Goal: Information Seeking & Learning: Learn about a topic

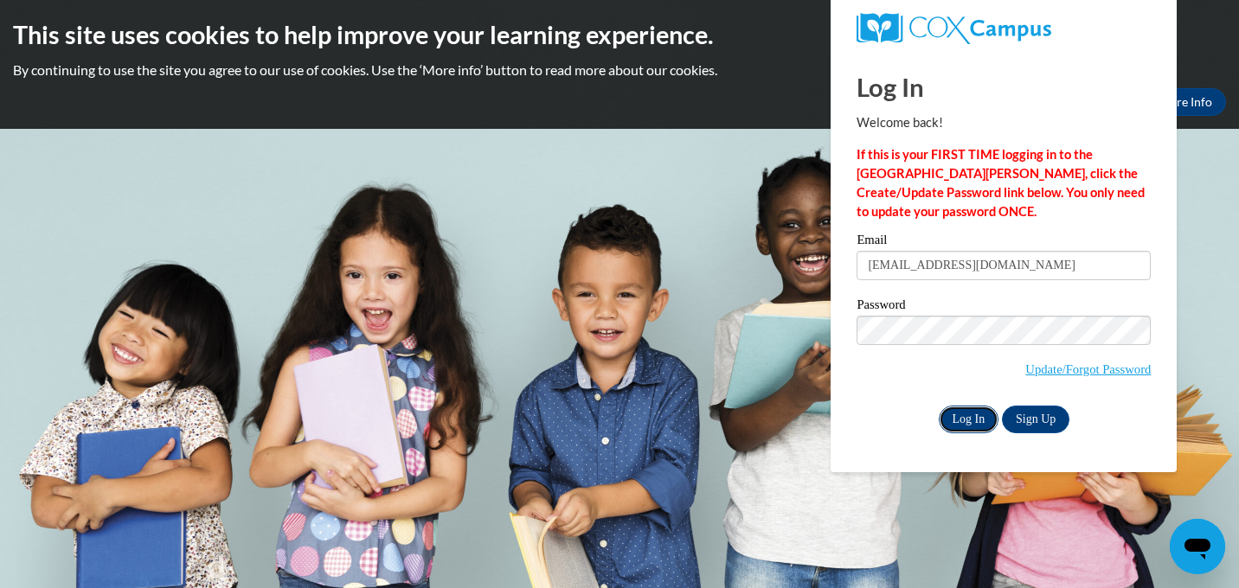
click at [966, 421] on input "Log In" at bounding box center [969, 420] width 61 height 28
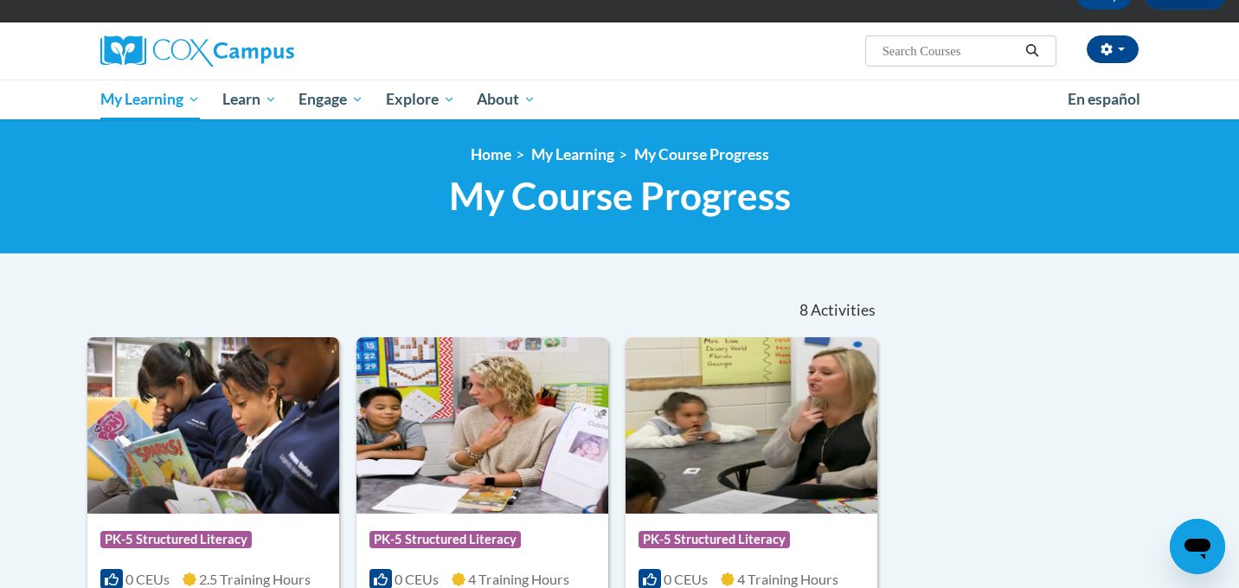
scroll to position [189, 0]
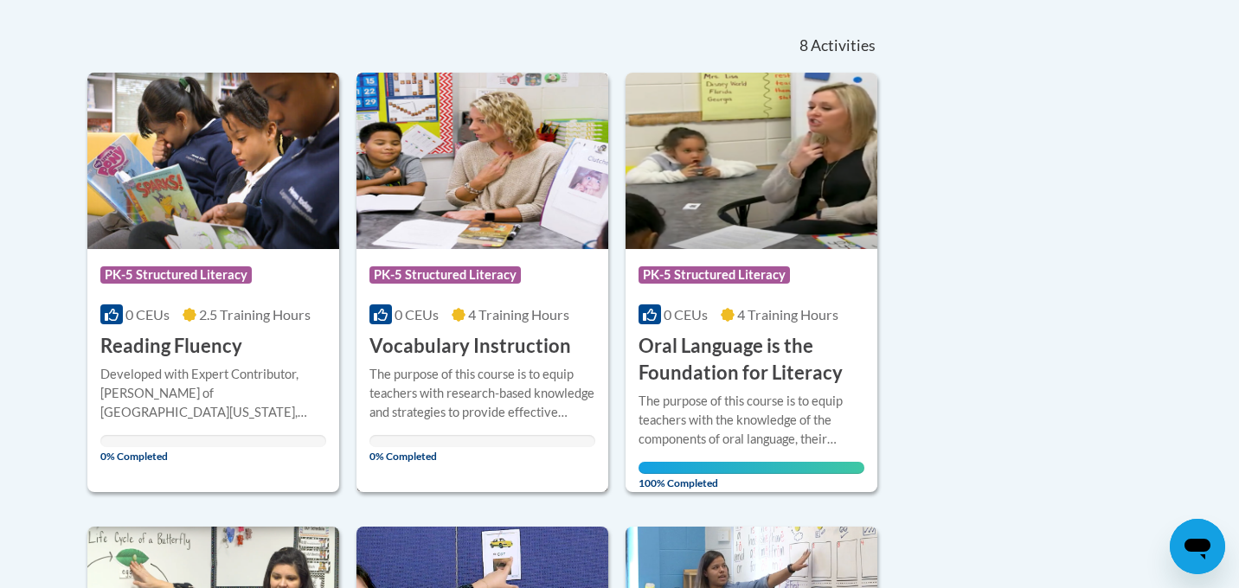
click at [450, 172] on img at bounding box center [482, 161] width 252 height 177
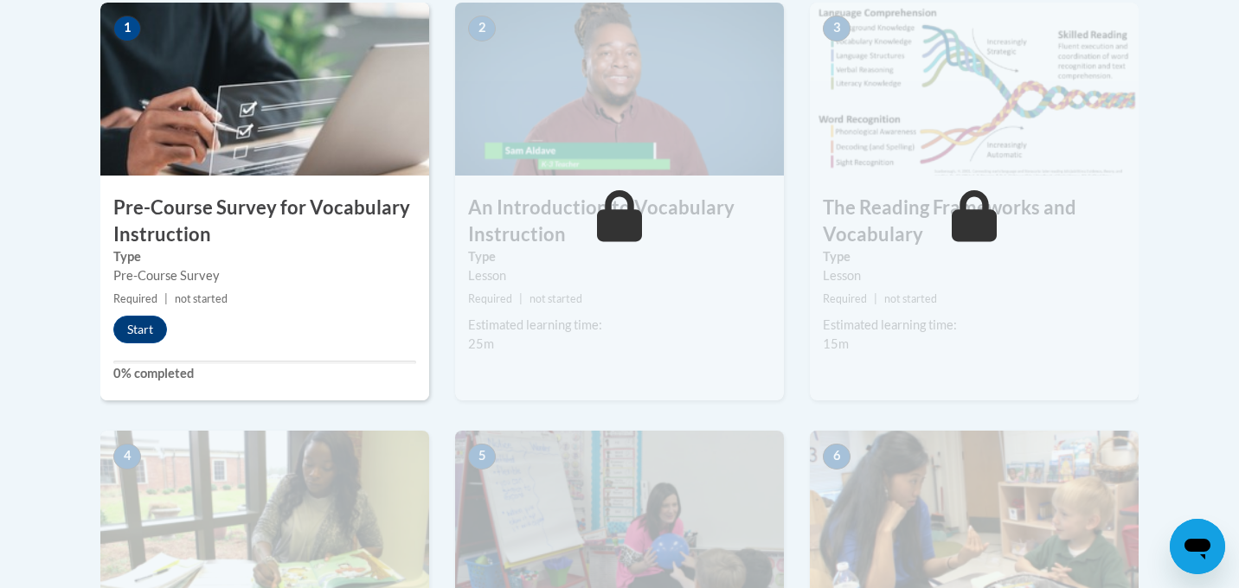
scroll to position [581, 0]
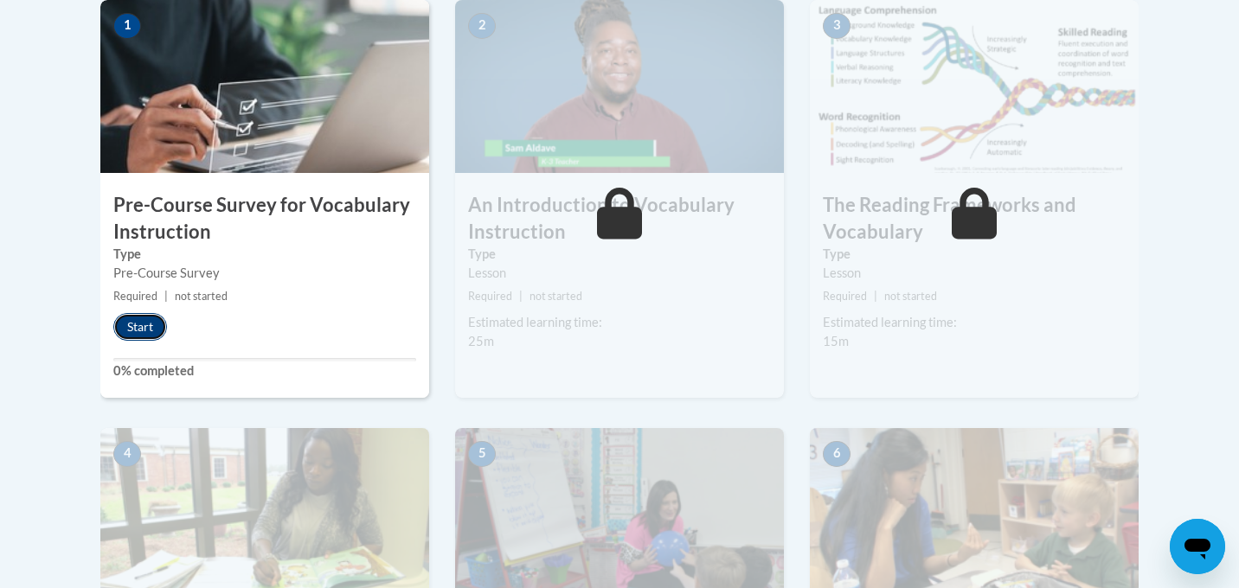
click at [156, 324] on button "Start" at bounding box center [140, 327] width 54 height 28
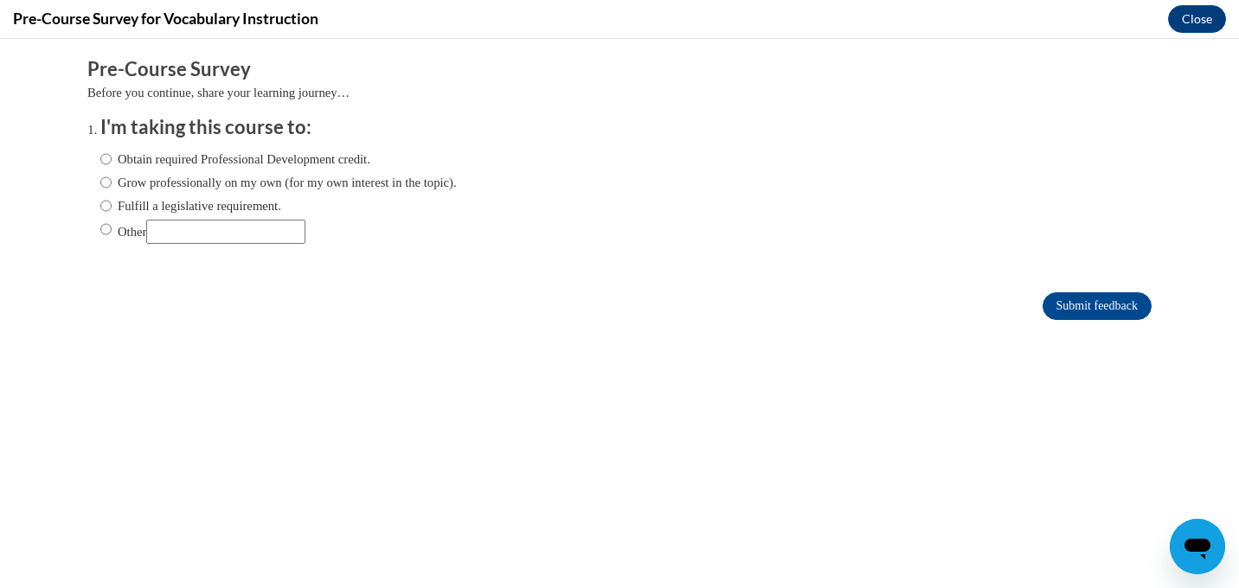
scroll to position [0, 0]
click at [107, 158] on input "Obtain required Professional Development credit." at bounding box center [105, 159] width 11 height 19
radio input "true"
click at [1104, 304] on input "Submit feedback" at bounding box center [1097, 306] width 109 height 28
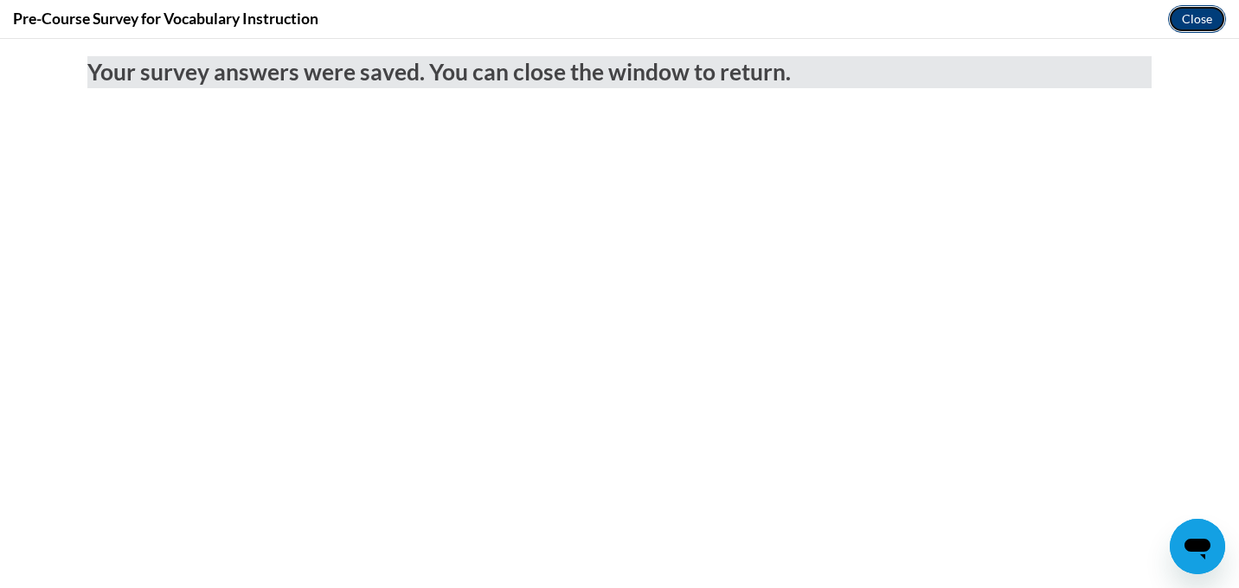
click at [1183, 22] on button "Close" at bounding box center [1197, 19] width 58 height 28
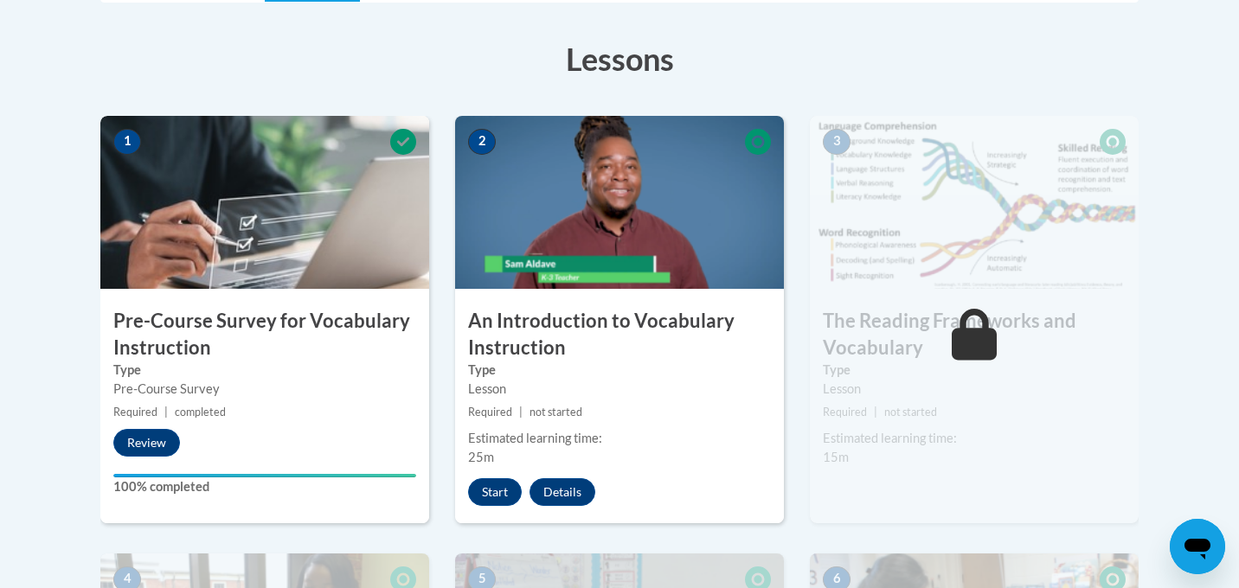
scroll to position [469, 0]
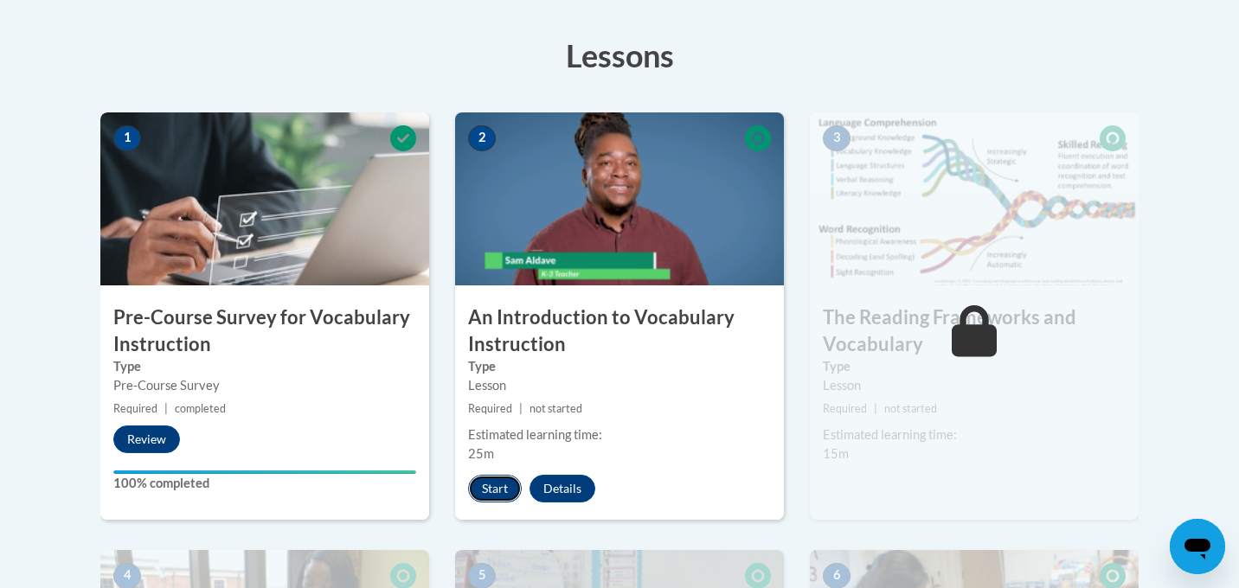
click at [500, 485] on button "Start" at bounding box center [495, 489] width 54 height 28
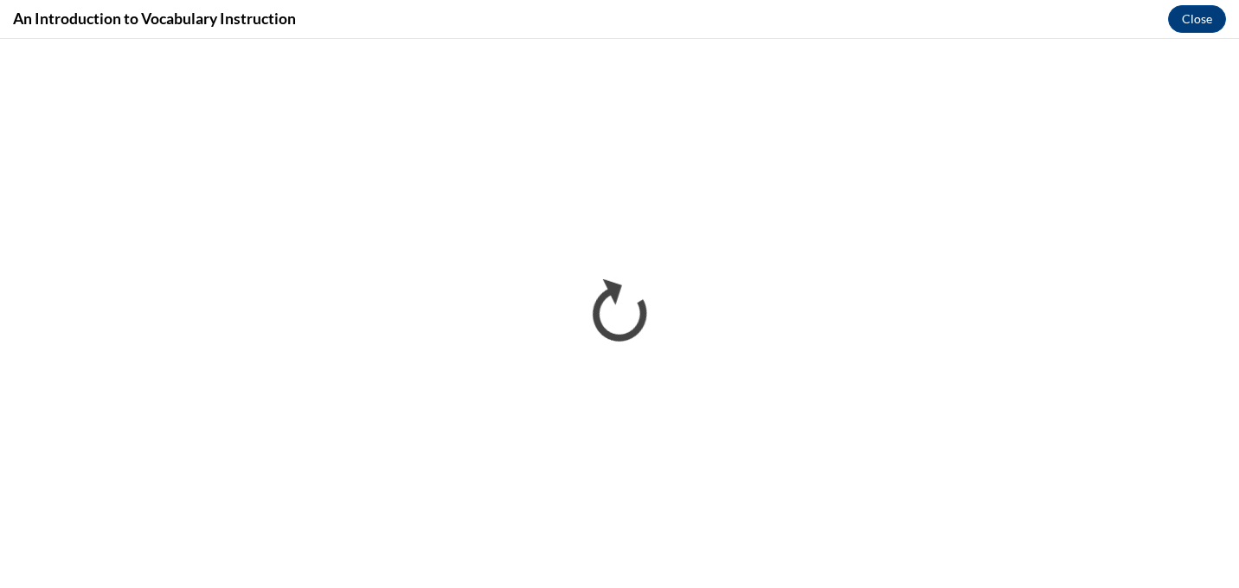
scroll to position [0, 0]
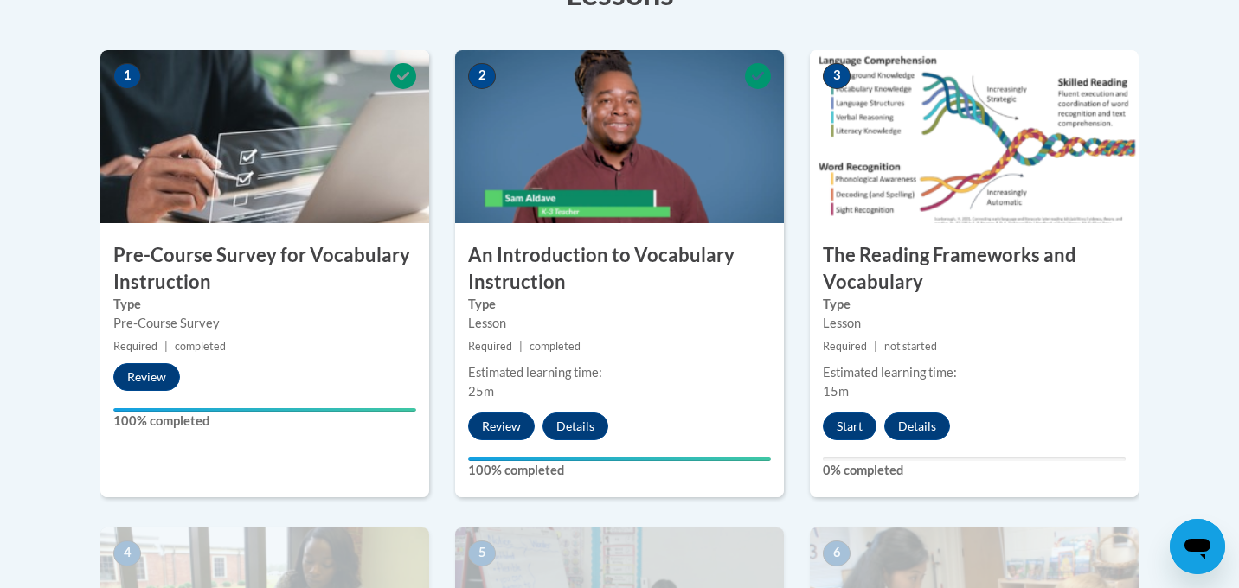
scroll to position [565, 0]
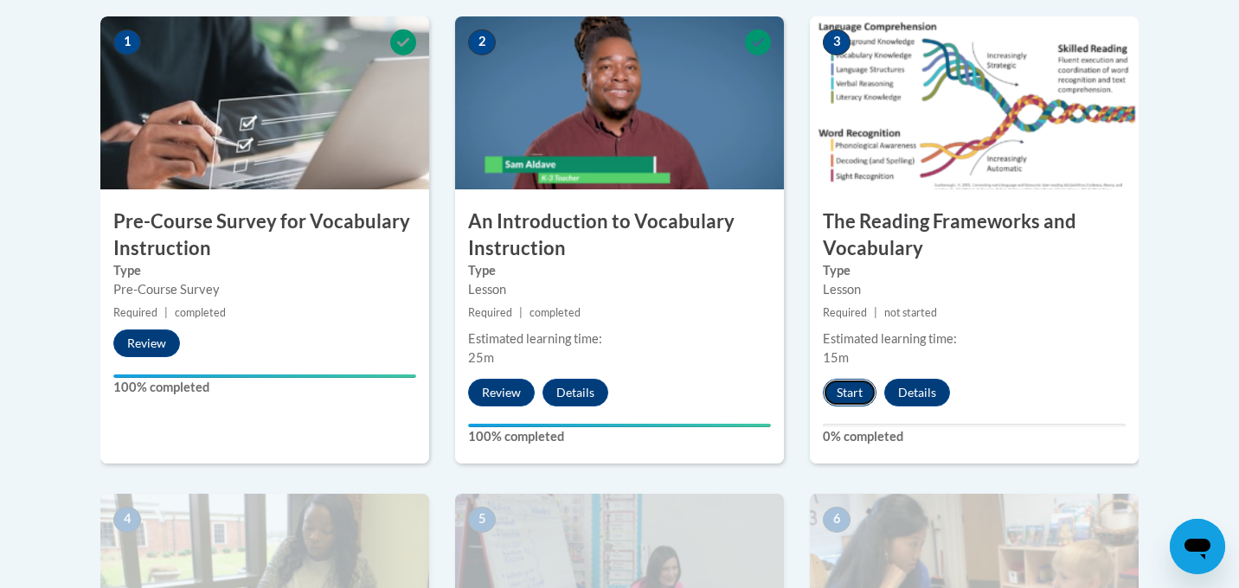
click at [844, 395] on button "Start" at bounding box center [850, 393] width 54 height 28
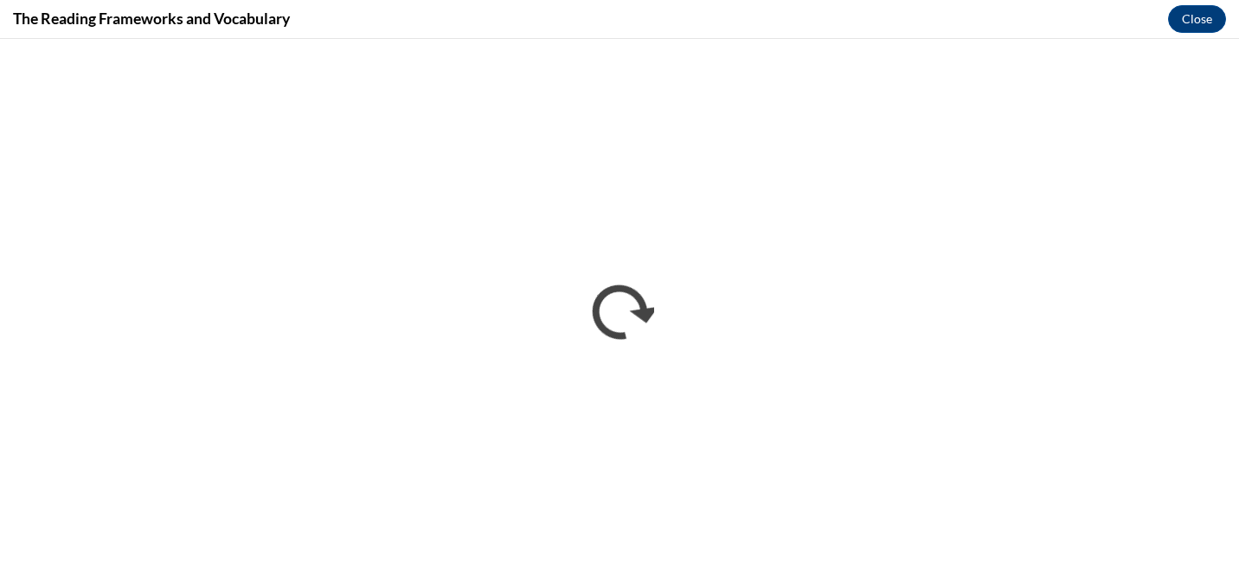
scroll to position [0, 0]
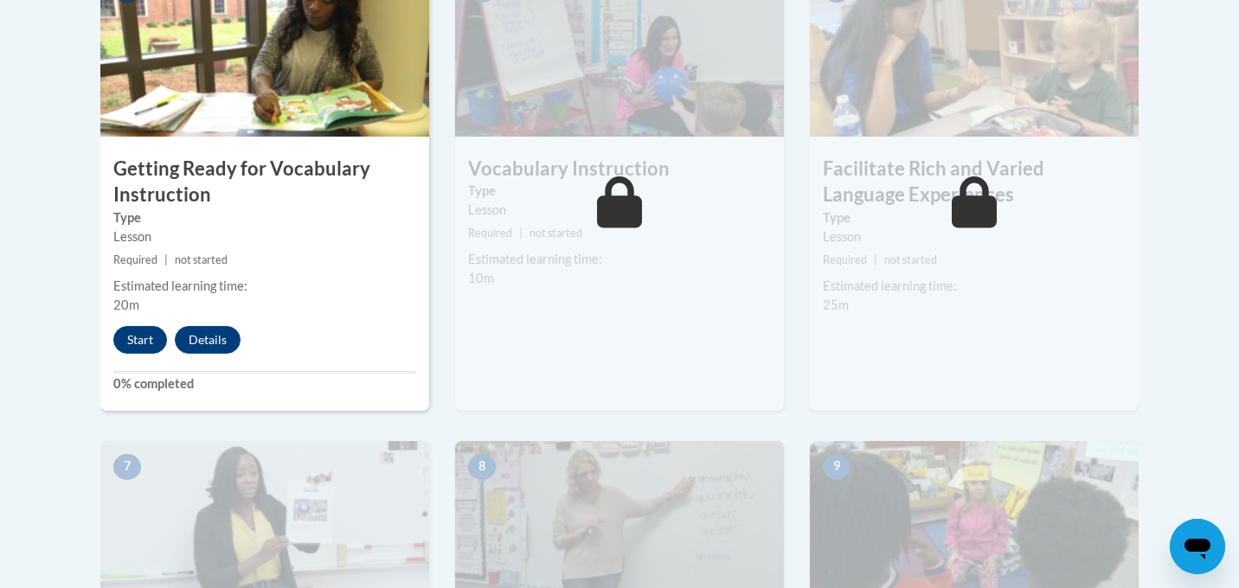
scroll to position [1093, 0]
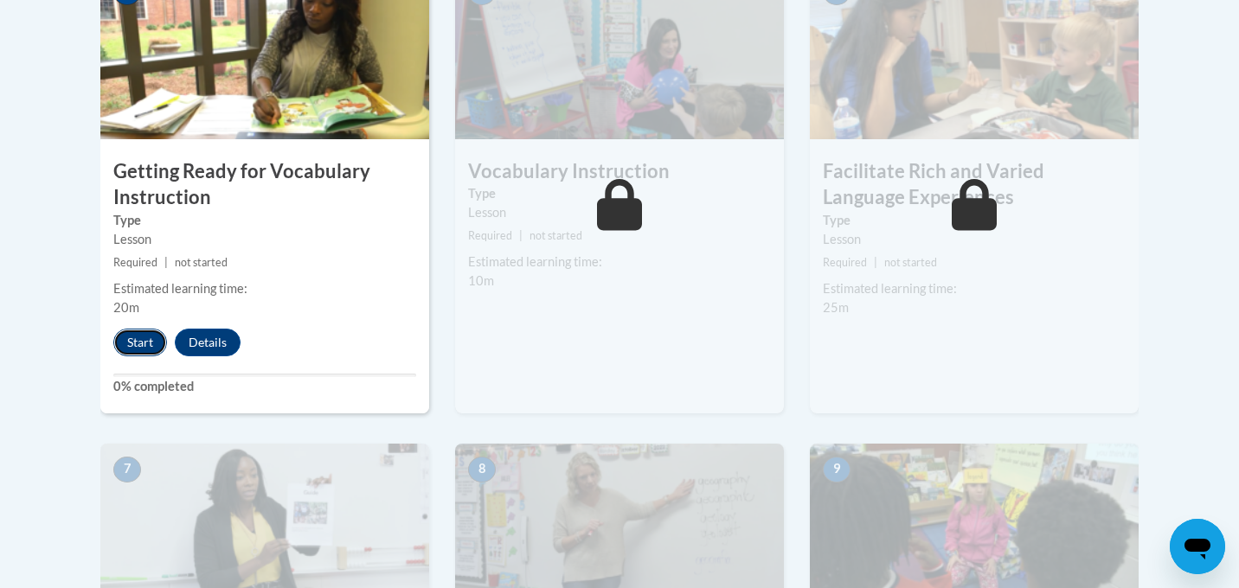
click at [128, 344] on button "Start" at bounding box center [140, 343] width 54 height 28
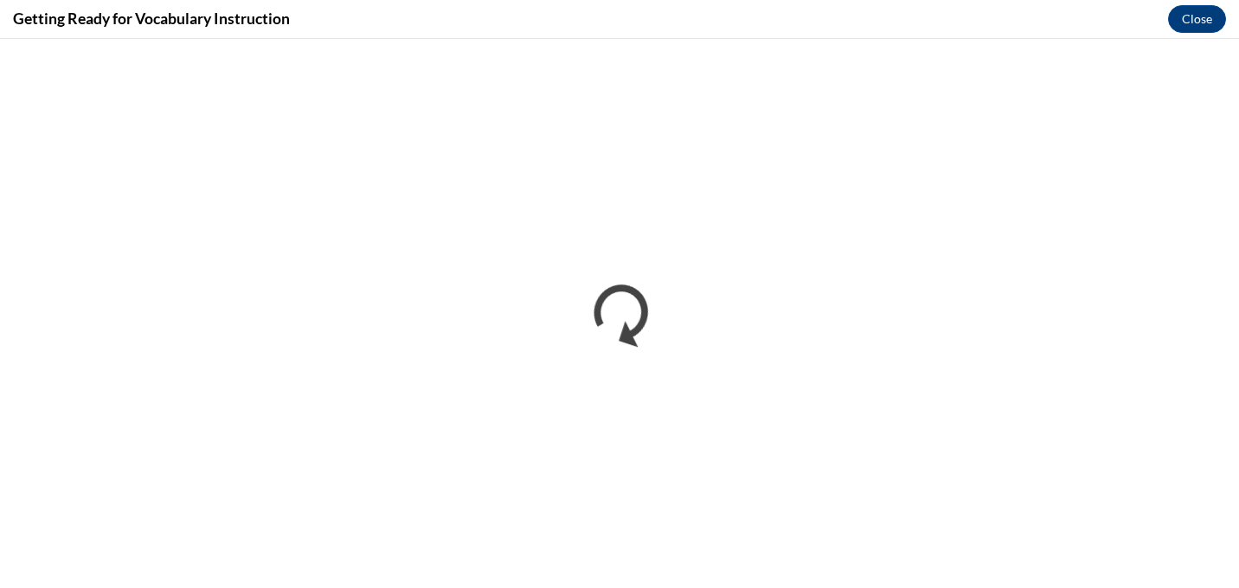
scroll to position [0, 0]
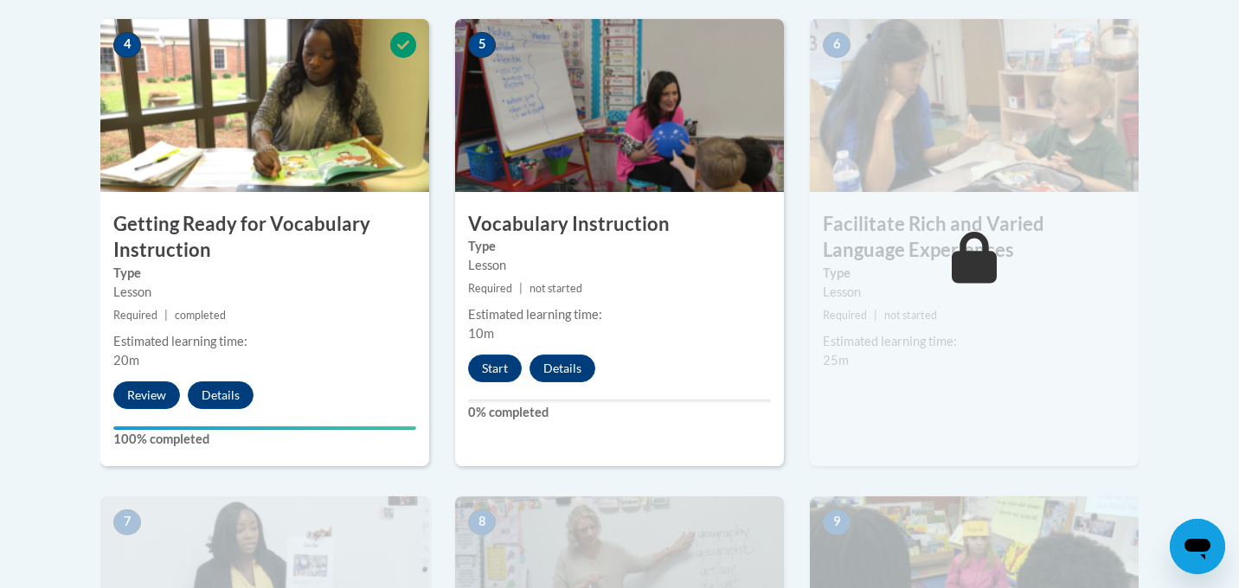
scroll to position [1038, 0]
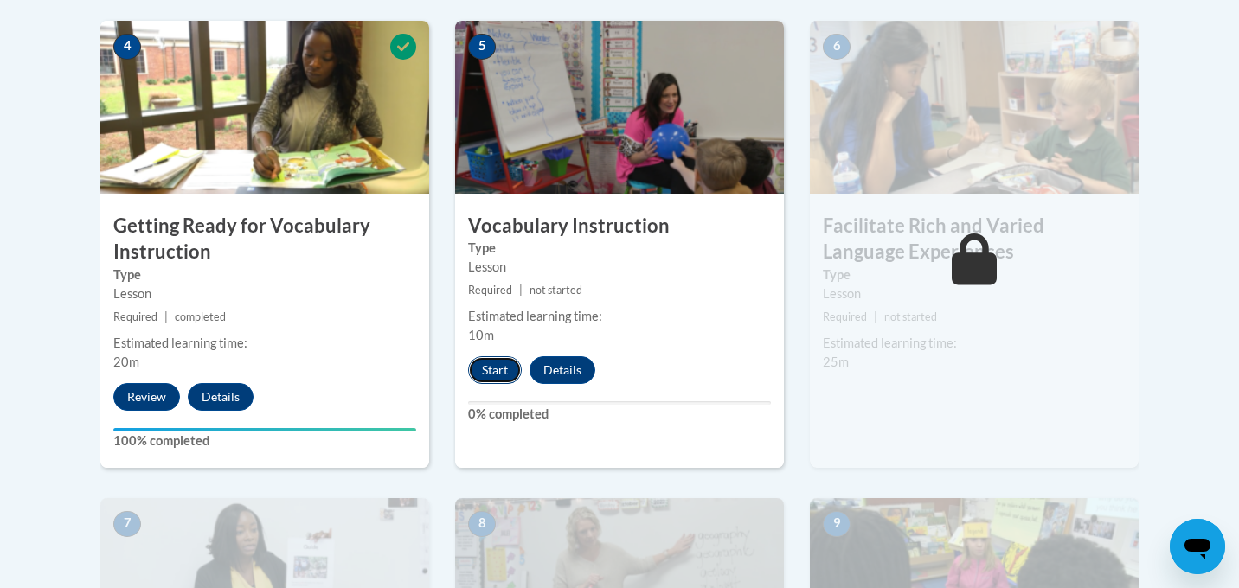
click at [507, 373] on button "Start" at bounding box center [495, 370] width 54 height 28
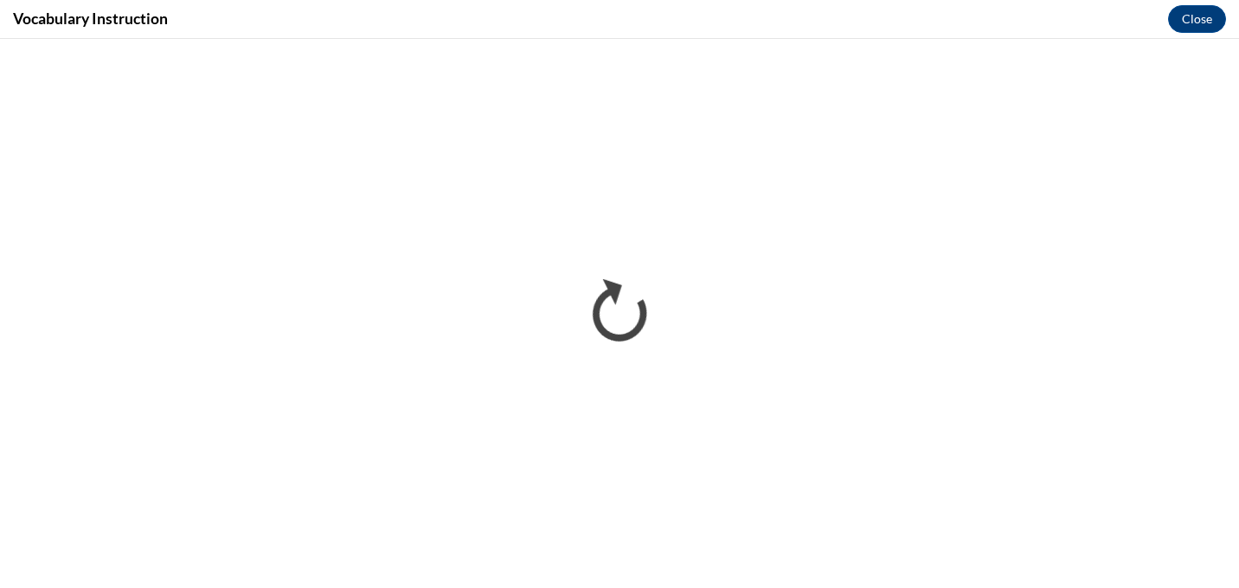
scroll to position [0, 0]
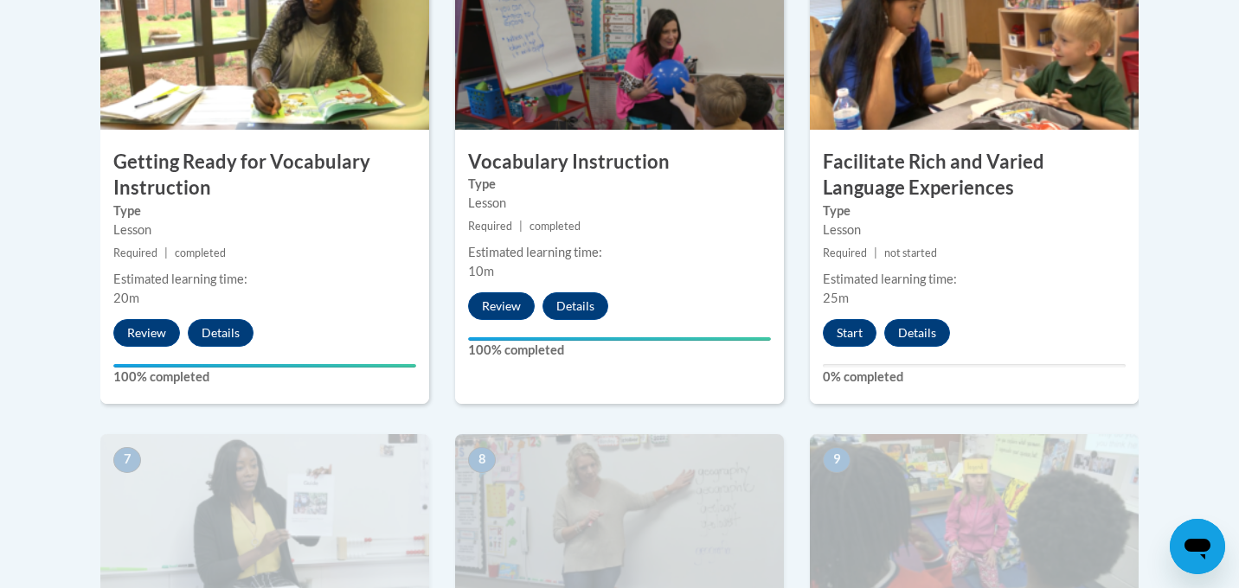
scroll to position [1119, 0]
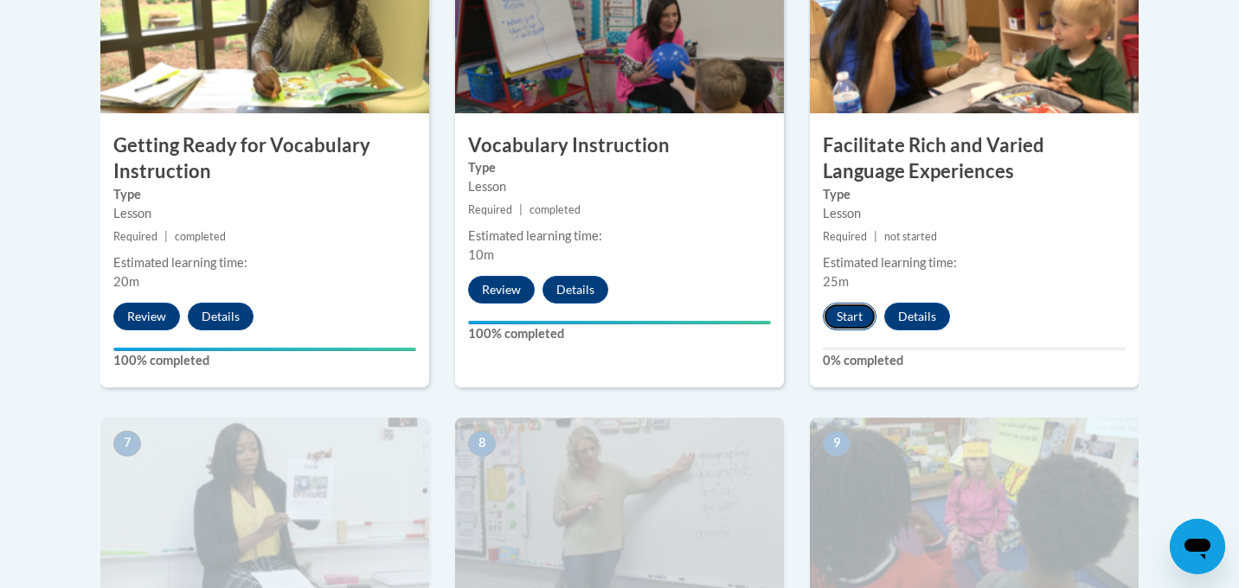
click at [840, 320] on button "Start" at bounding box center [850, 317] width 54 height 28
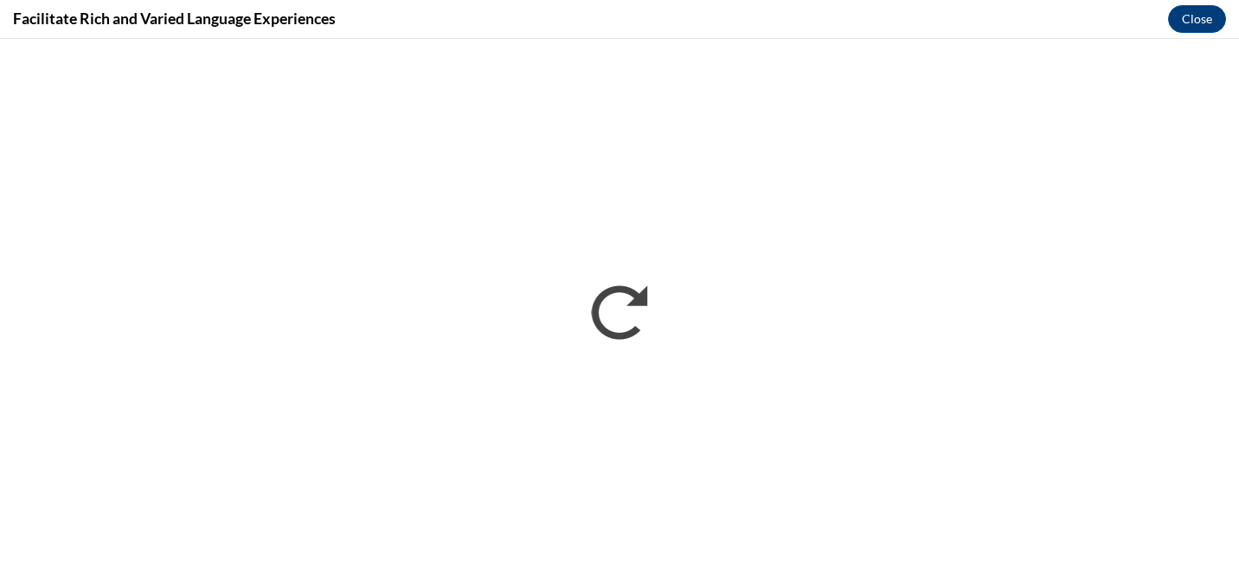
scroll to position [0, 0]
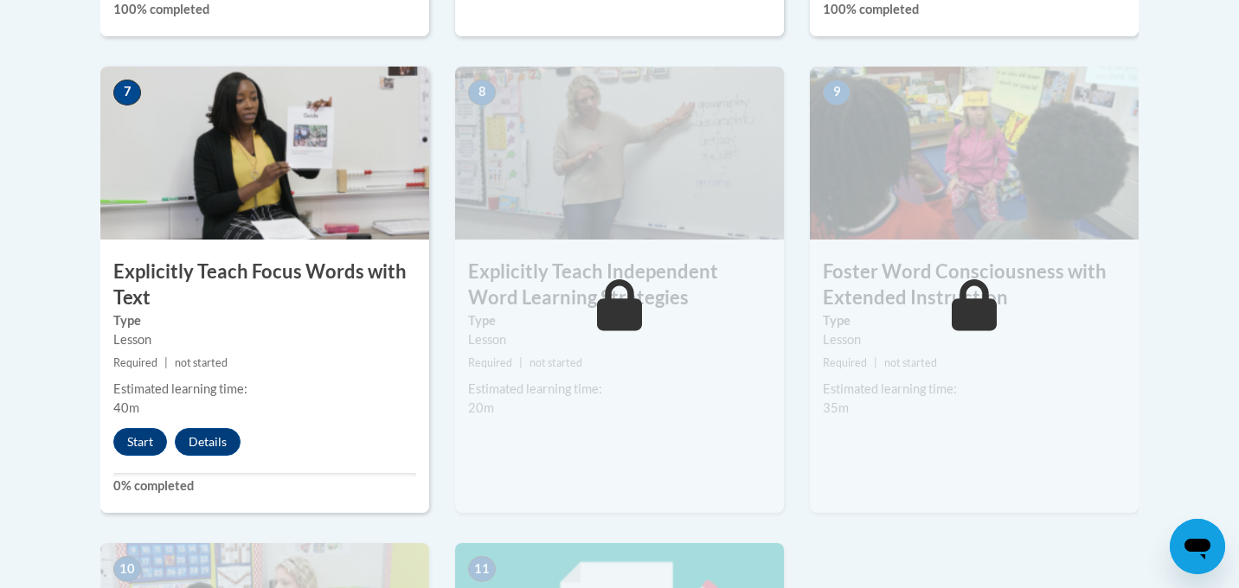
scroll to position [1471, 0]
click at [144, 440] on button "Start" at bounding box center [140, 441] width 54 height 28
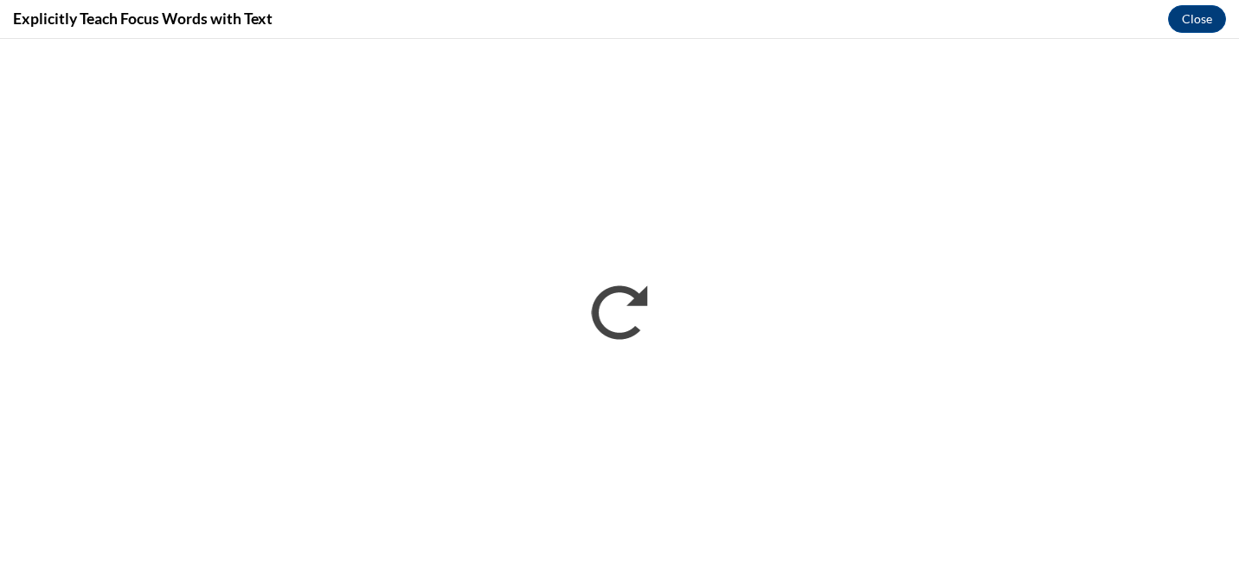
scroll to position [0, 0]
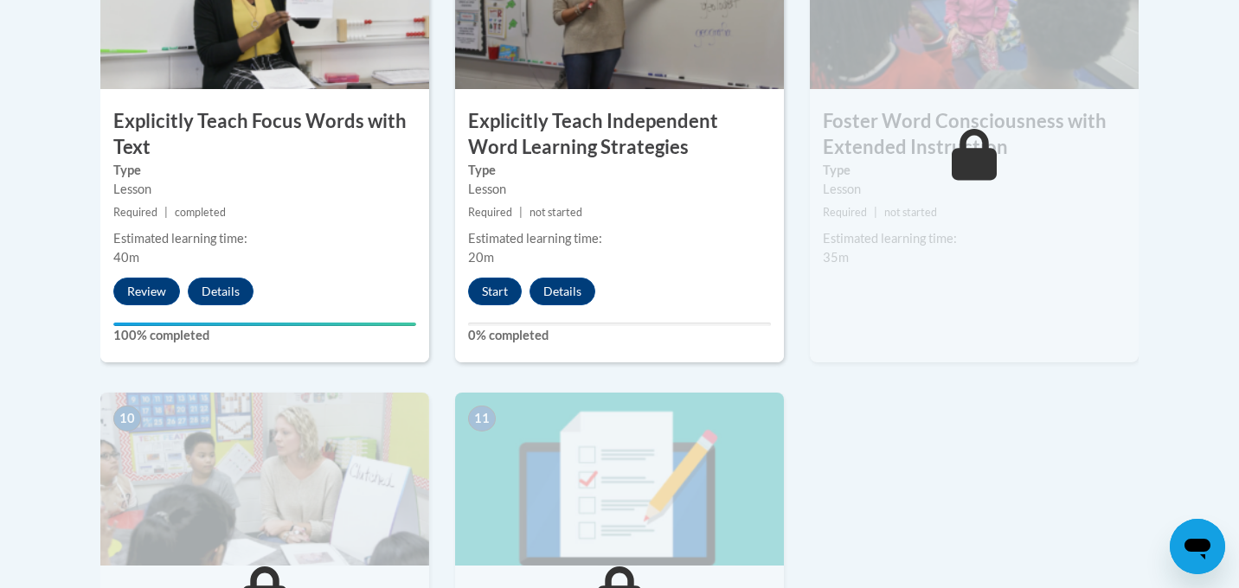
scroll to position [1615, 0]
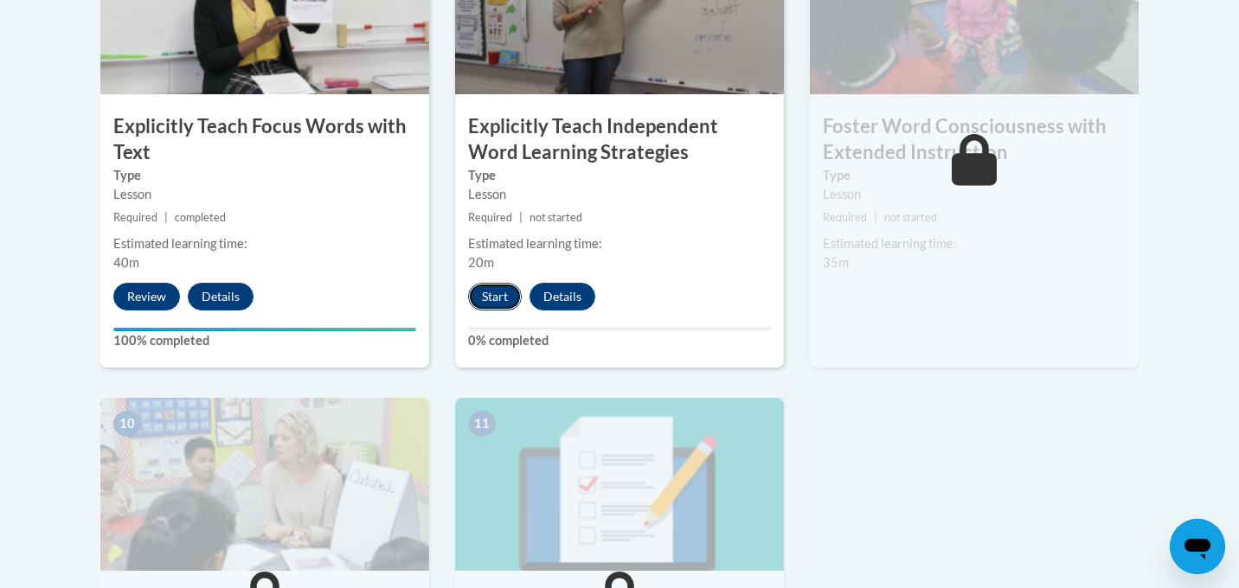
click at [498, 297] on button "Start" at bounding box center [495, 297] width 54 height 28
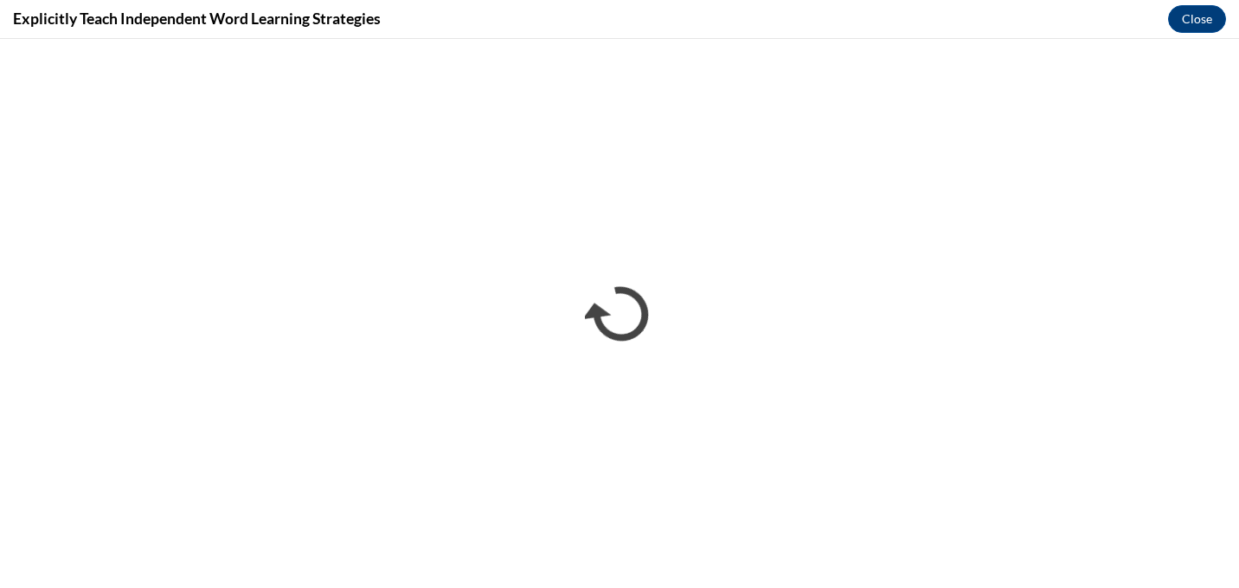
scroll to position [0, 0]
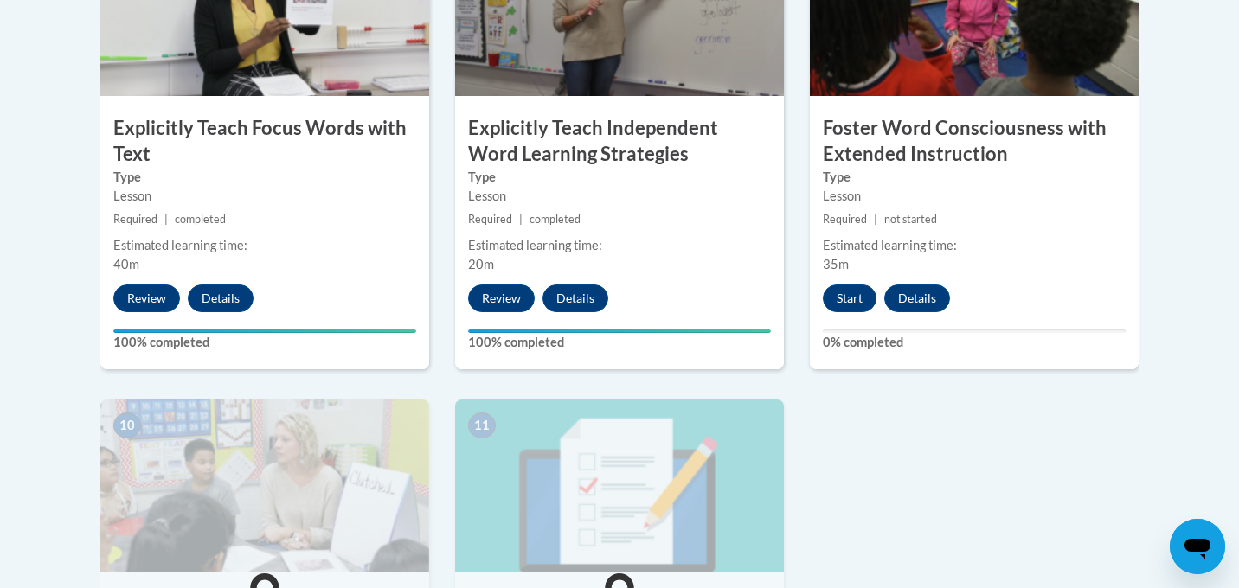
scroll to position [1612, 0]
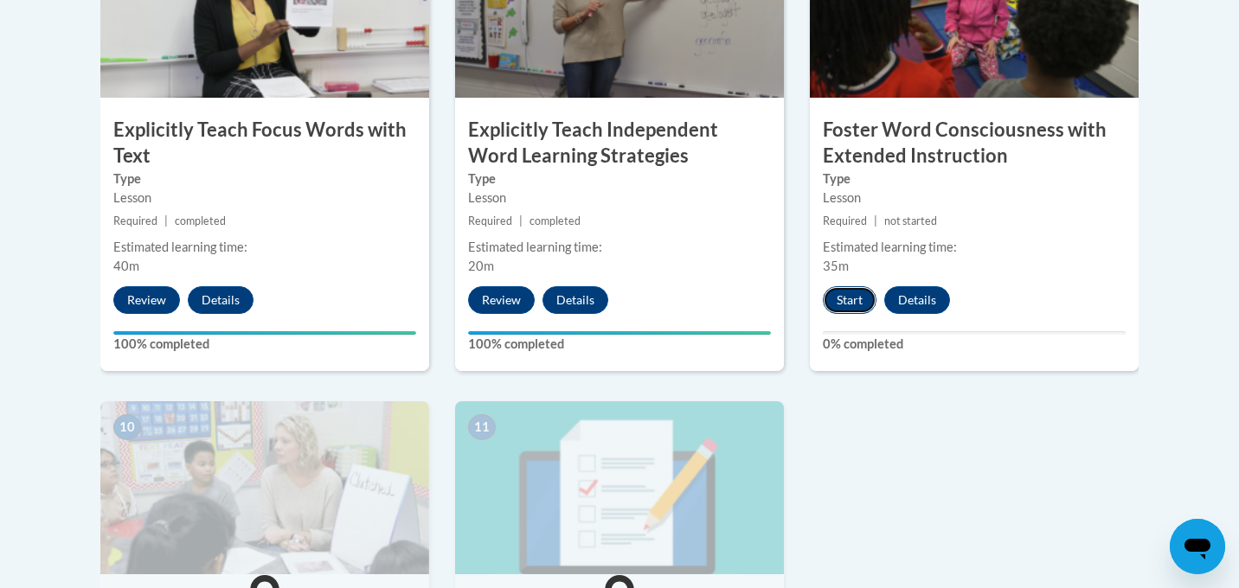
click at [854, 303] on button "Start" at bounding box center [850, 300] width 54 height 28
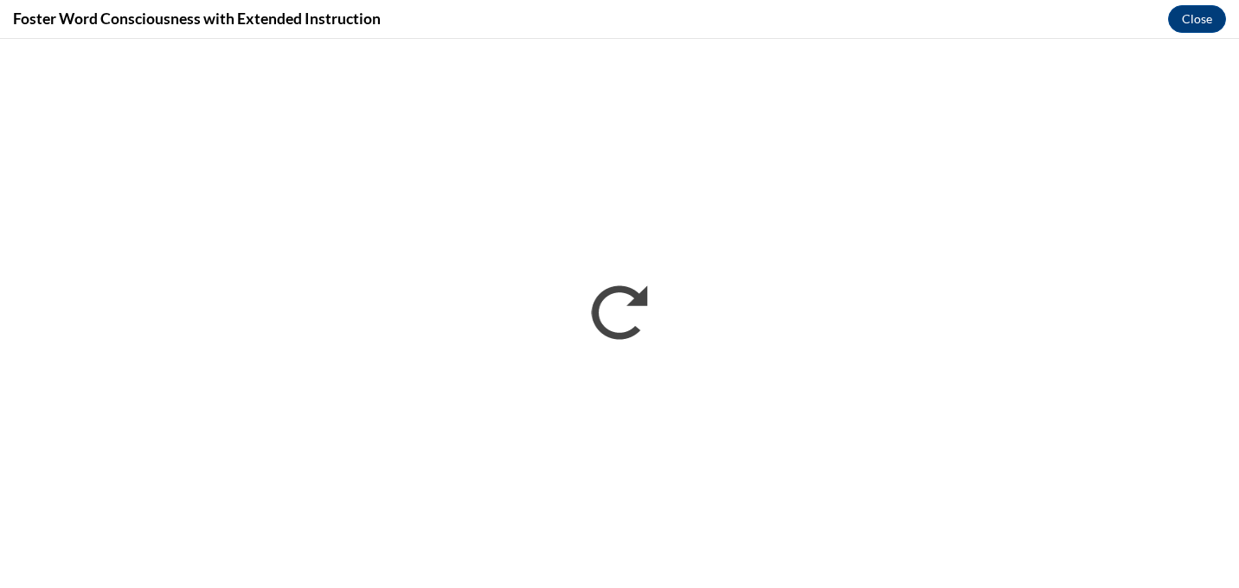
scroll to position [0, 0]
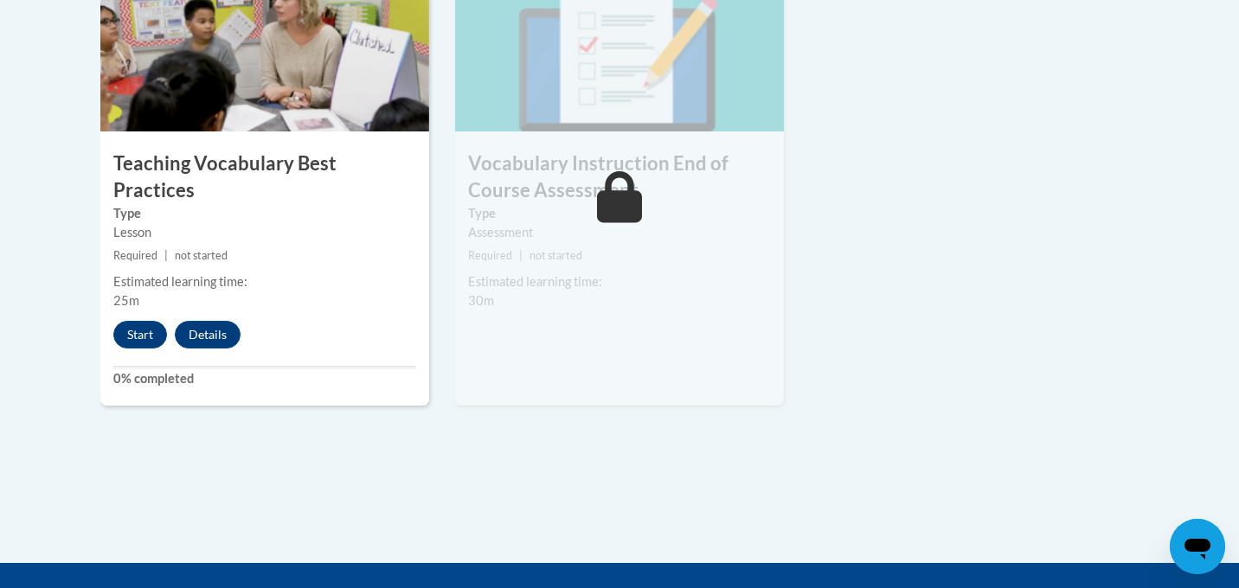
scroll to position [2054, 0]
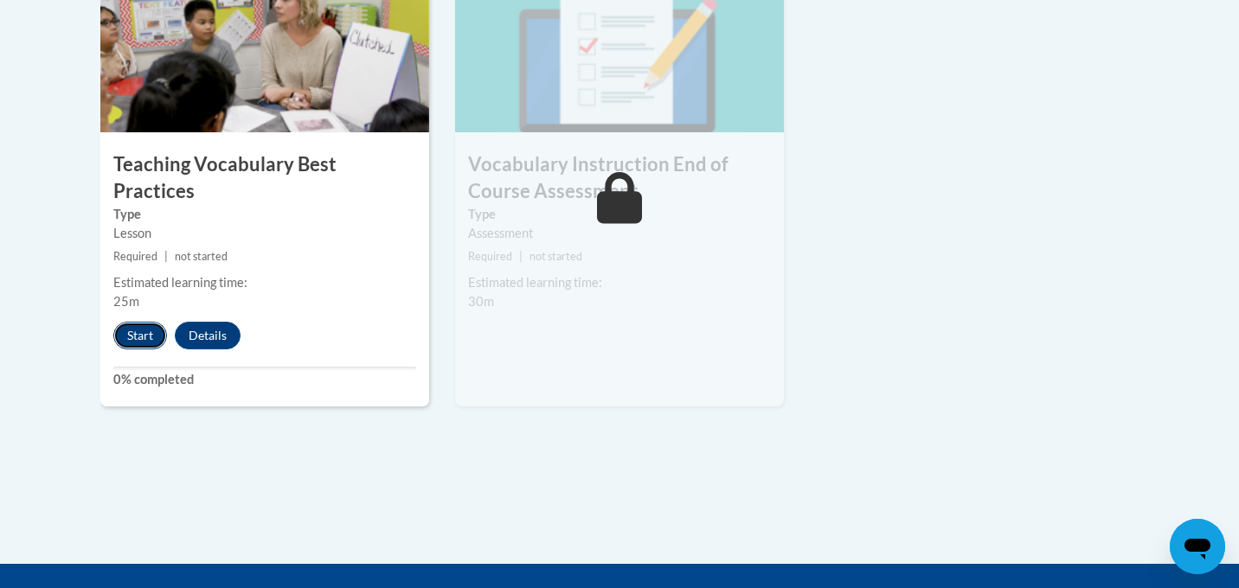
click at [141, 322] on button "Start" at bounding box center [140, 336] width 54 height 28
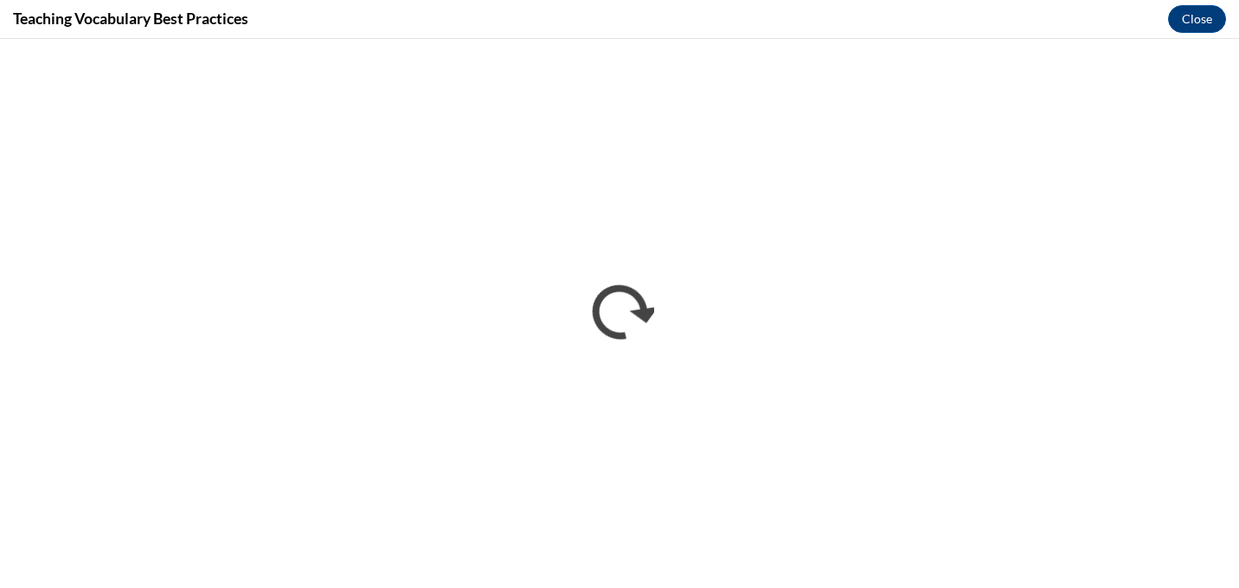
scroll to position [0, 0]
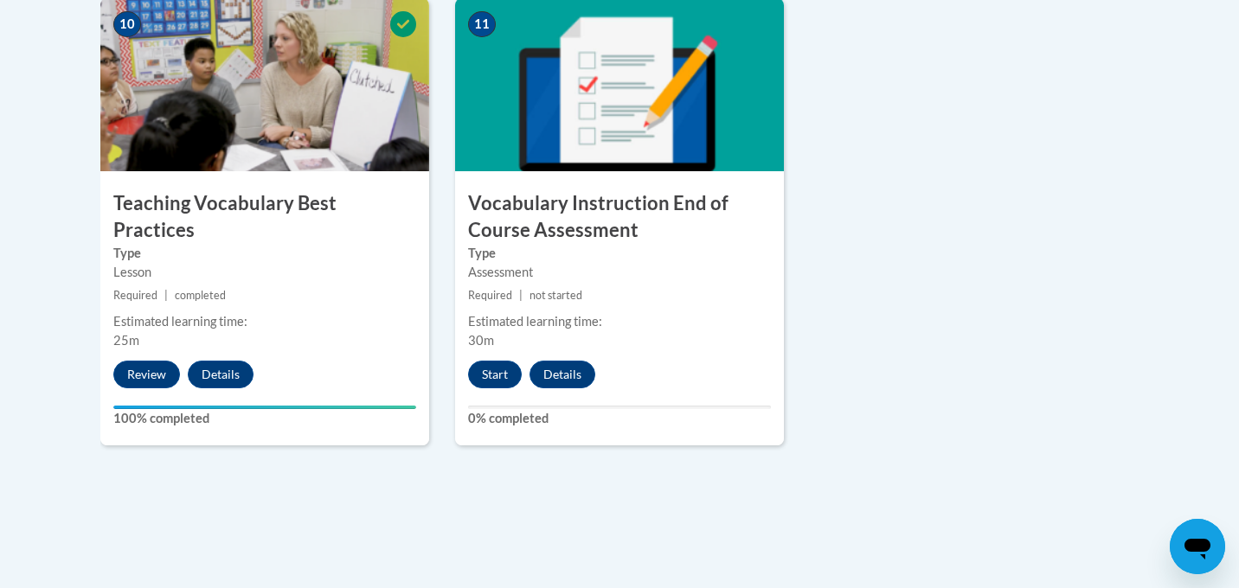
scroll to position [2008, 0]
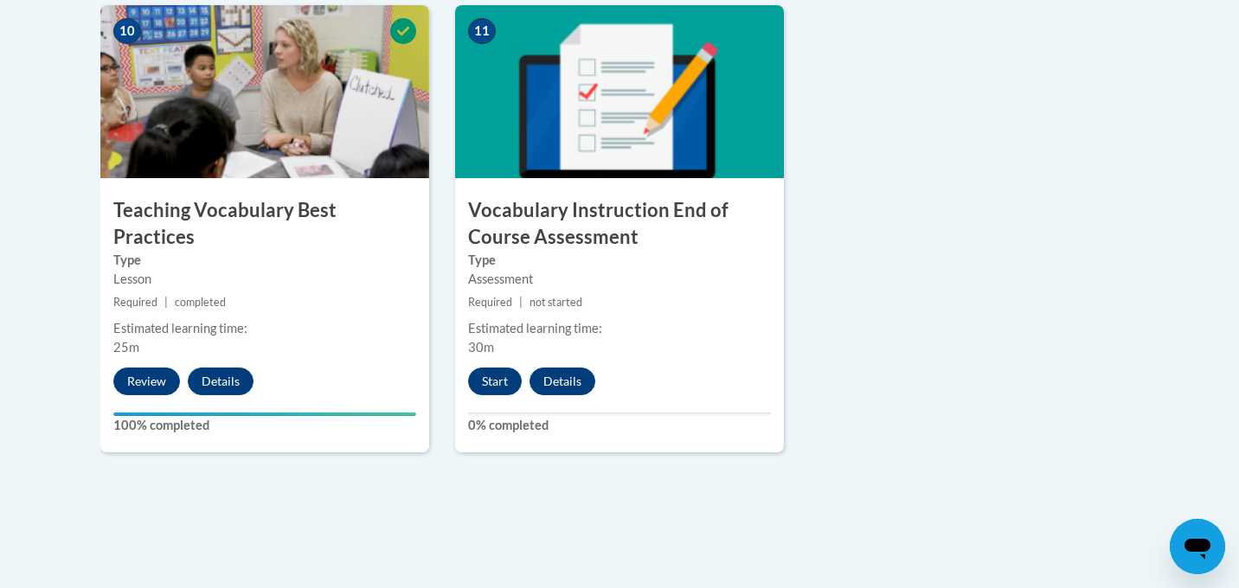
click at [487, 385] on button "Start" at bounding box center [495, 382] width 54 height 28
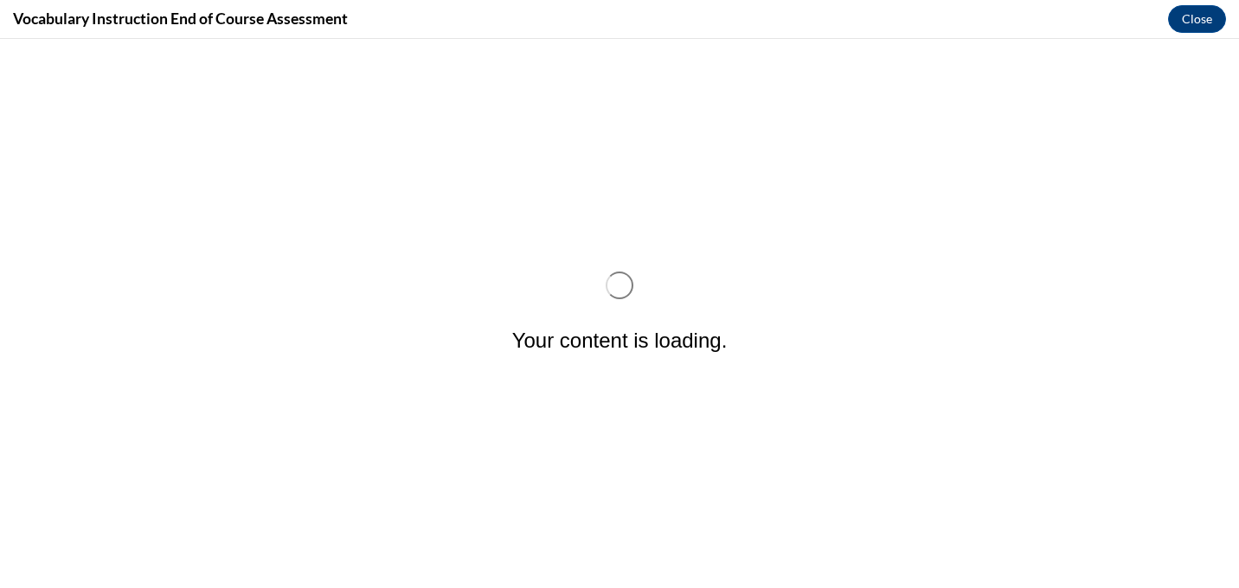
scroll to position [0, 0]
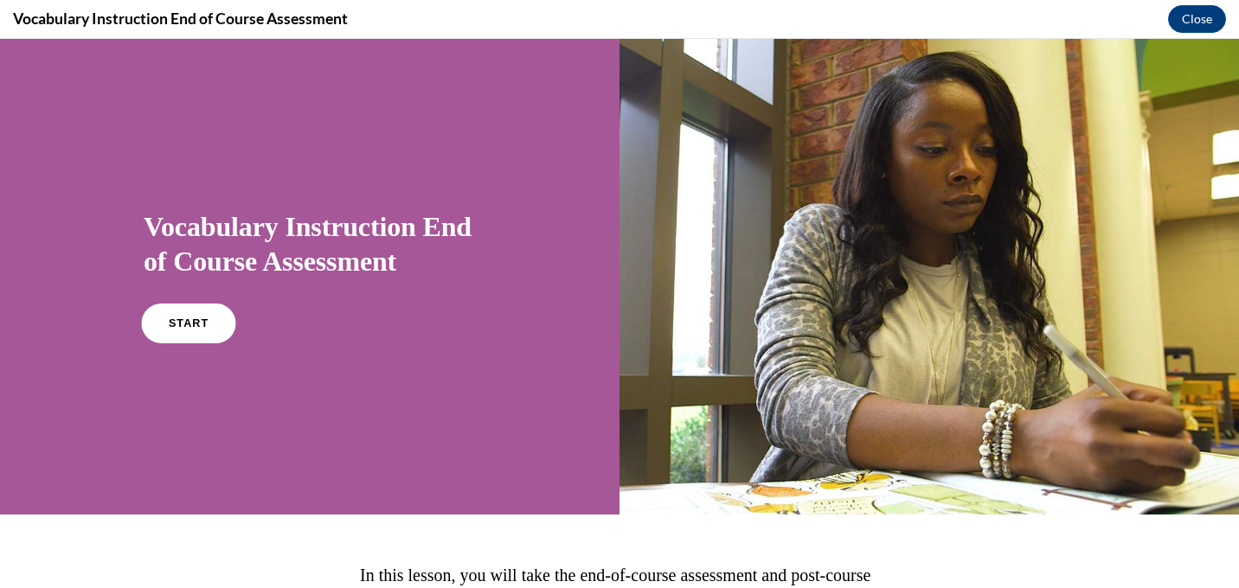
click at [168, 330] on link "START" at bounding box center [188, 324] width 94 height 40
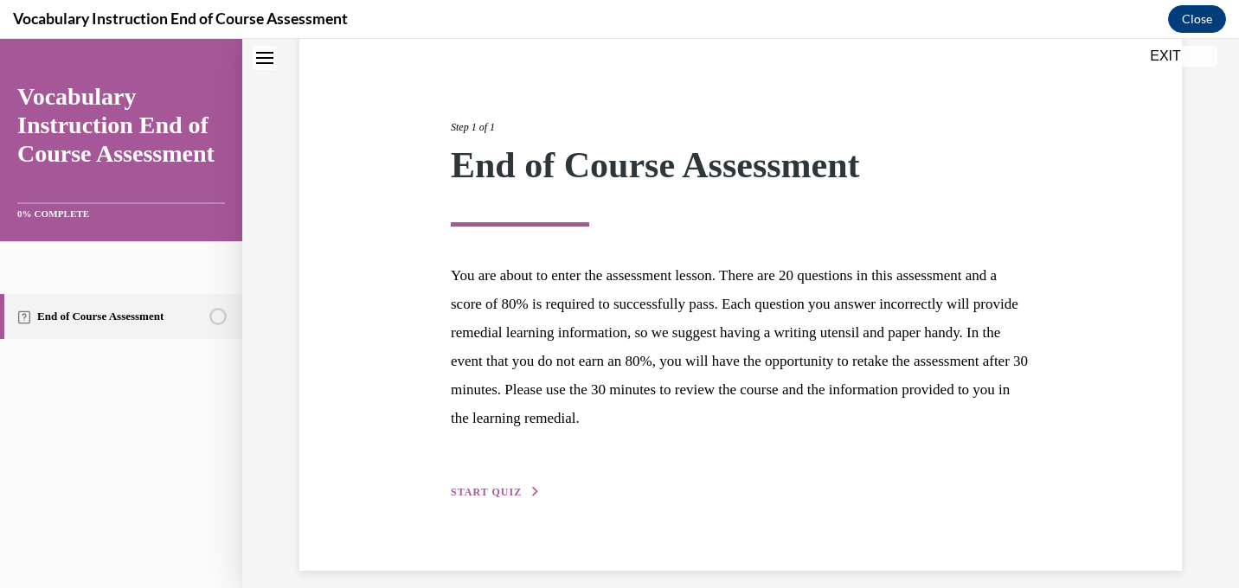
scroll to position [177, 0]
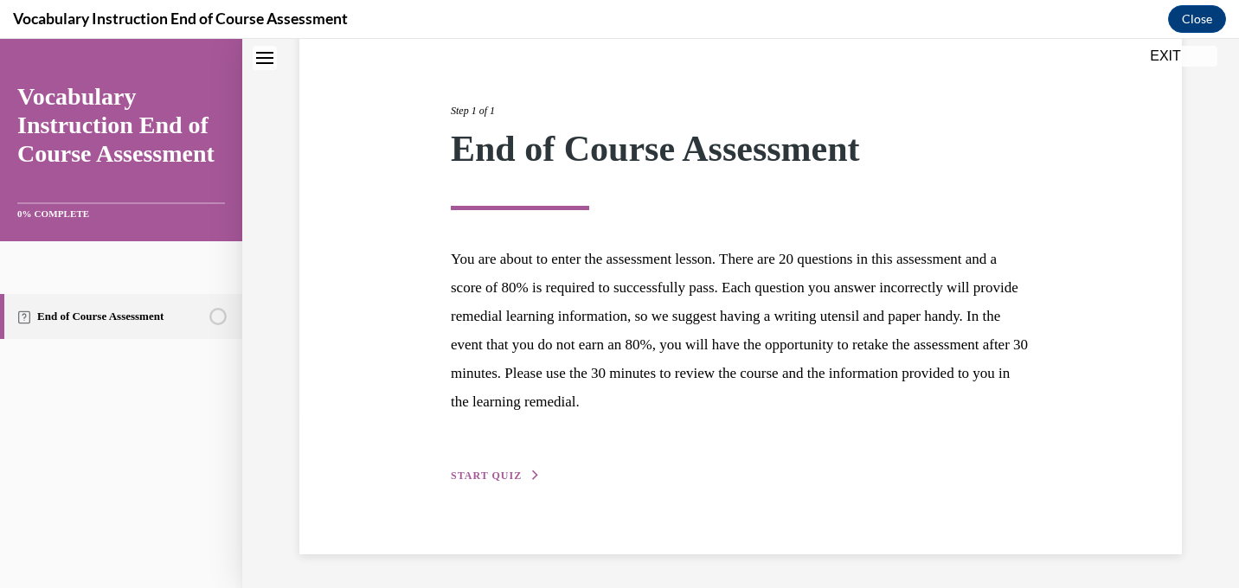
click at [506, 473] on span "START QUIZ" at bounding box center [486, 476] width 71 height 12
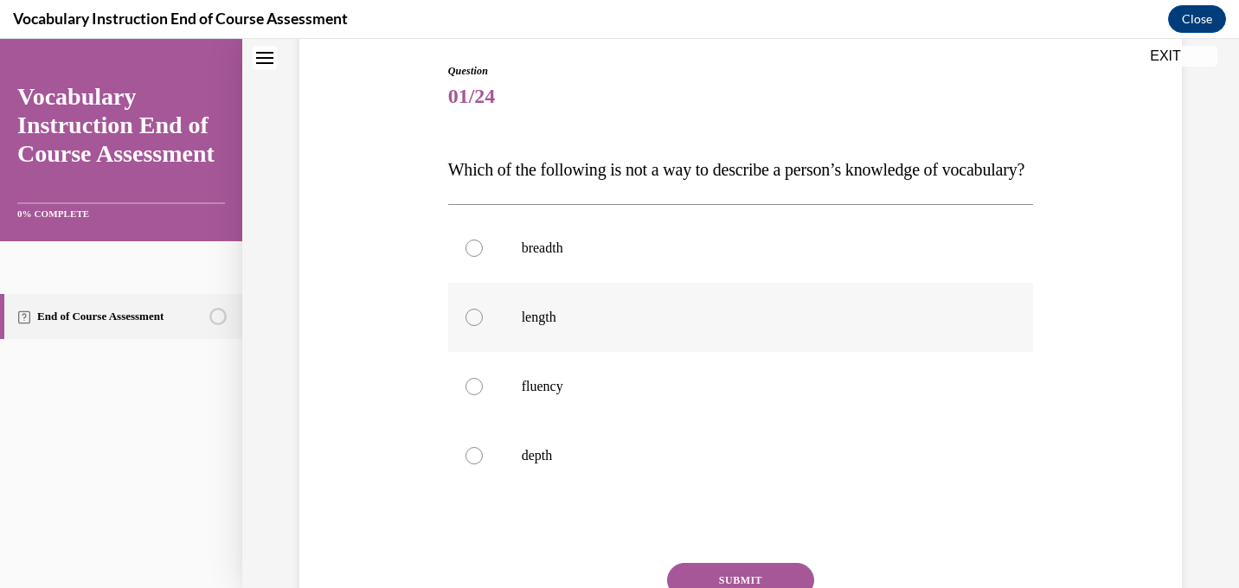
click at [473, 326] on div at bounding box center [474, 317] width 17 height 17
click at [473, 326] on input "length" at bounding box center [474, 317] width 17 height 17
radio input "true"
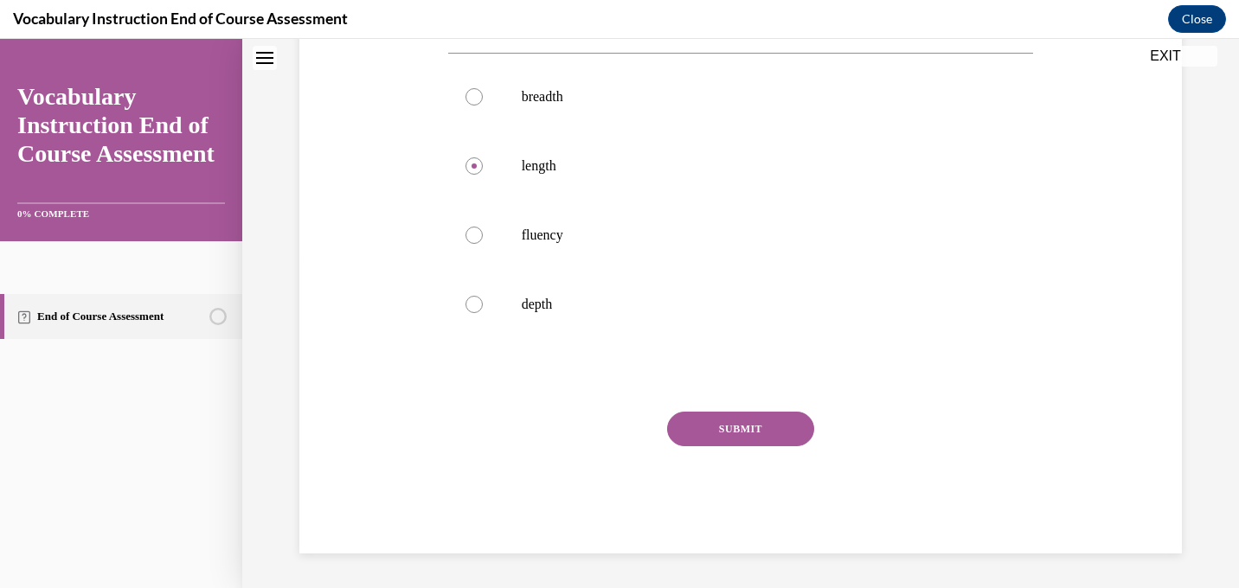
click at [740, 431] on button "SUBMIT" at bounding box center [740, 429] width 147 height 35
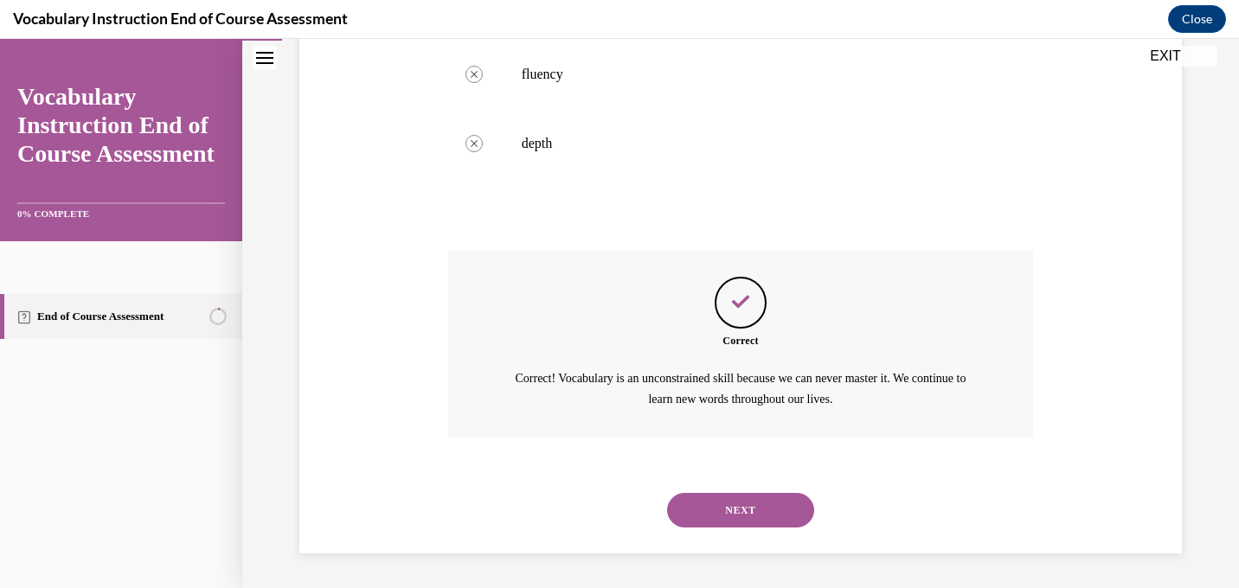
scroll to position [523, 0]
click at [739, 514] on button "NEXT" at bounding box center [740, 510] width 147 height 35
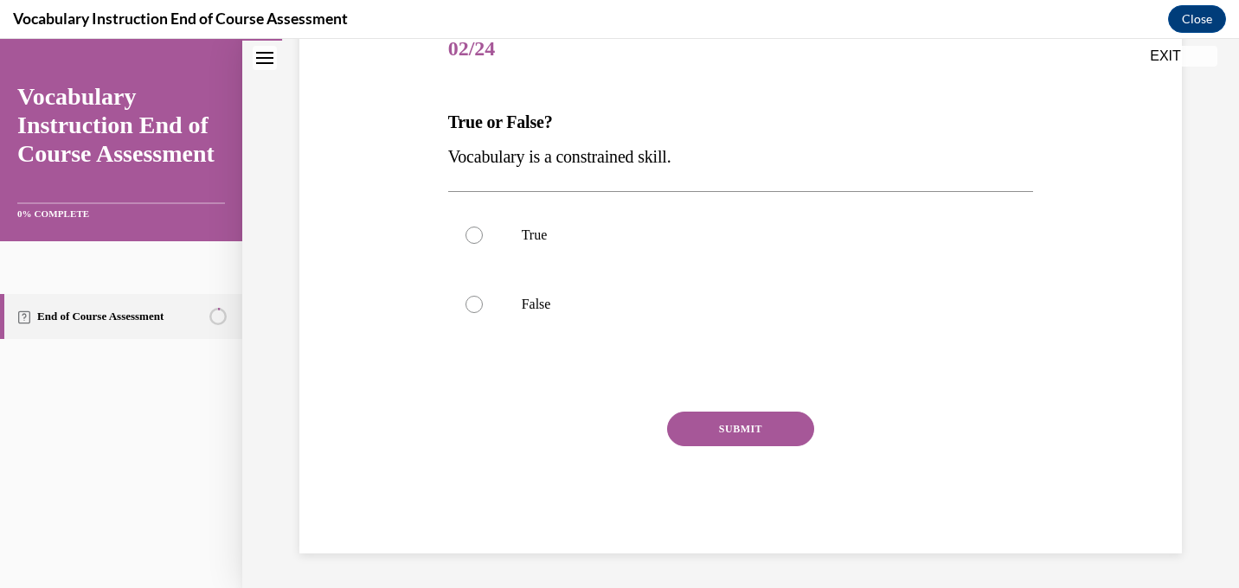
scroll to position [192, 0]
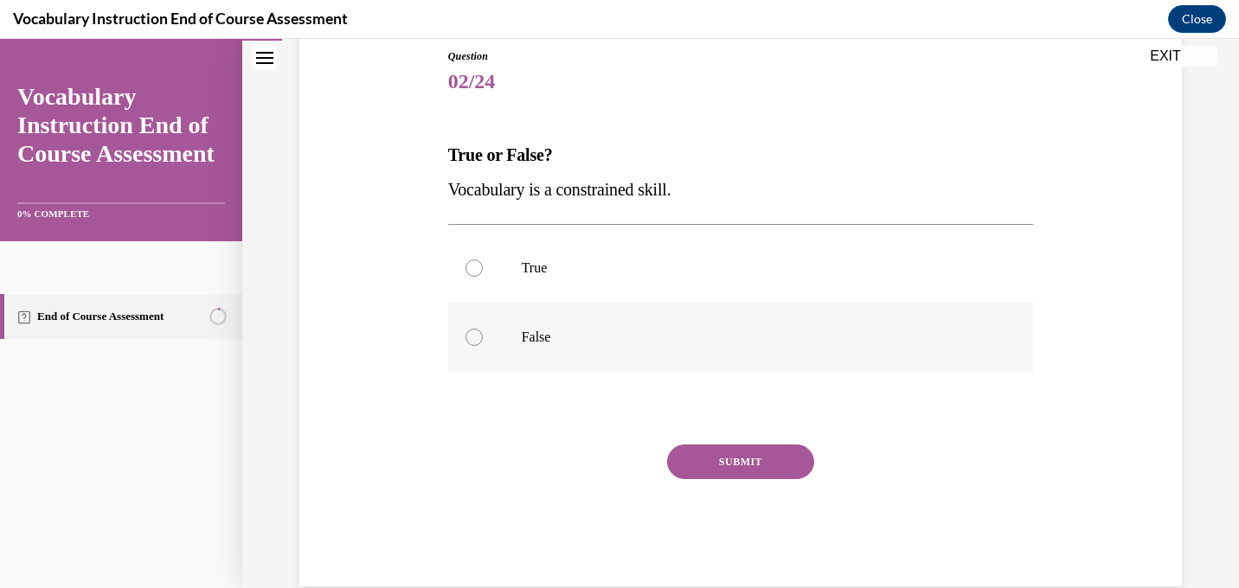
click at [469, 338] on div at bounding box center [474, 337] width 17 height 17
click at [469, 338] on input "False" at bounding box center [474, 337] width 17 height 17
radio input "true"
click at [703, 457] on button "SUBMIT" at bounding box center [740, 462] width 147 height 35
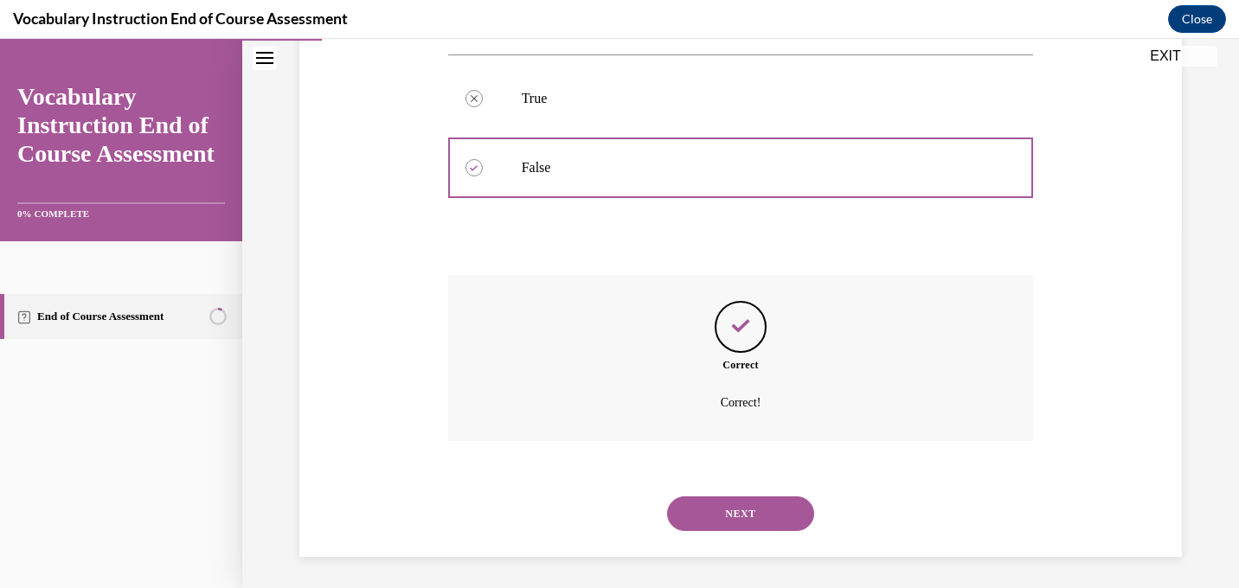
scroll to position [365, 0]
click at [745, 515] on button "NEXT" at bounding box center [740, 510] width 147 height 35
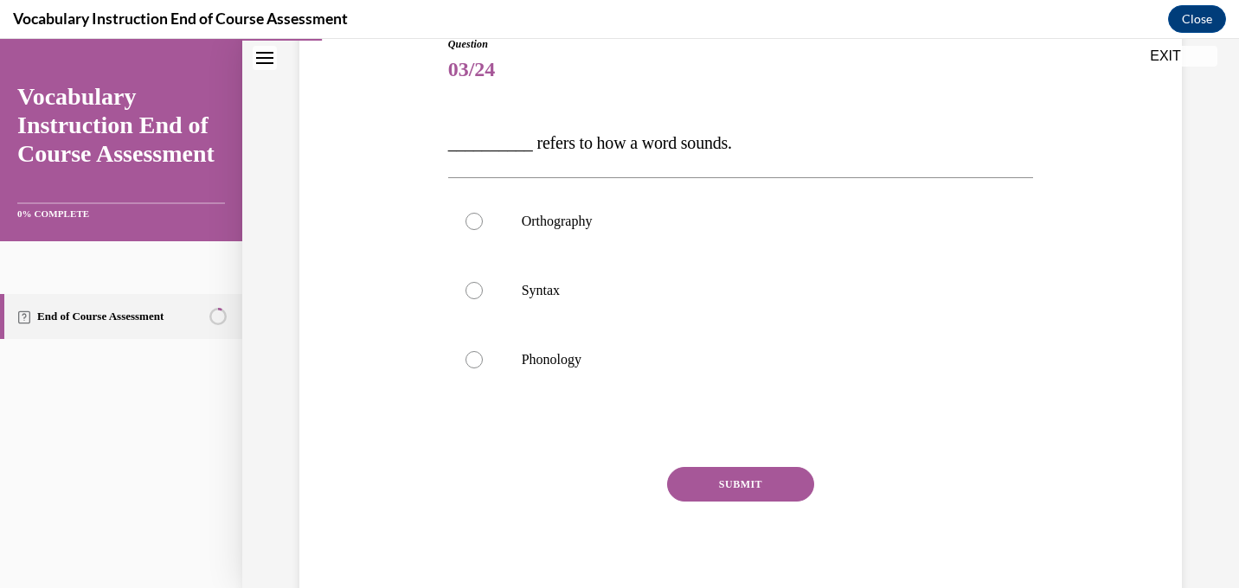
scroll to position [202, 0]
click at [477, 358] on div at bounding box center [474, 362] width 17 height 17
click at [477, 358] on input "Phonology" at bounding box center [474, 362] width 17 height 17
radio input "true"
click at [727, 487] on button "SUBMIT" at bounding box center [740, 487] width 147 height 35
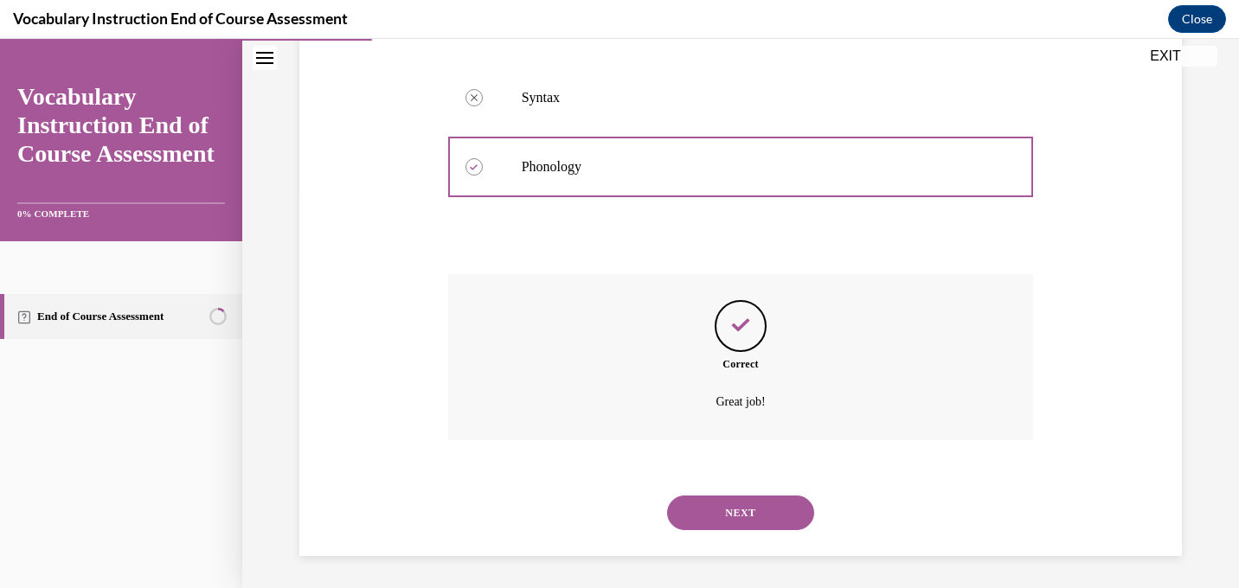
scroll to position [400, 0]
click at [734, 513] on button "NEXT" at bounding box center [740, 510] width 147 height 35
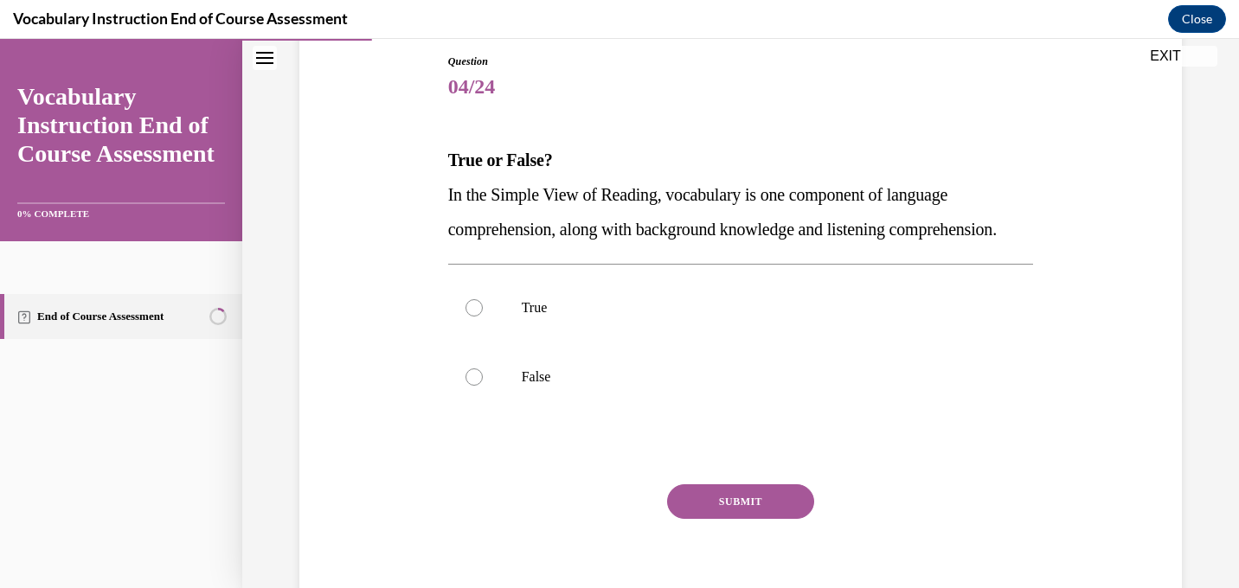
scroll to position [192, 0]
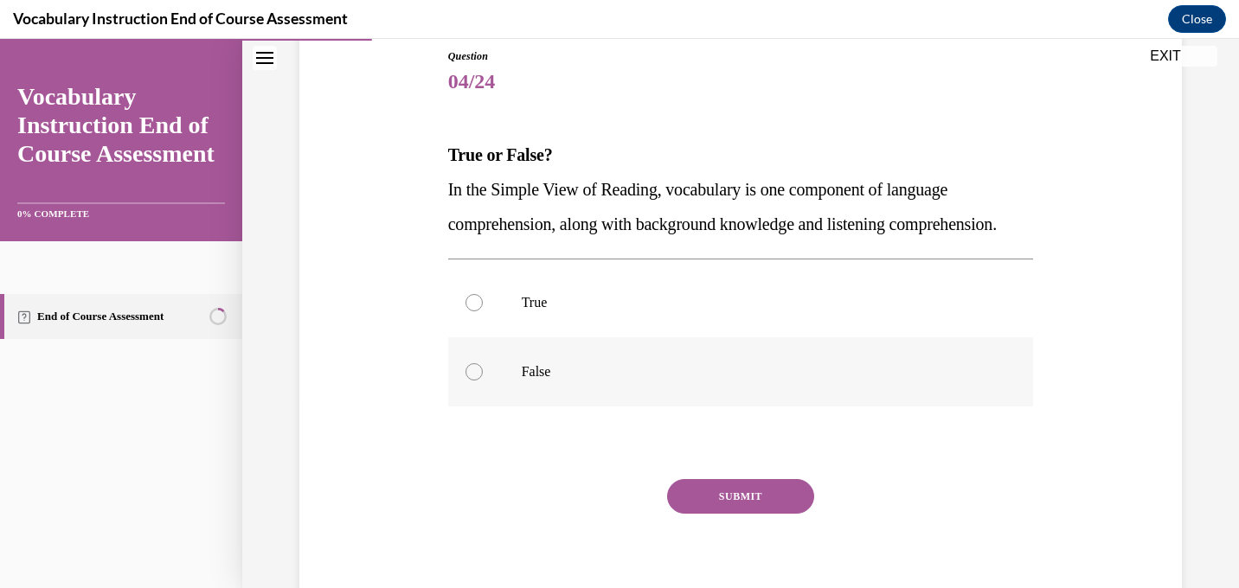
click at [476, 381] on div at bounding box center [474, 371] width 17 height 17
click at [476, 381] on input "False" at bounding box center [474, 371] width 17 height 17
radio input "true"
click at [741, 514] on button "SUBMIT" at bounding box center [740, 496] width 147 height 35
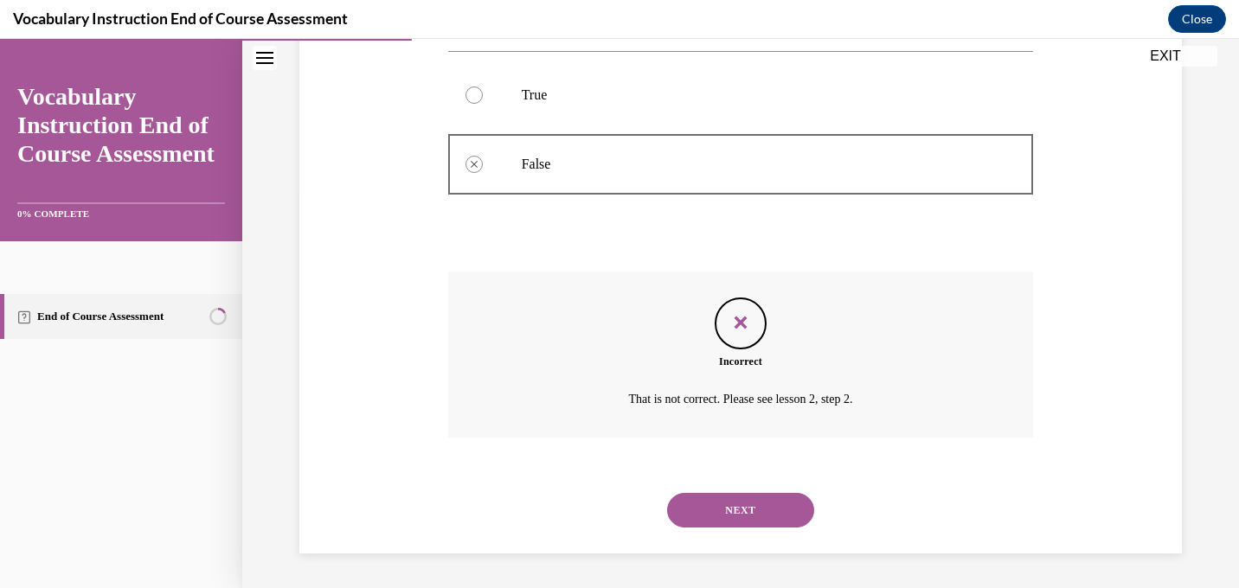
scroll to position [434, 0]
click at [745, 504] on button "NEXT" at bounding box center [740, 510] width 147 height 35
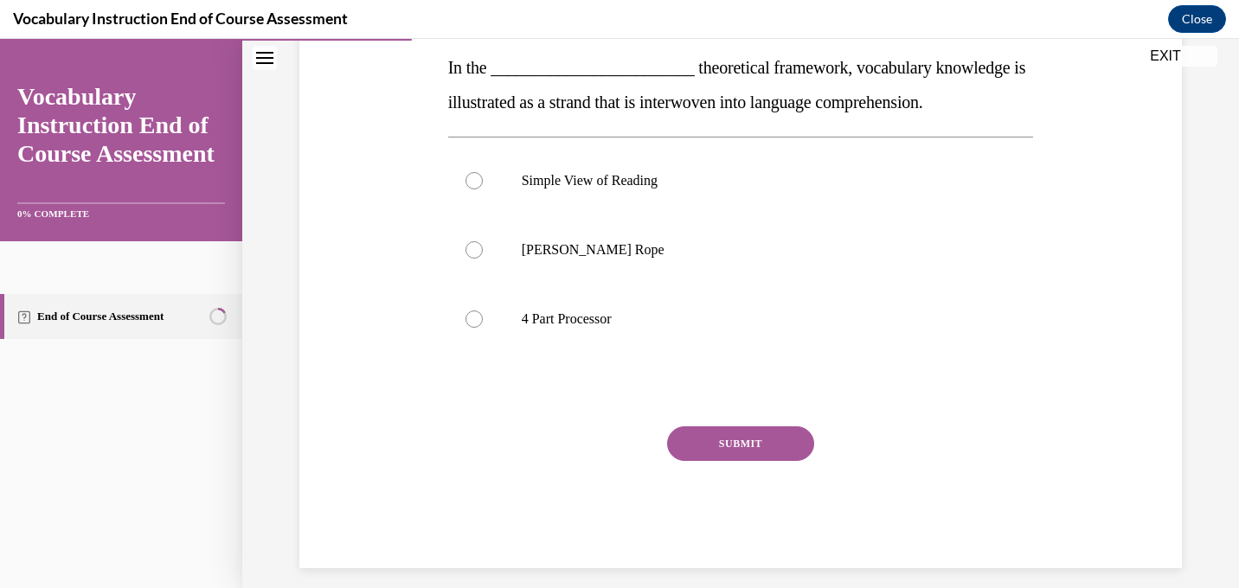
scroll to position [274, 0]
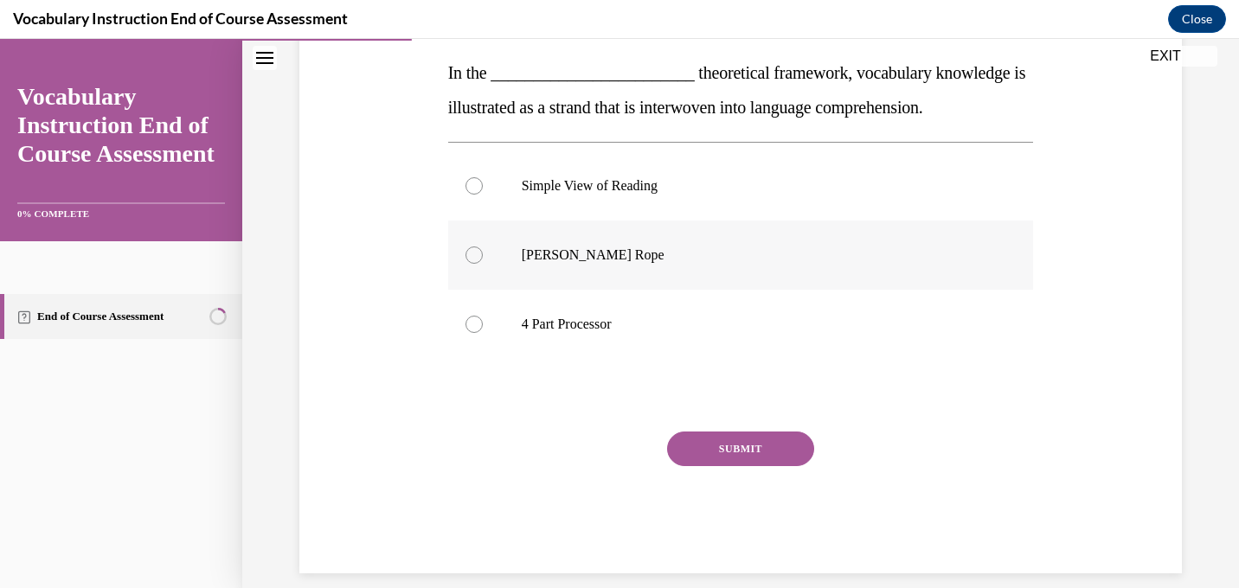
click at [472, 255] on div at bounding box center [474, 255] width 17 height 17
click at [472, 255] on input "Scarborough's Rope" at bounding box center [474, 255] width 17 height 17
radio input "true"
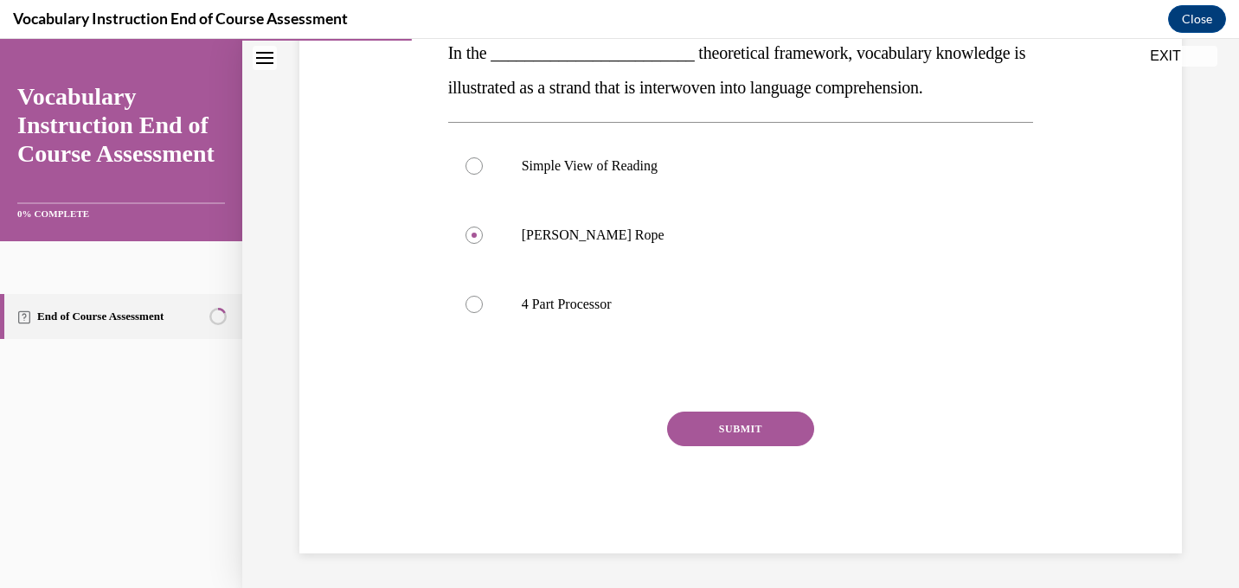
click at [737, 426] on button "SUBMIT" at bounding box center [740, 429] width 147 height 35
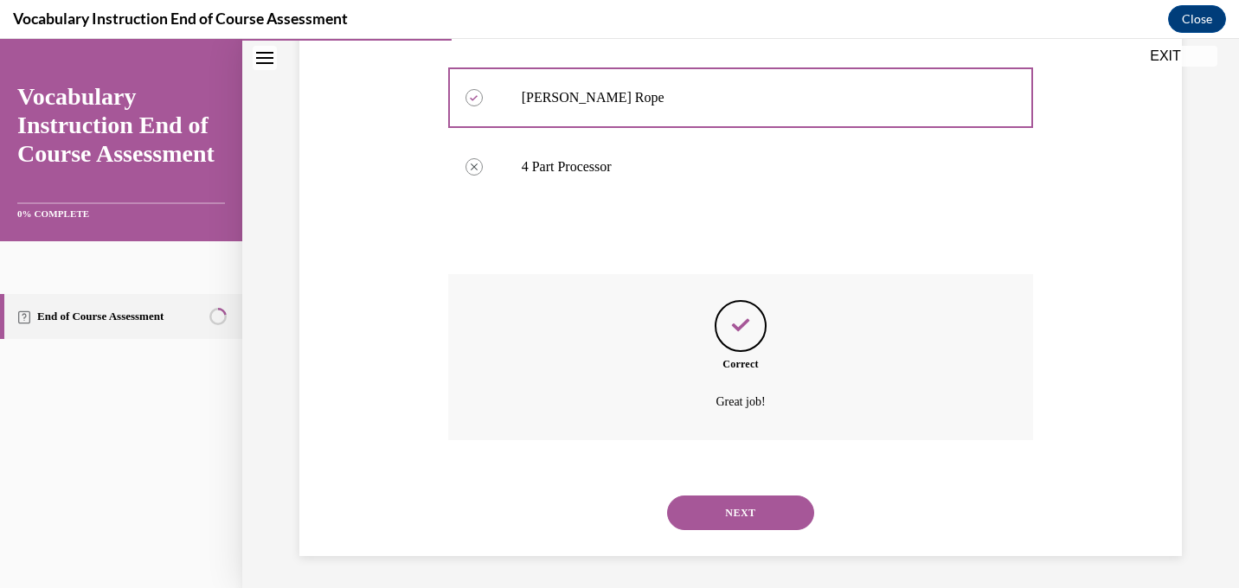
scroll to position [434, 0]
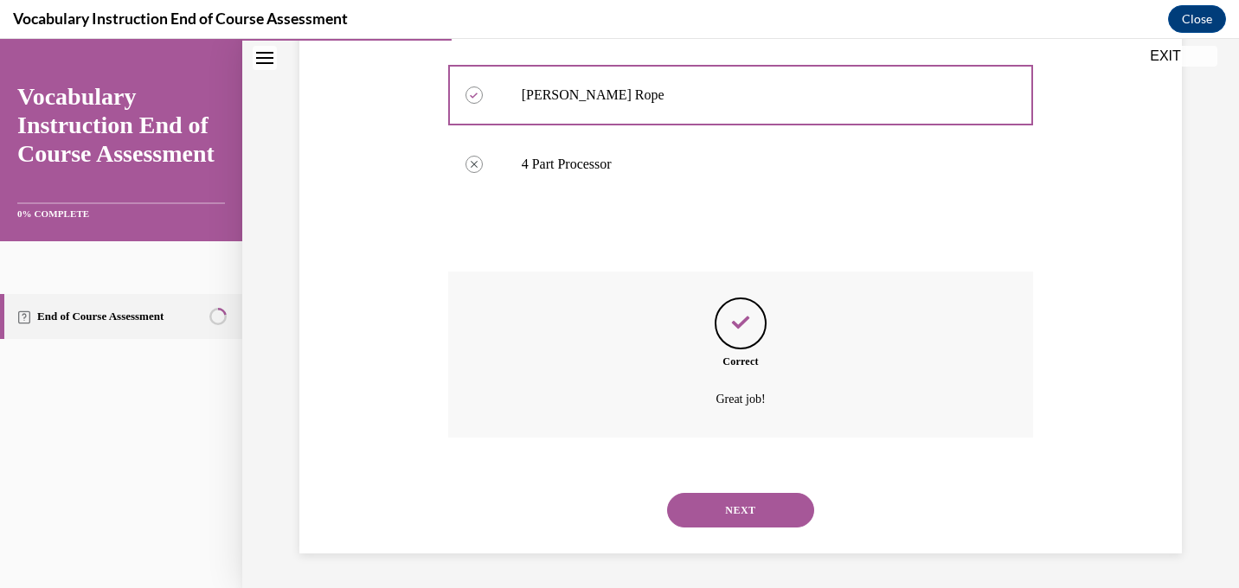
click at [744, 512] on button "NEXT" at bounding box center [740, 510] width 147 height 35
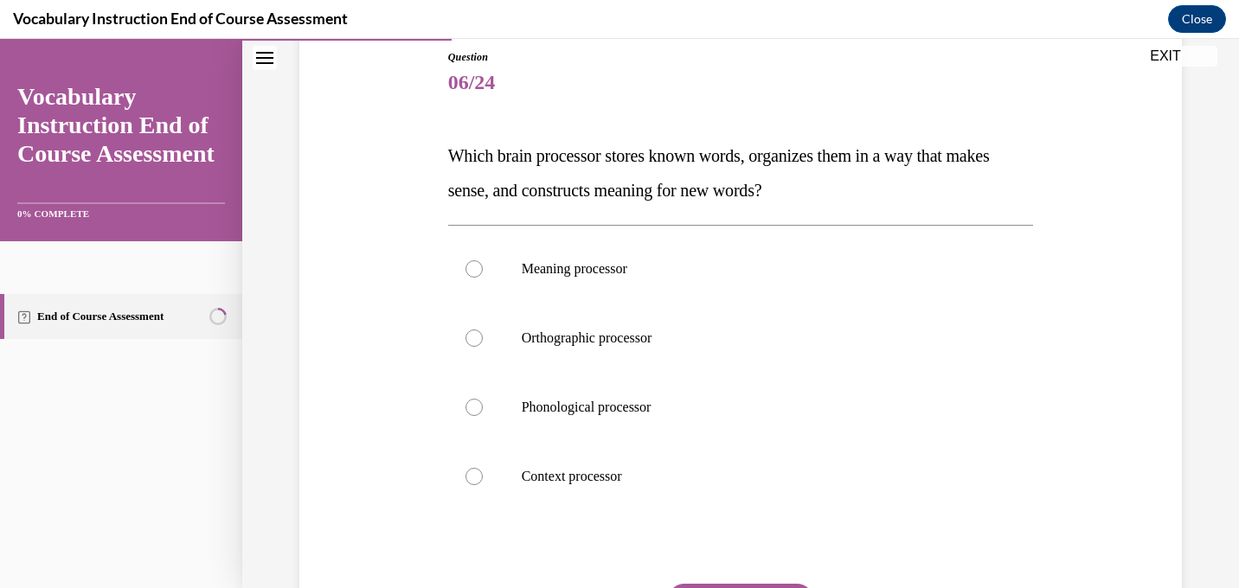
scroll to position [187, 0]
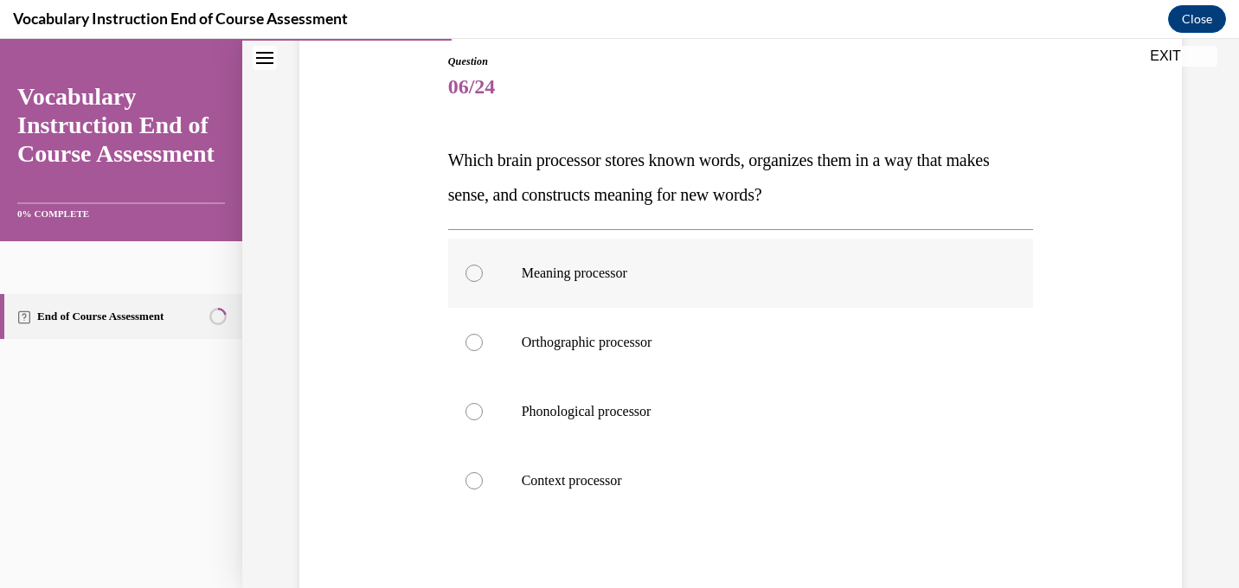
click at [472, 268] on div at bounding box center [474, 273] width 17 height 17
click at [472, 268] on input "Meaning processor" at bounding box center [474, 273] width 17 height 17
radio input "true"
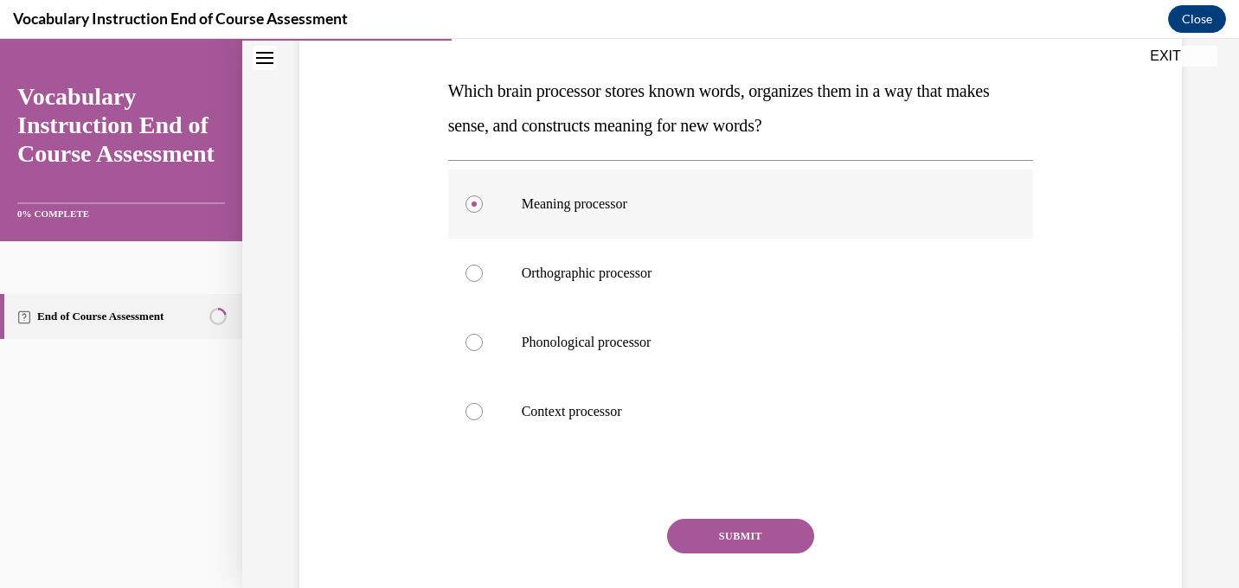
scroll to position [260, 0]
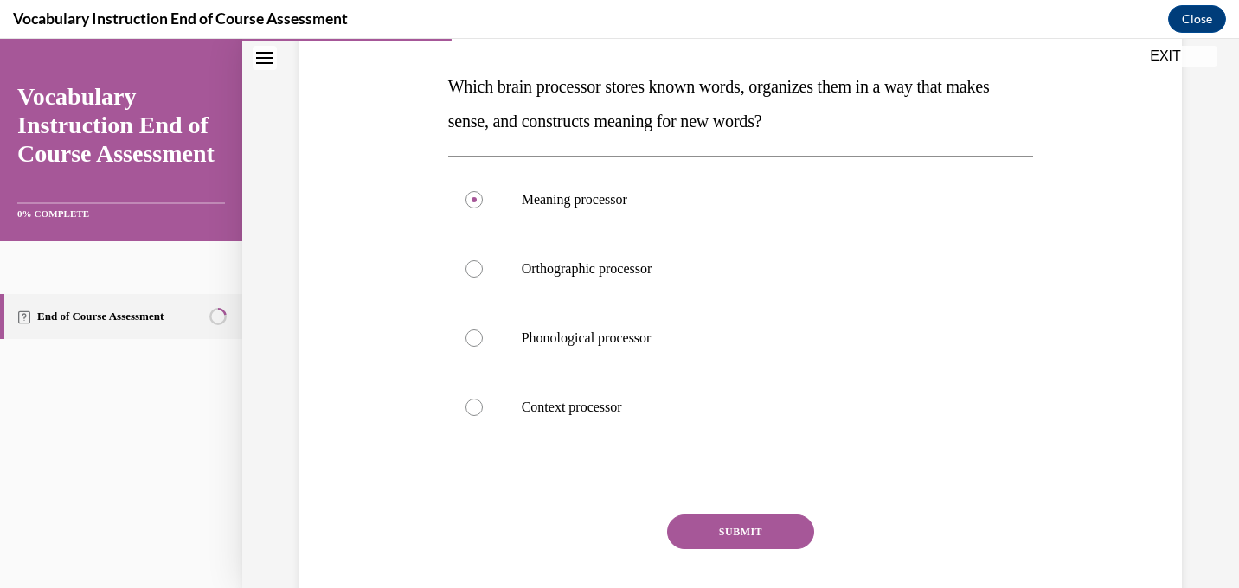
click at [742, 537] on button "SUBMIT" at bounding box center [740, 532] width 147 height 35
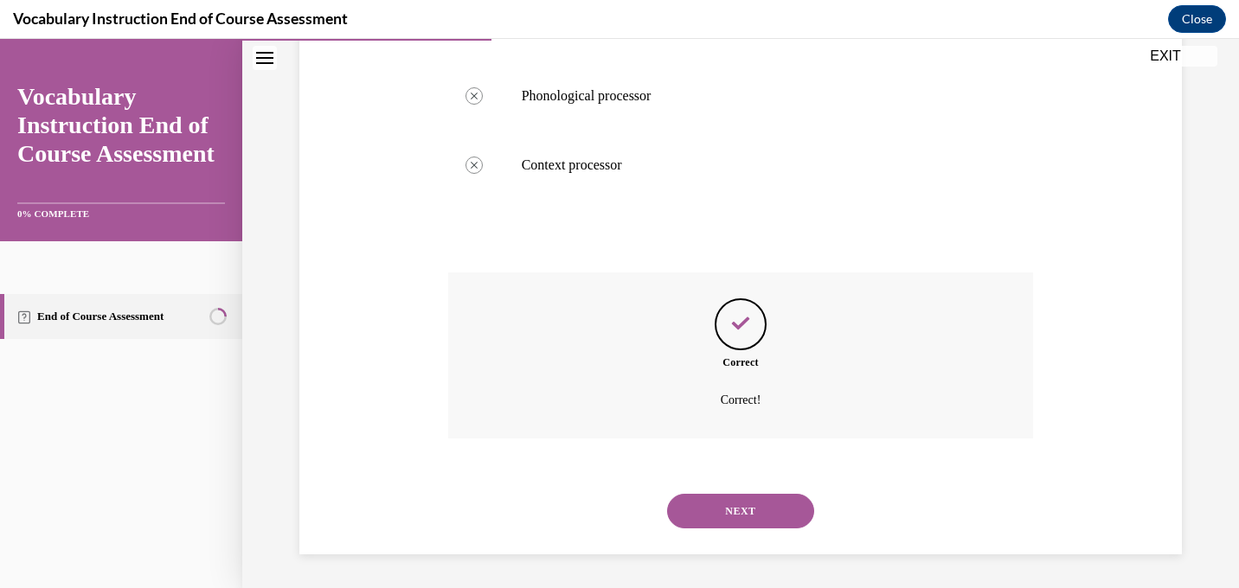
scroll to position [504, 0]
click at [738, 506] on button "NEXT" at bounding box center [740, 510] width 147 height 35
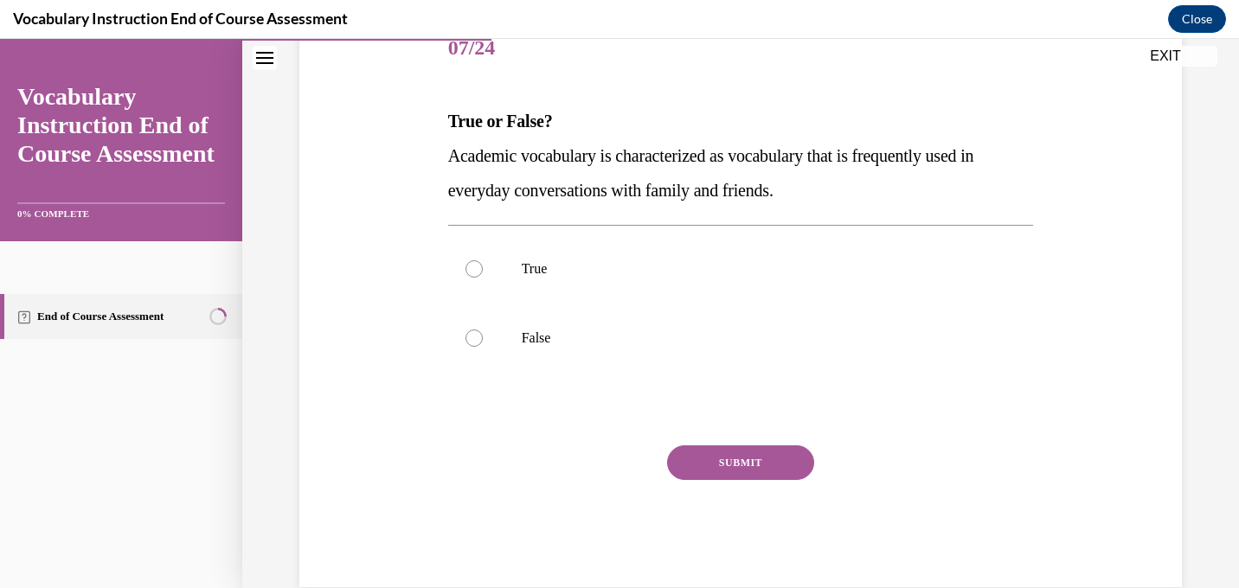
scroll to position [224, 0]
click at [471, 337] on div at bounding box center [474, 339] width 17 height 17
click at [471, 337] on input "False" at bounding box center [474, 339] width 17 height 17
radio input "true"
click at [754, 469] on button "SUBMIT" at bounding box center [740, 464] width 147 height 35
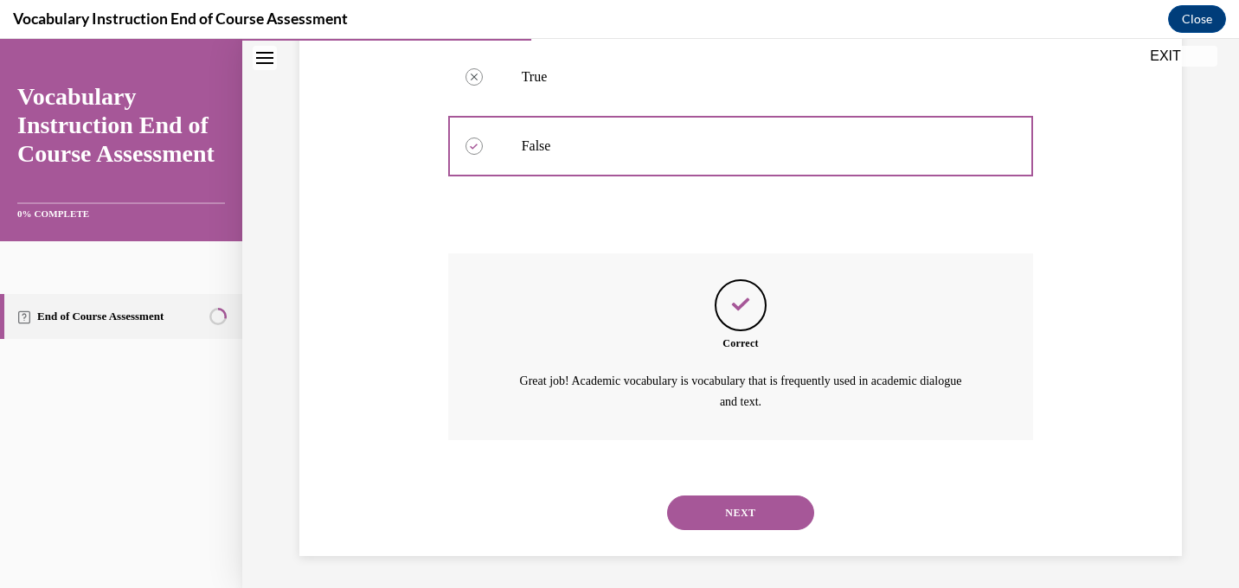
scroll to position [420, 0]
click at [741, 508] on button "NEXT" at bounding box center [740, 511] width 147 height 35
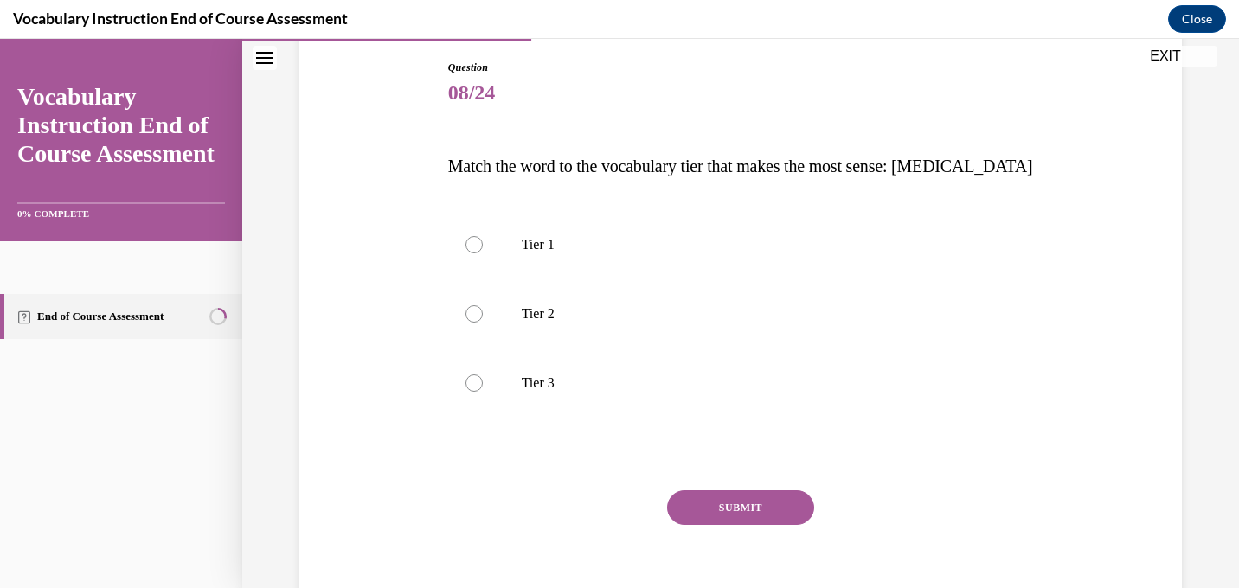
scroll to position [186, 0]
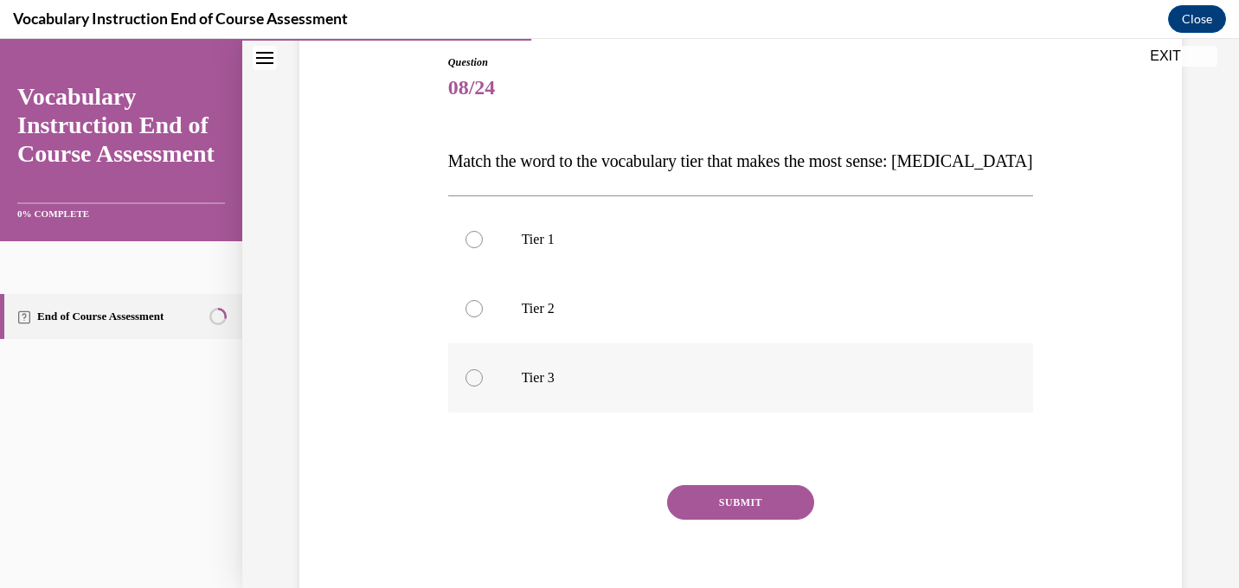
click at [476, 377] on div at bounding box center [474, 377] width 17 height 17
click at [476, 377] on input "Tier 3" at bounding box center [474, 377] width 17 height 17
radio input "true"
click at [774, 500] on button "SUBMIT" at bounding box center [740, 502] width 147 height 35
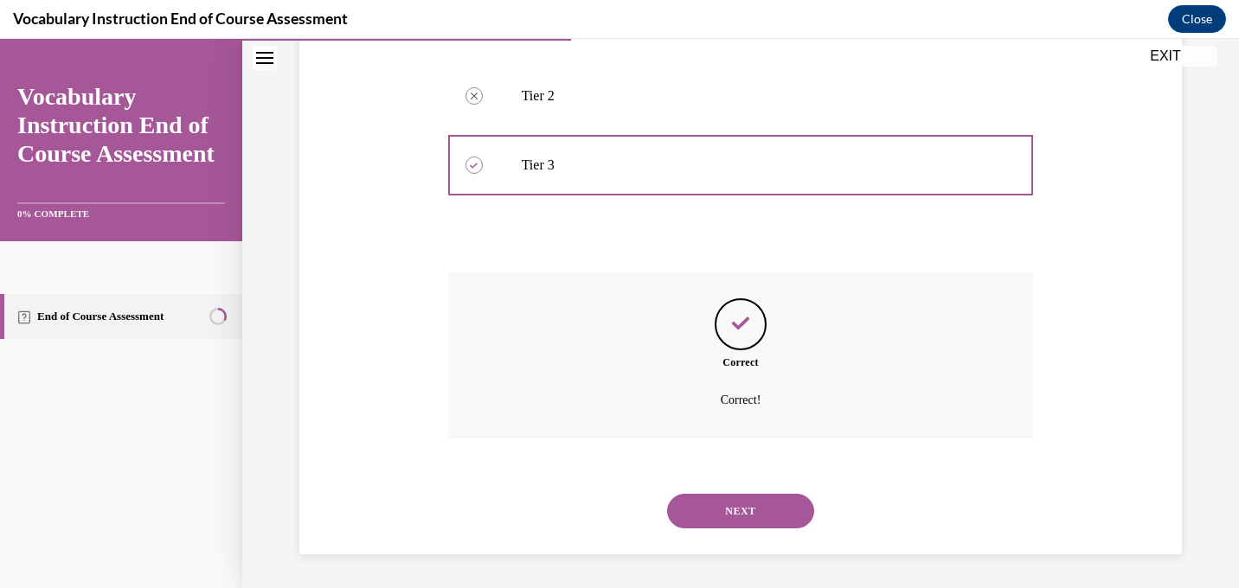
scroll to position [400, 0]
click at [766, 510] on button "NEXT" at bounding box center [740, 510] width 147 height 35
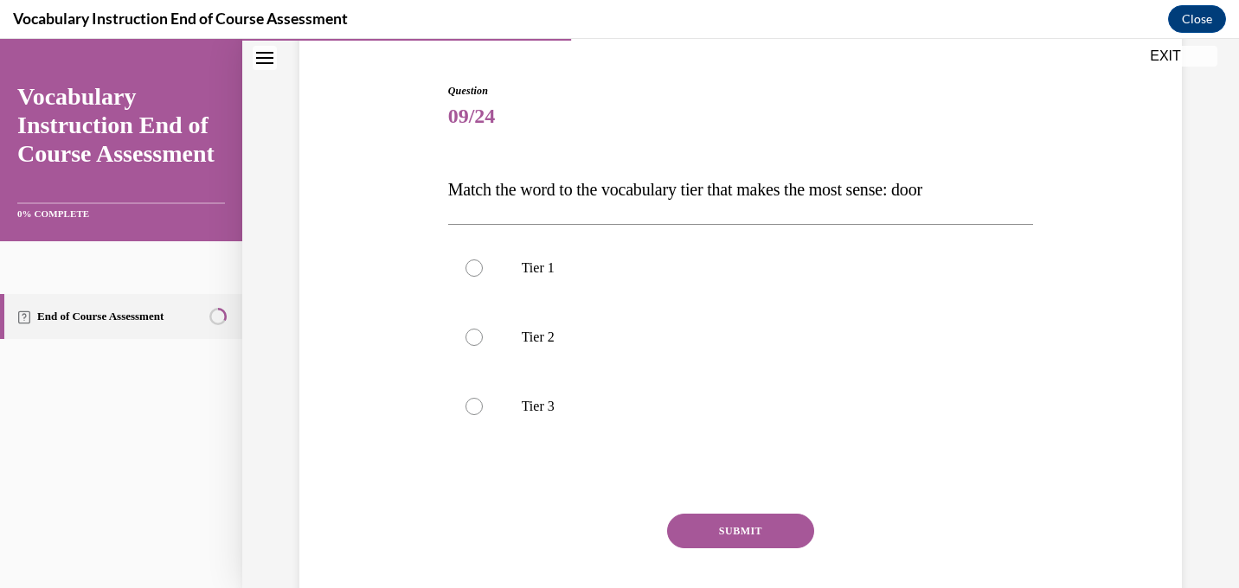
scroll to position [161, 0]
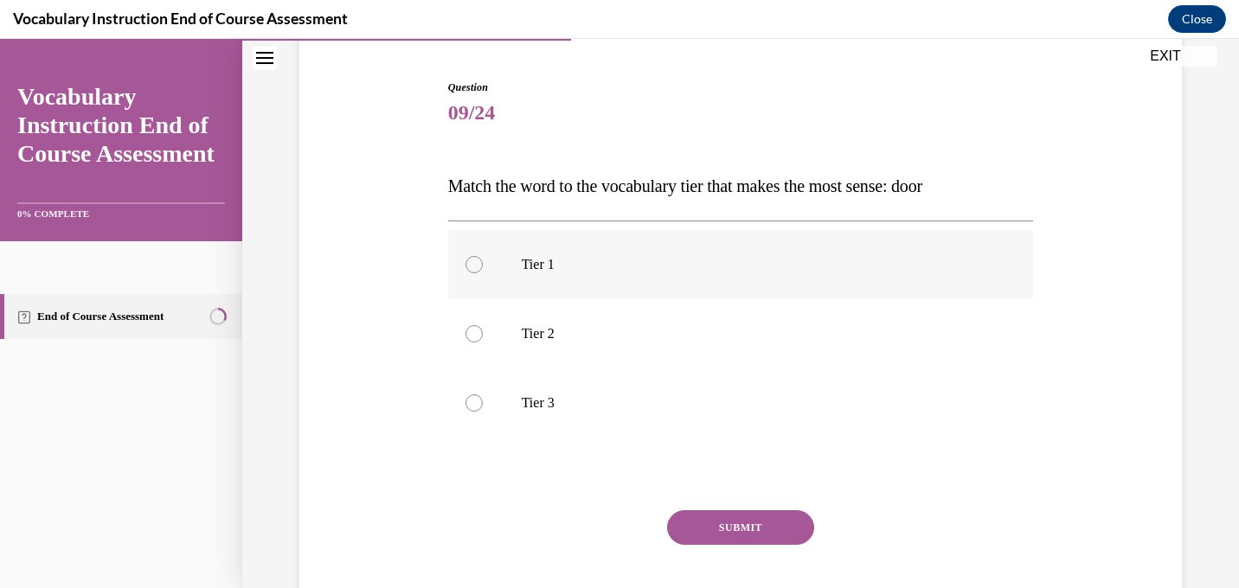
click at [464, 265] on label "Tier 1" at bounding box center [741, 264] width 586 height 69
click at [466, 265] on input "Tier 1" at bounding box center [474, 264] width 17 height 17
radio input "true"
click at [740, 533] on button "SUBMIT" at bounding box center [740, 527] width 147 height 35
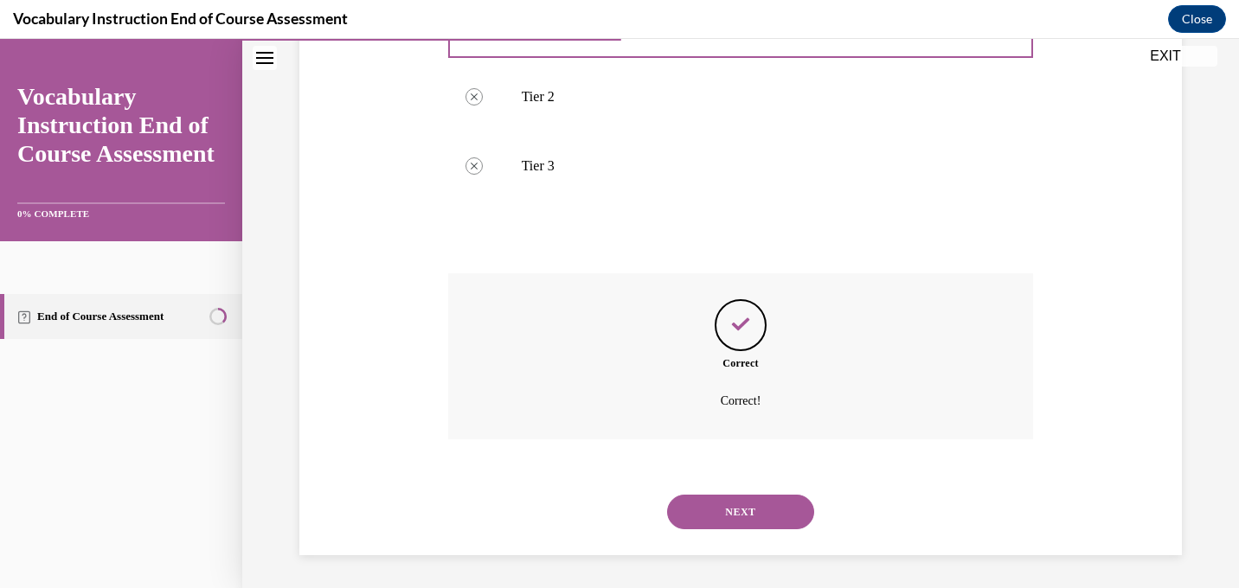
scroll to position [400, 0]
click at [740, 508] on button "NEXT" at bounding box center [740, 510] width 147 height 35
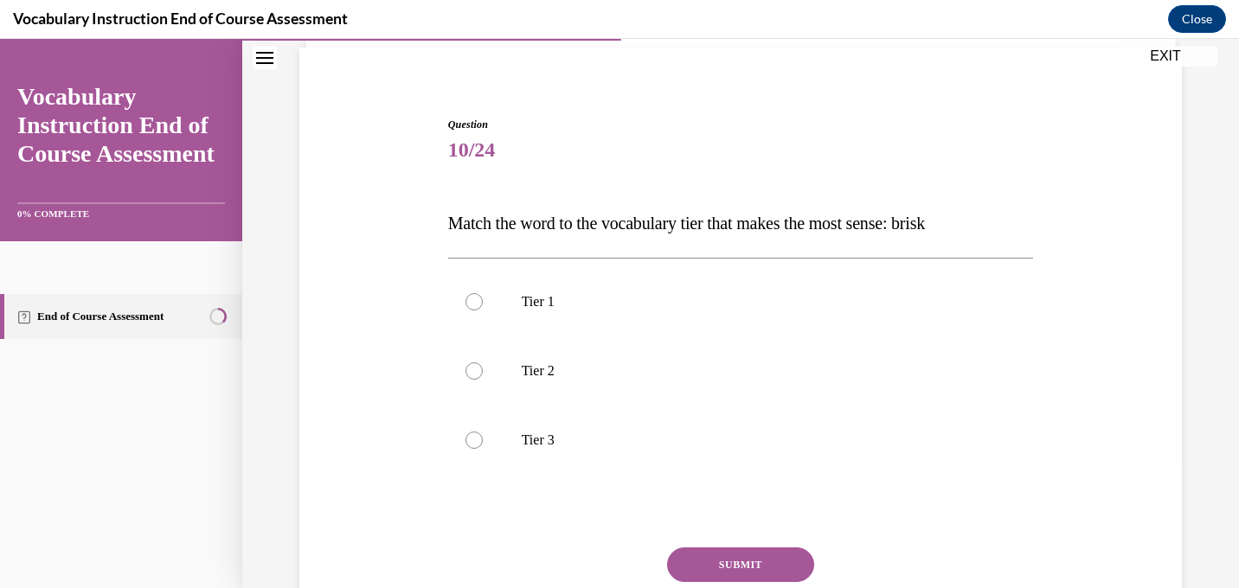
scroll to position [128, 0]
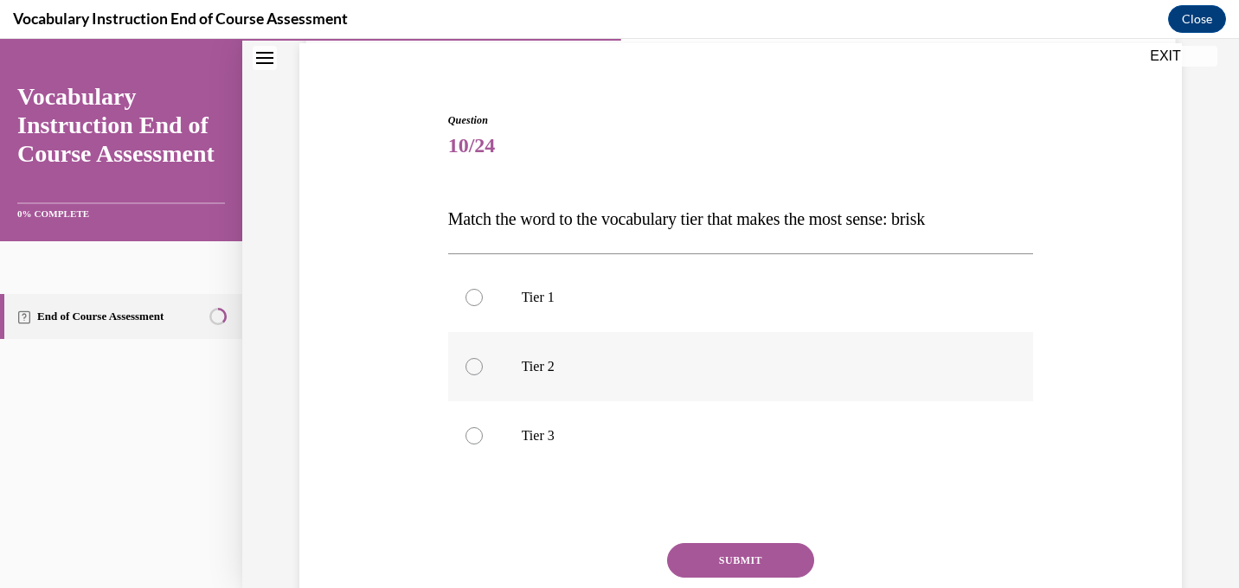
click at [472, 369] on div at bounding box center [474, 366] width 17 height 17
click at [472, 369] on input "Tier 2" at bounding box center [474, 366] width 17 height 17
radio input "true"
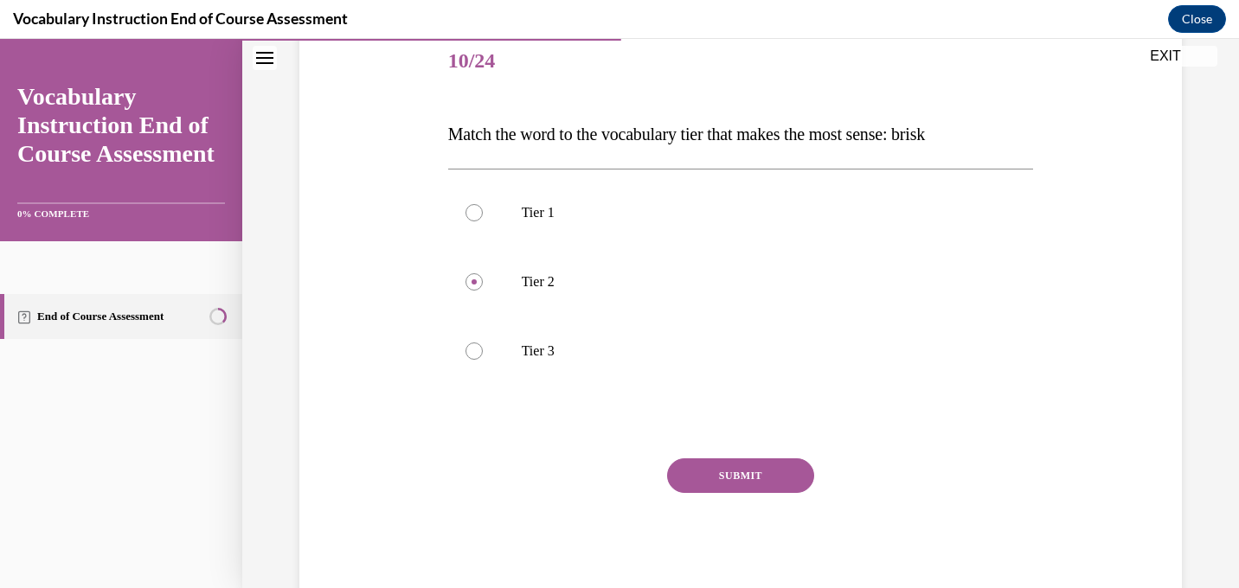
scroll to position [215, 0]
click at [741, 472] on button "SUBMIT" at bounding box center [740, 474] width 147 height 35
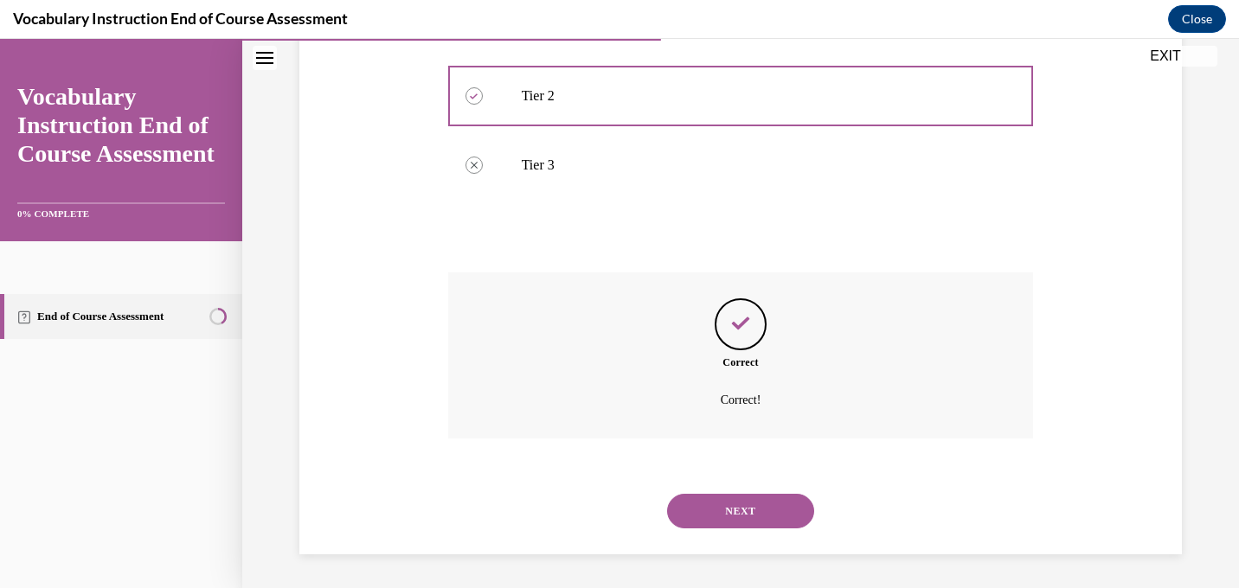
scroll to position [400, 0]
click at [746, 517] on button "NEXT" at bounding box center [740, 510] width 147 height 35
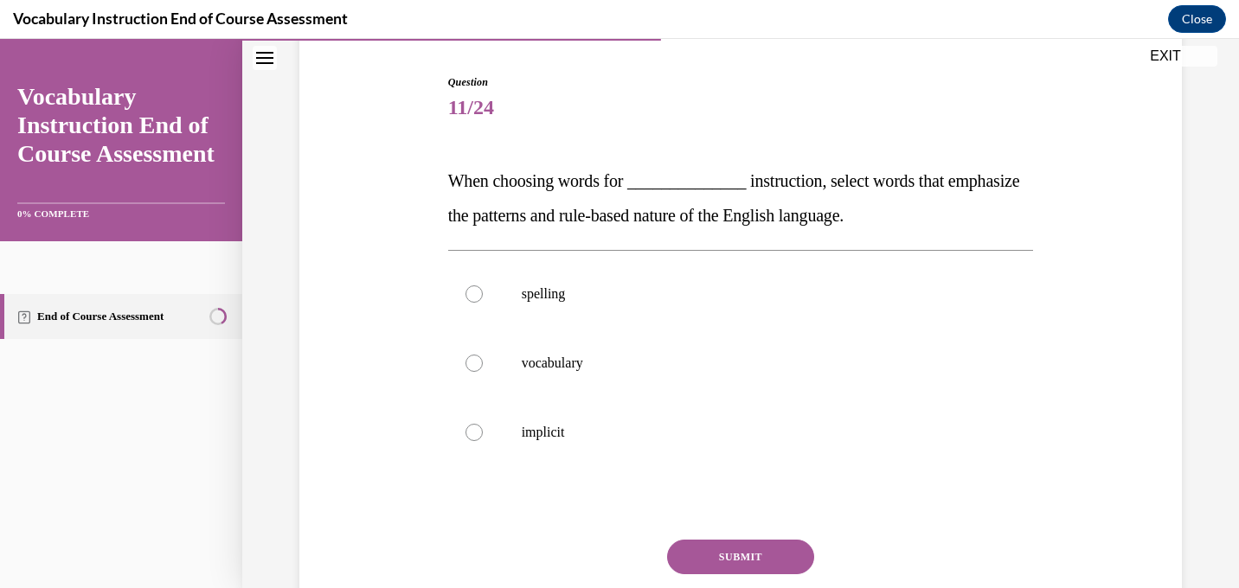
scroll to position [173, 0]
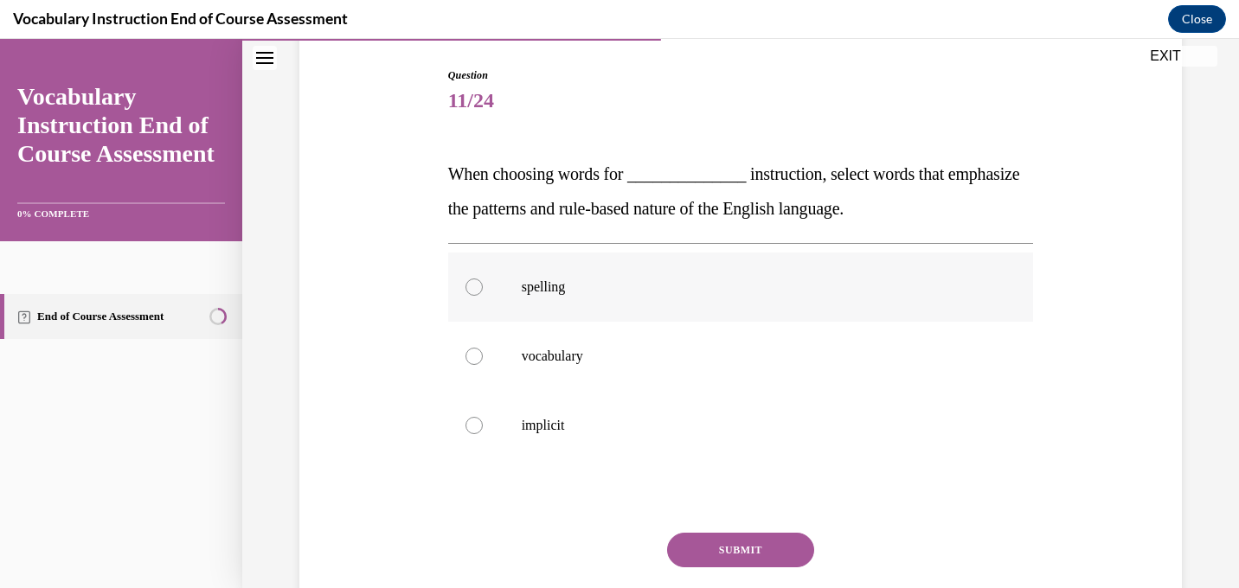
click at [475, 288] on div at bounding box center [474, 287] width 17 height 17
click at [475, 288] on input "spelling" at bounding box center [474, 287] width 17 height 17
radio input "true"
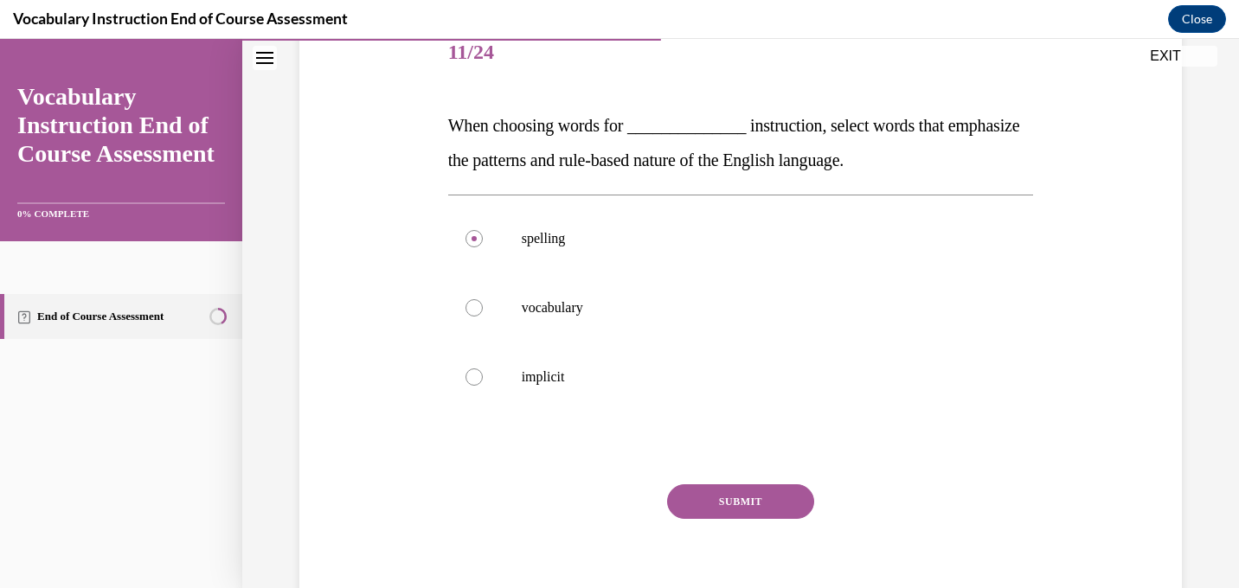
scroll to position [228, 0]
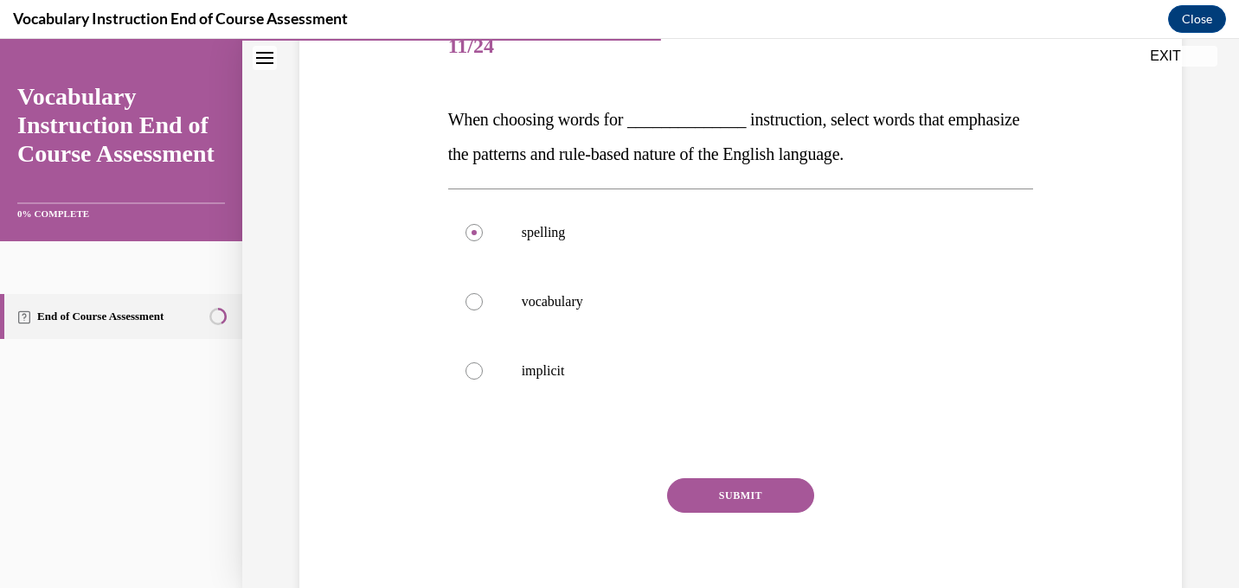
click at [746, 494] on button "SUBMIT" at bounding box center [740, 495] width 147 height 35
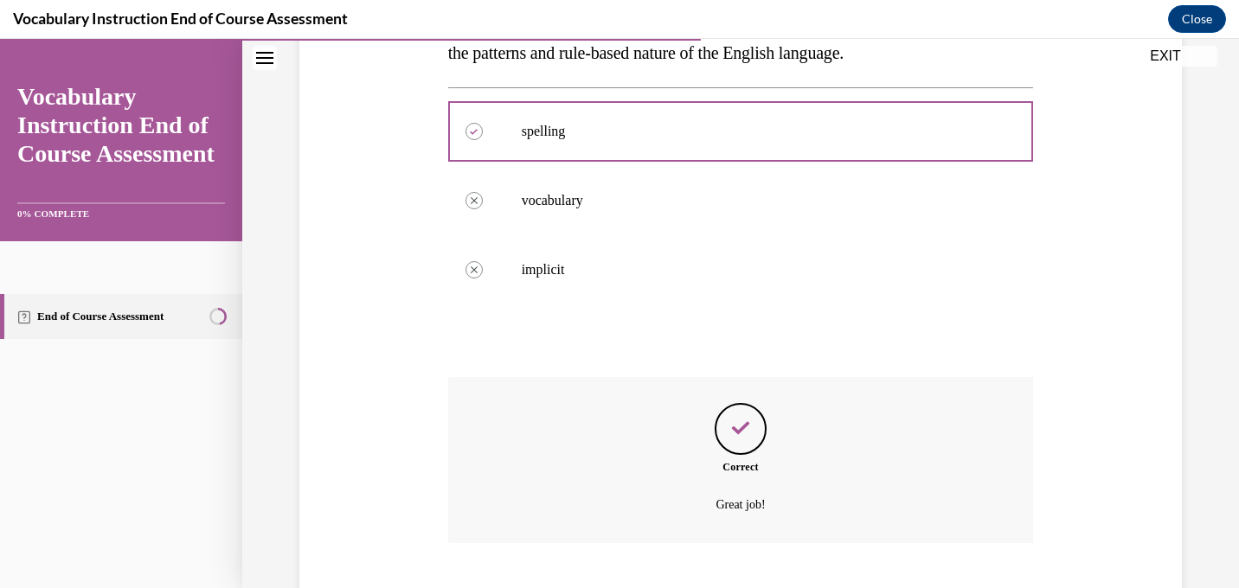
scroll to position [434, 0]
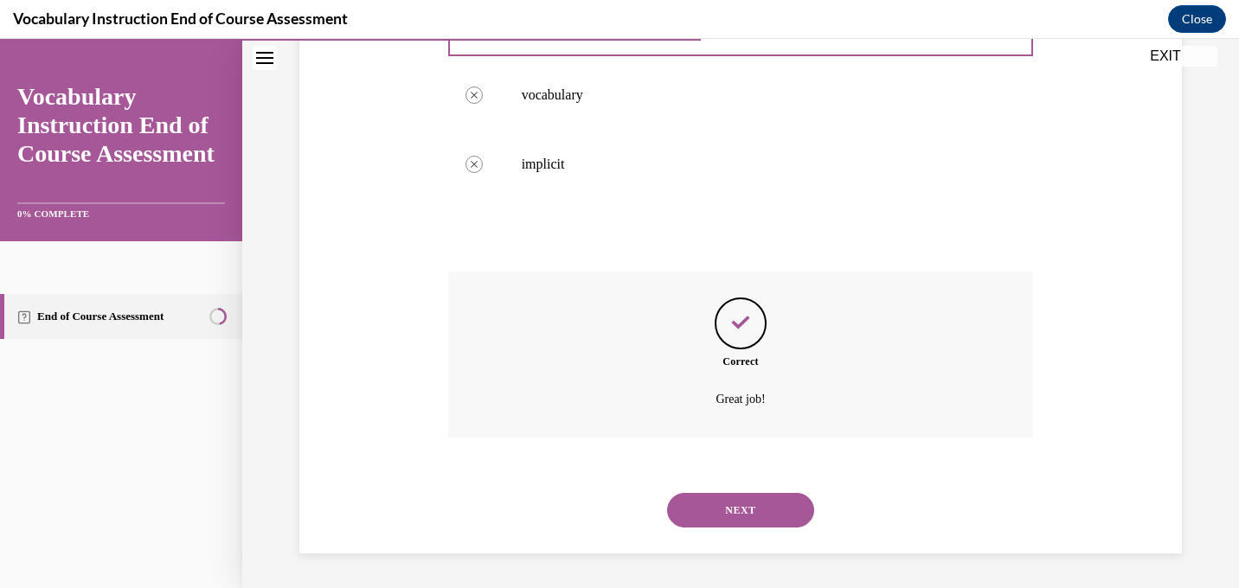
click at [737, 510] on button "NEXT" at bounding box center [740, 510] width 147 height 35
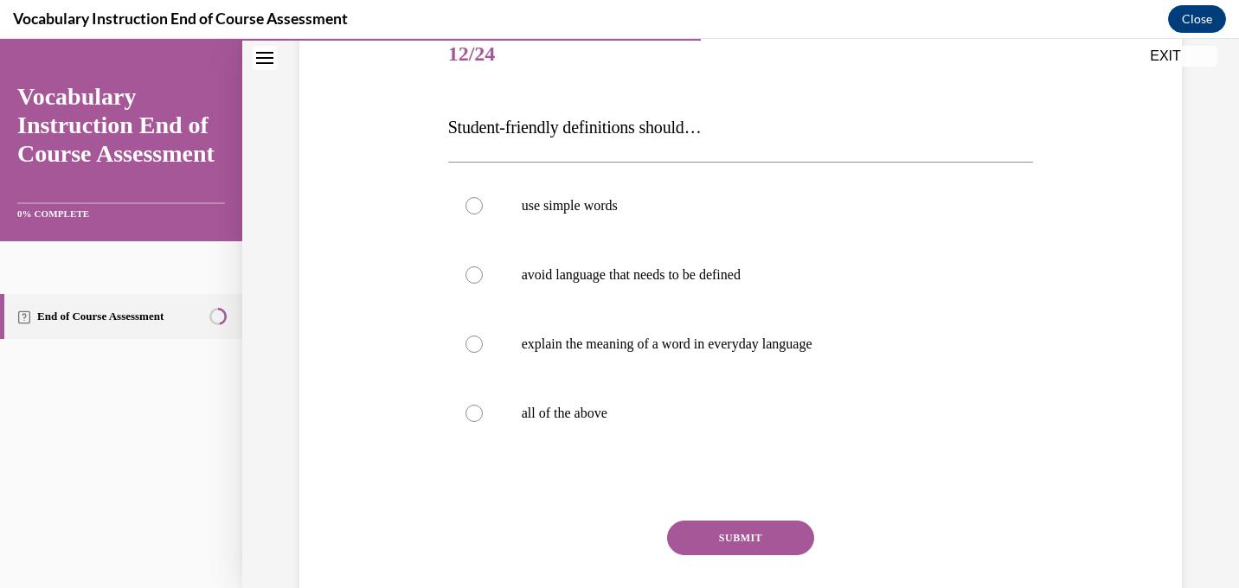
scroll to position [222, 0]
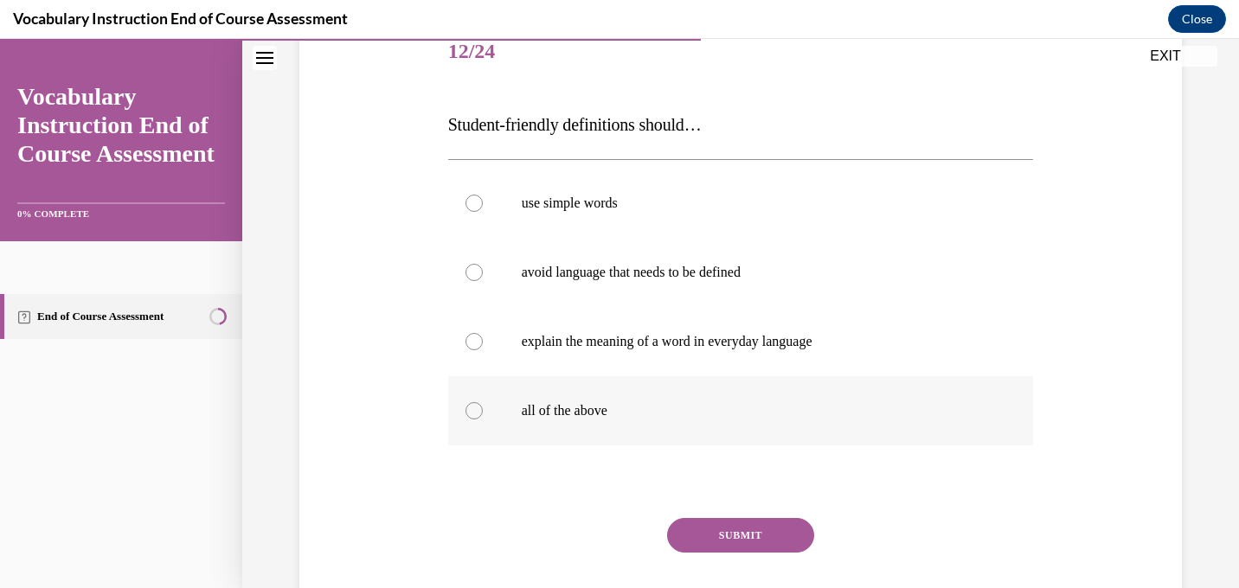
click at [472, 411] on div at bounding box center [474, 410] width 17 height 17
click at [472, 411] on input "all of the above" at bounding box center [474, 410] width 17 height 17
radio input "true"
click at [752, 529] on button "SUBMIT" at bounding box center [740, 535] width 147 height 35
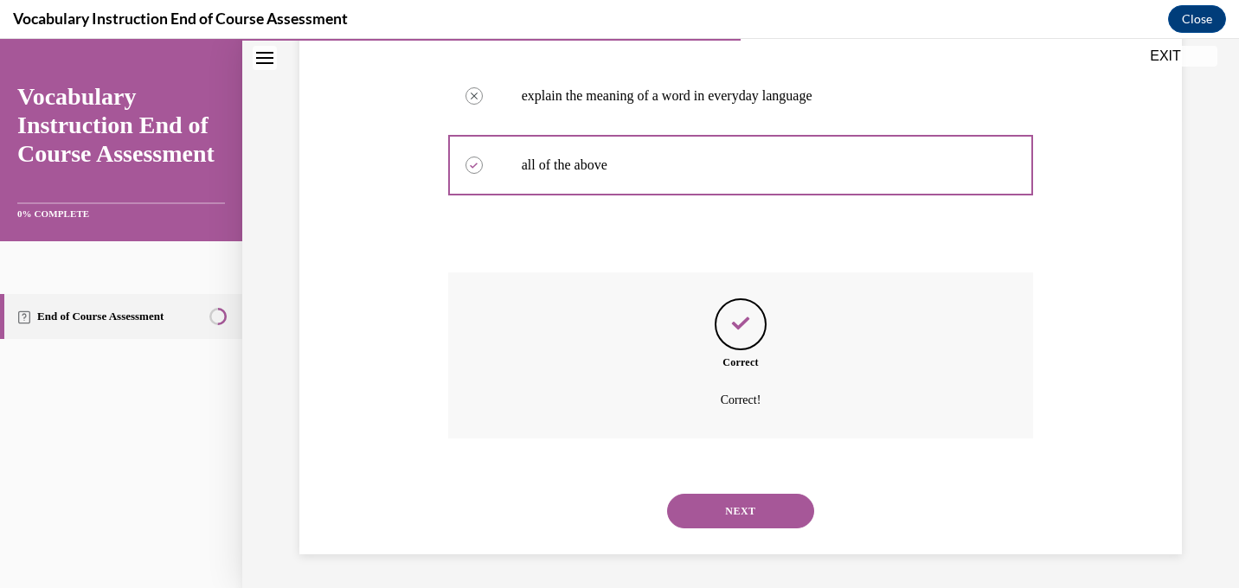
scroll to position [469, 0]
click at [735, 507] on button "NEXT" at bounding box center [740, 510] width 147 height 35
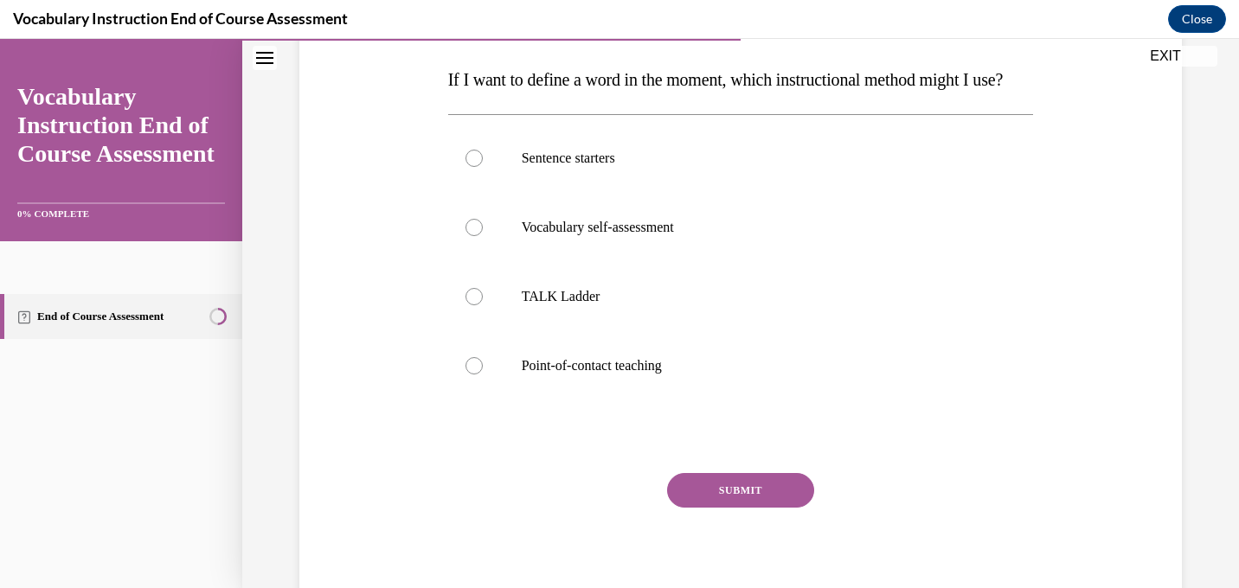
scroll to position [270, 0]
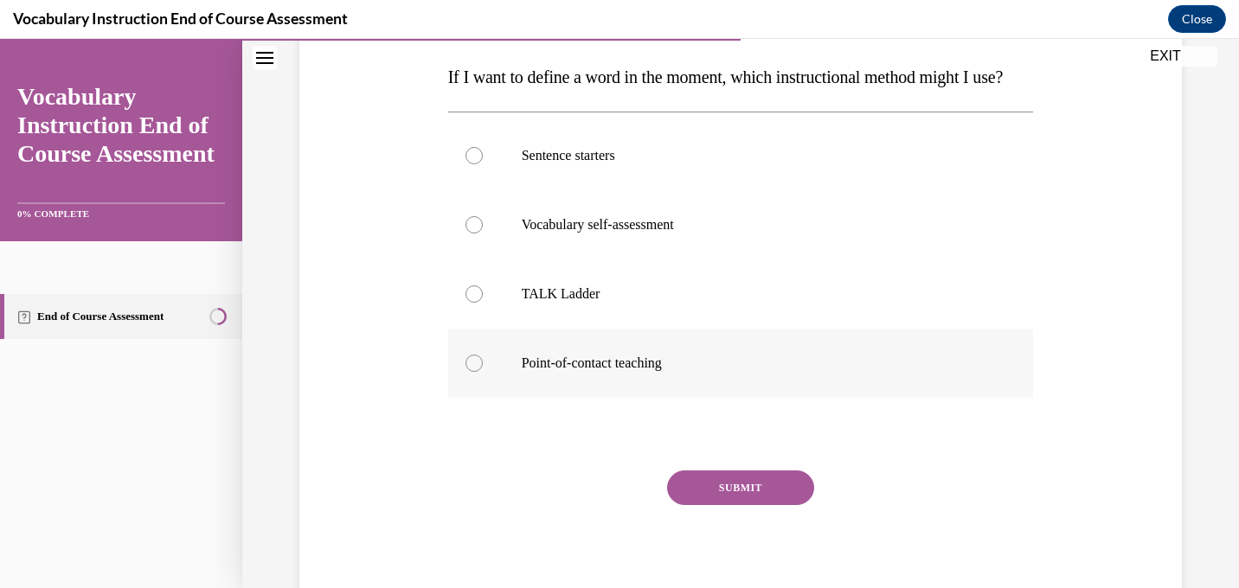
click at [474, 372] on div at bounding box center [474, 363] width 17 height 17
click at [474, 372] on input "Point-of-contact teaching" at bounding box center [474, 363] width 17 height 17
radio input "true"
click at [765, 505] on button "SUBMIT" at bounding box center [740, 488] width 147 height 35
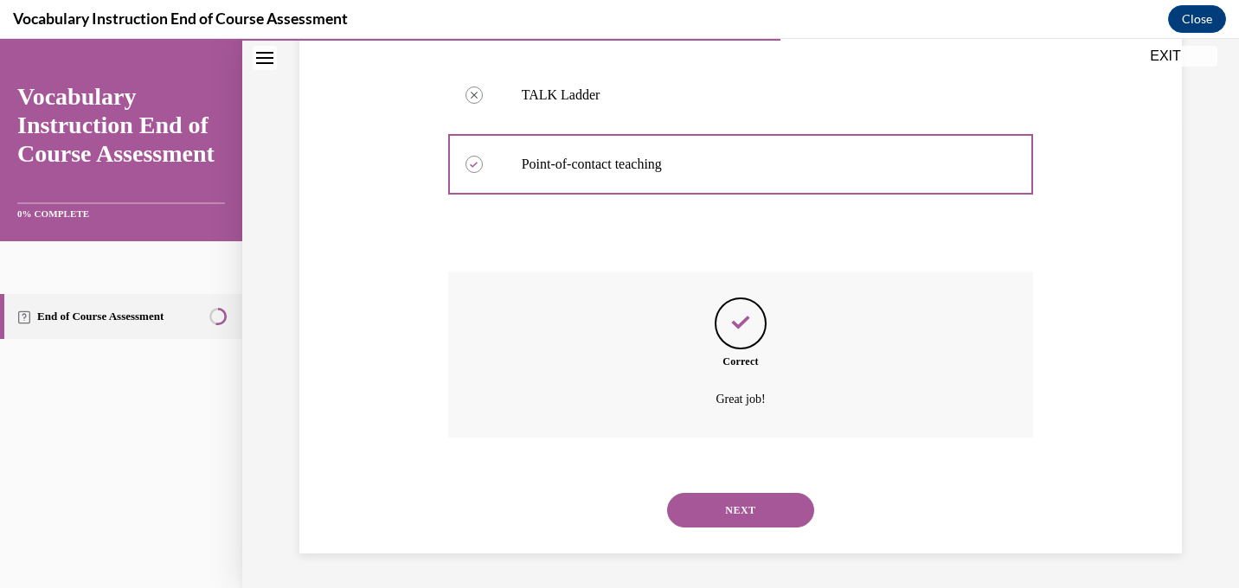
scroll to position [504, 0]
click at [765, 515] on button "NEXT" at bounding box center [740, 510] width 147 height 35
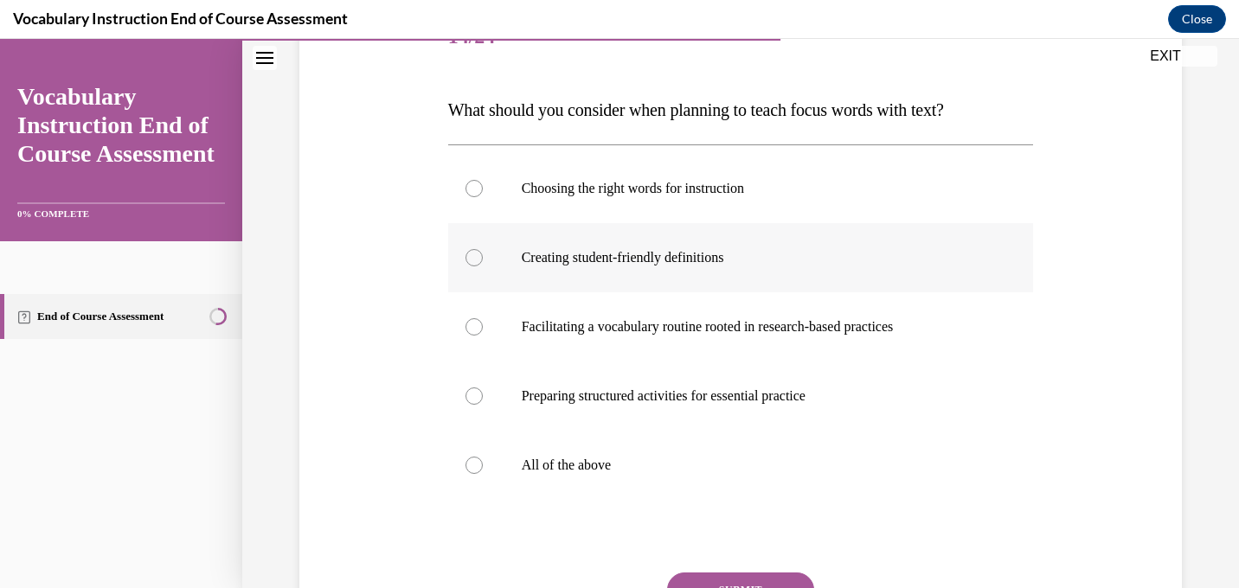
scroll to position [241, 0]
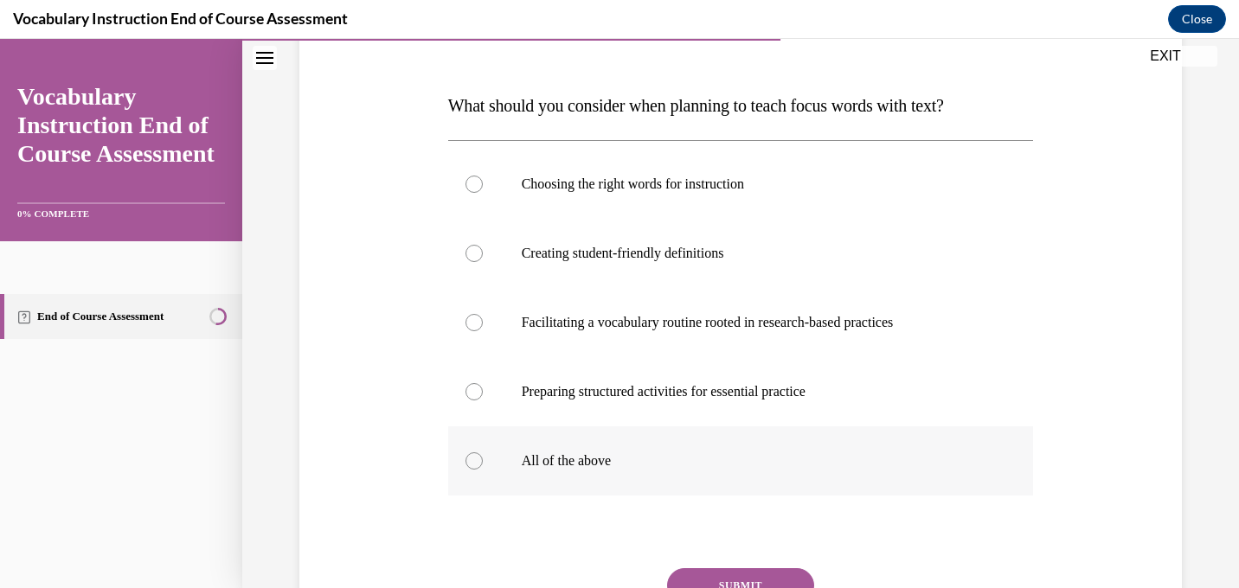
click at [476, 460] on div at bounding box center [474, 461] width 17 height 17
click at [476, 460] on input "All of the above" at bounding box center [474, 461] width 17 height 17
radio input "true"
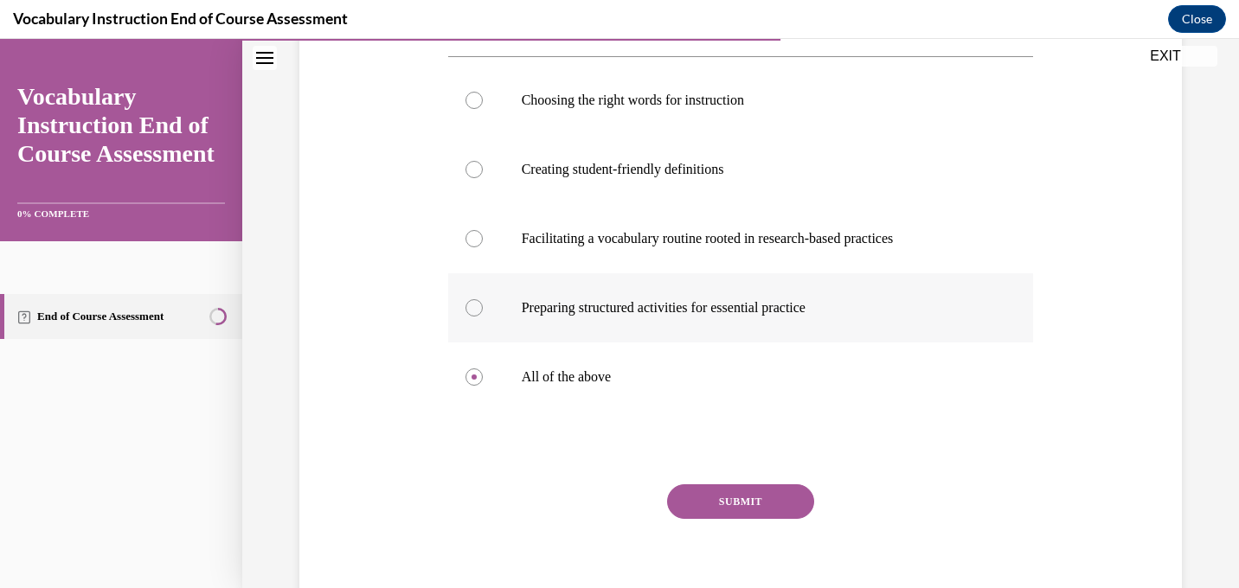
scroll to position [326, 0]
click at [755, 500] on button "SUBMIT" at bounding box center [740, 501] width 147 height 35
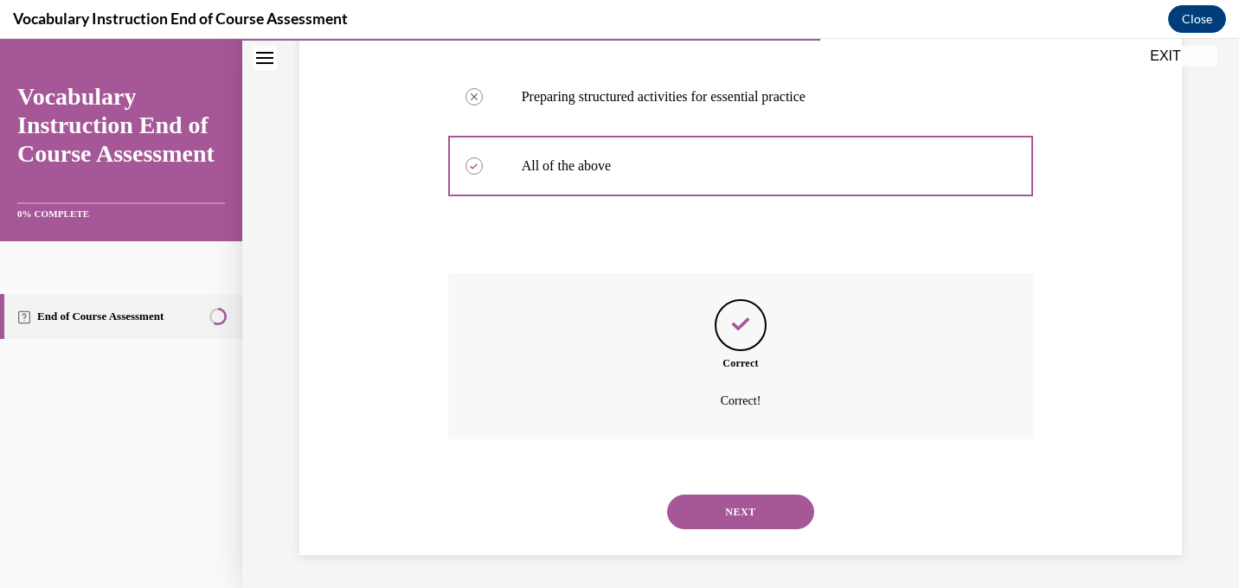
scroll to position [538, 0]
click at [737, 511] on button "NEXT" at bounding box center [740, 510] width 147 height 35
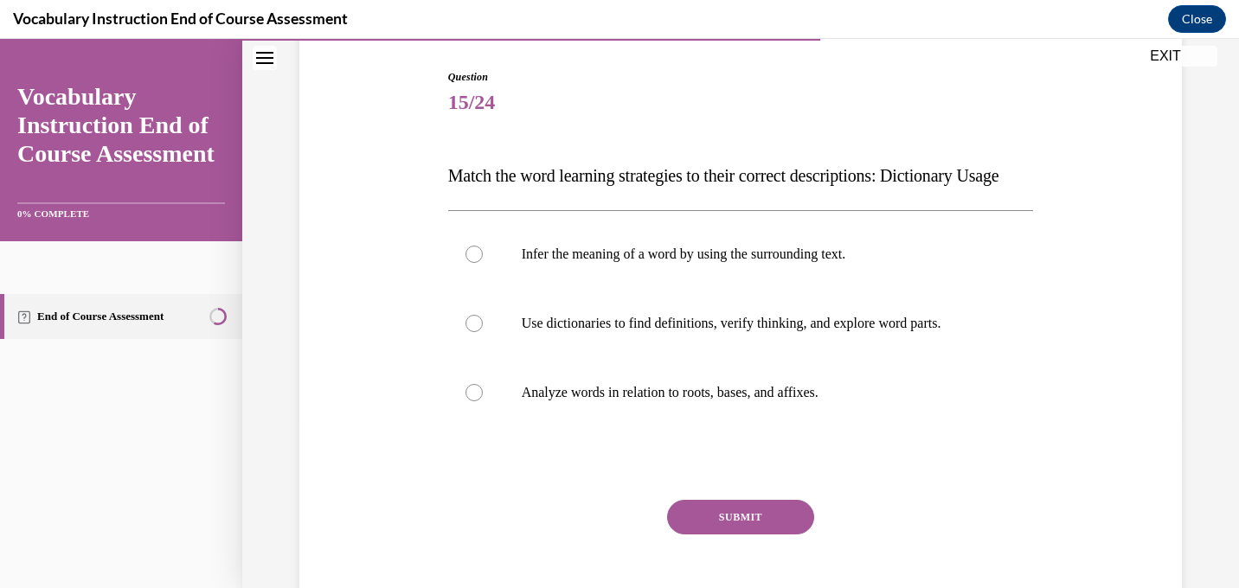
scroll to position [177, 0]
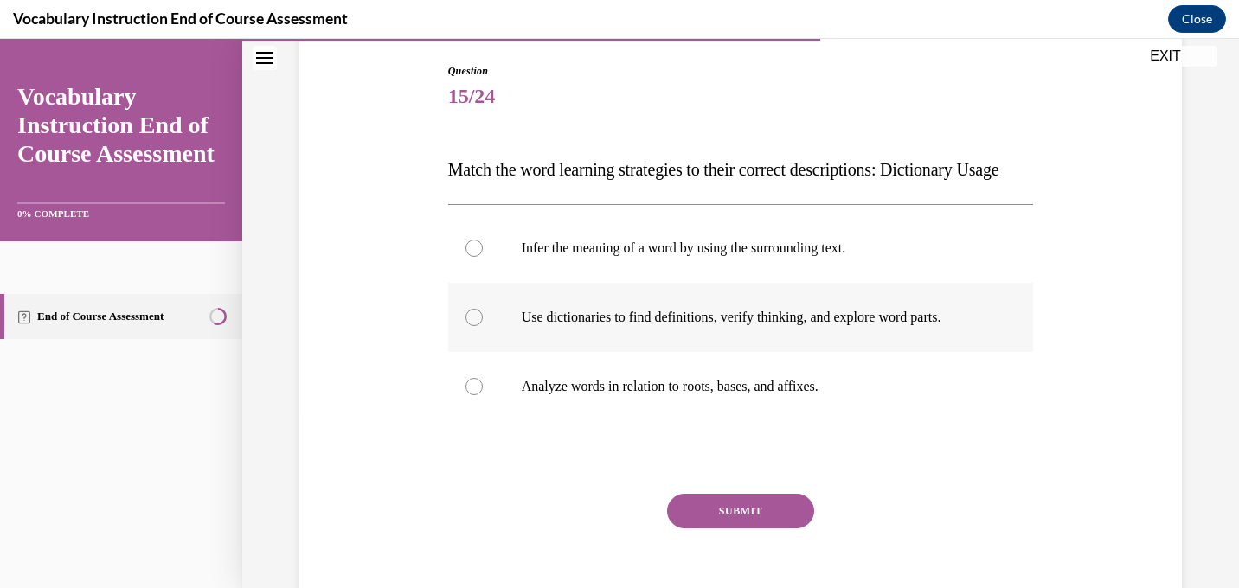
click at [938, 326] on p "Use dictionaries to find definitions, verify thinking, and explore word parts." at bounding box center [756, 317] width 469 height 17
click at [483, 326] on input "Use dictionaries to find definitions, verify thinking, and explore word parts." at bounding box center [474, 317] width 17 height 17
radio input "true"
click at [727, 529] on button "SUBMIT" at bounding box center [740, 511] width 147 height 35
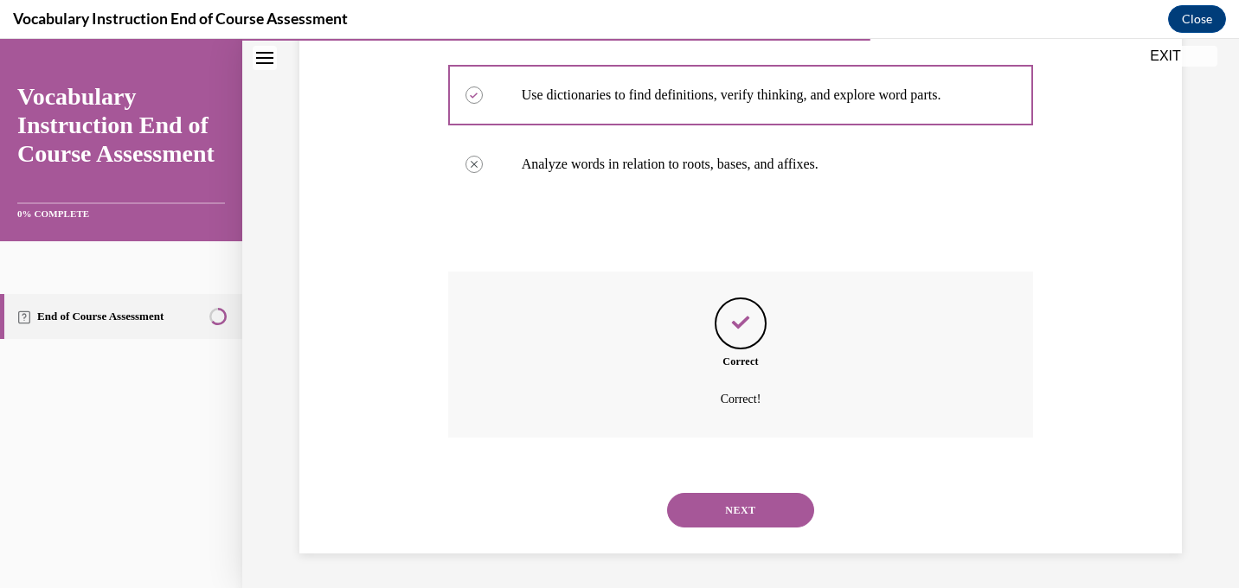
scroll to position [434, 0]
click at [740, 494] on button "NEXT" at bounding box center [740, 510] width 147 height 35
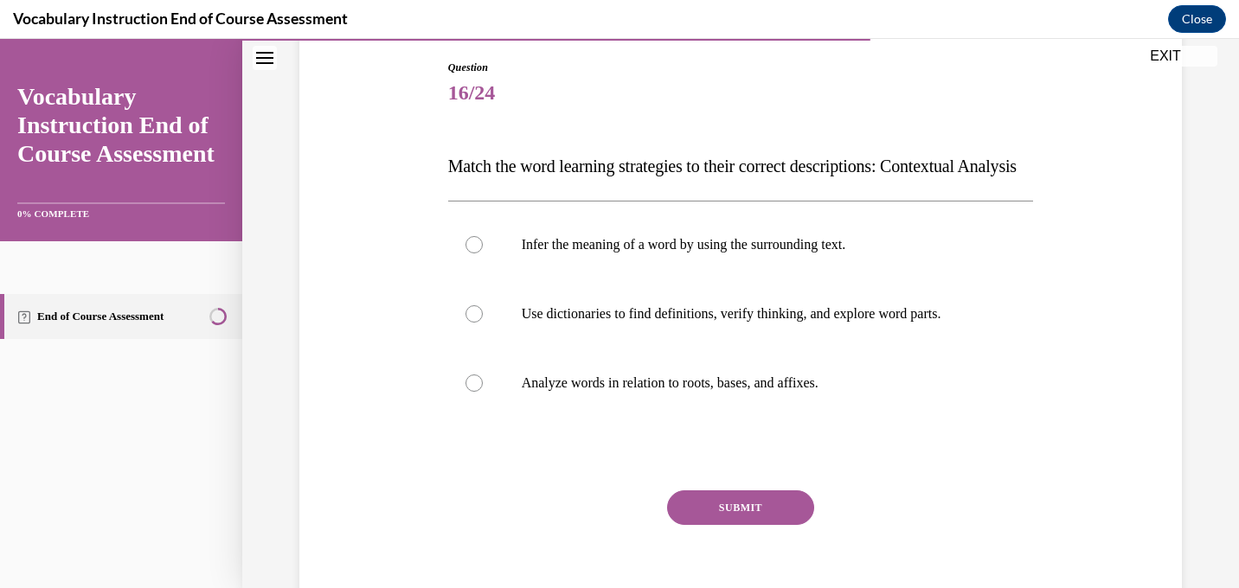
scroll to position [190, 0]
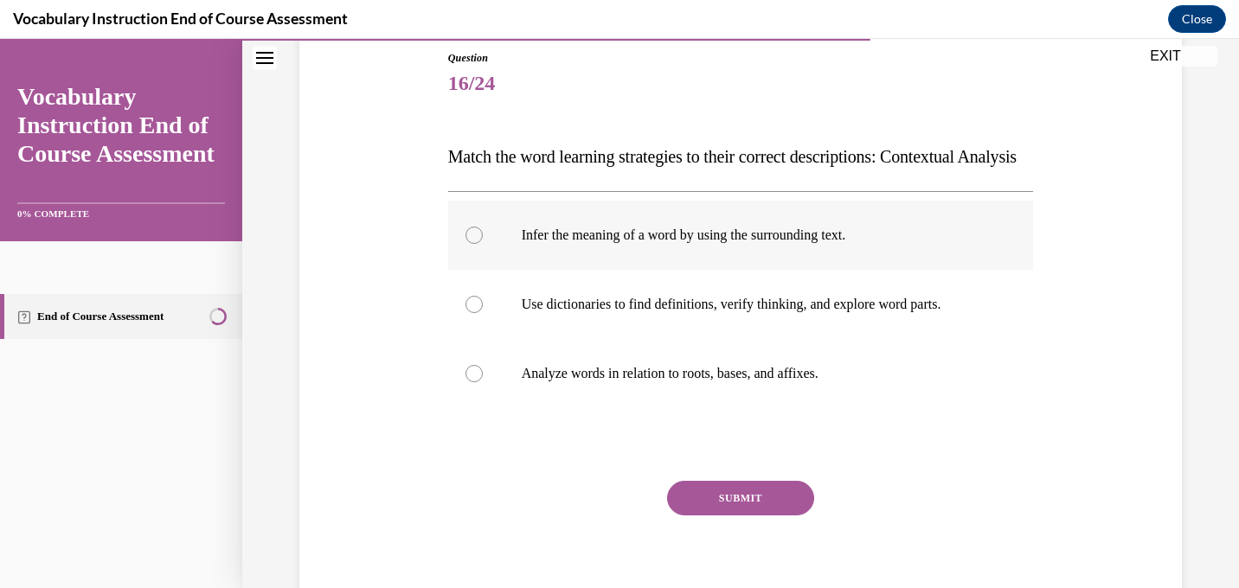
click at [820, 244] on p "Infer the meaning of a word by using the surrounding text." at bounding box center [756, 235] width 469 height 17
click at [483, 244] on input "Infer the meaning of a word by using the surrounding text." at bounding box center [474, 235] width 17 height 17
radio input "true"
click at [725, 516] on button "SUBMIT" at bounding box center [740, 498] width 147 height 35
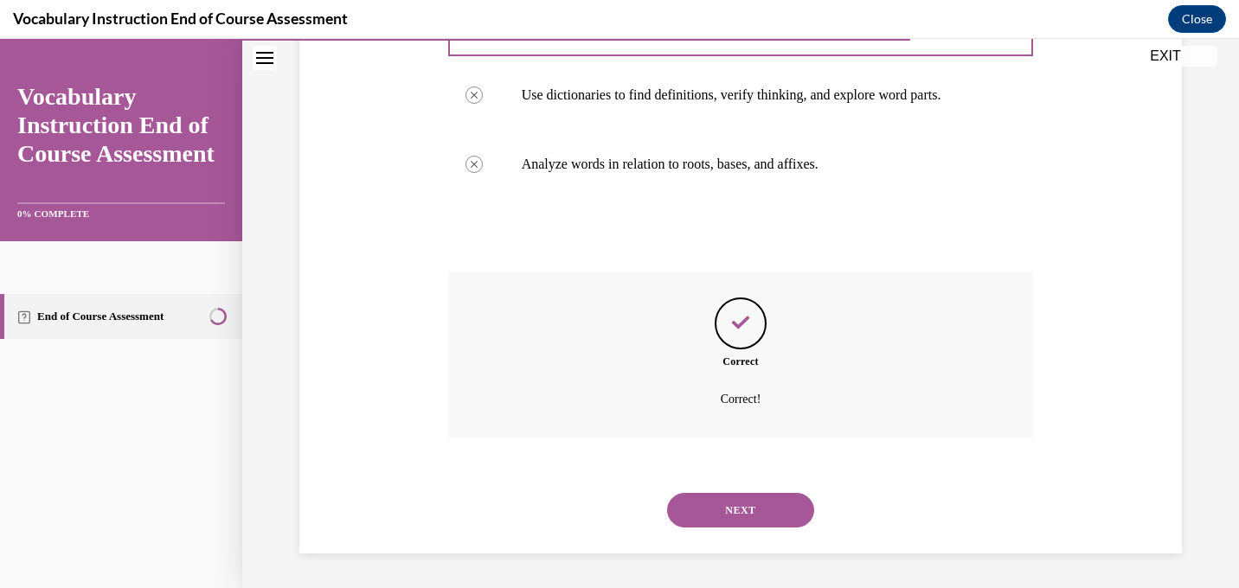
scroll to position [434, 0]
click at [740, 505] on button "NEXT" at bounding box center [740, 510] width 147 height 35
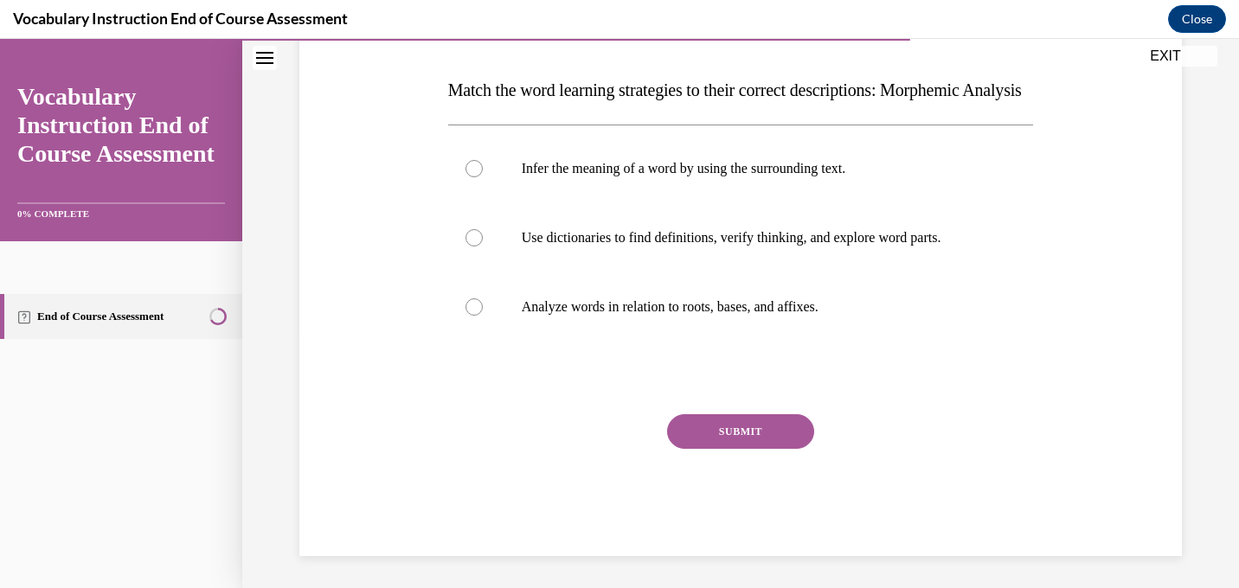
scroll to position [294, 0]
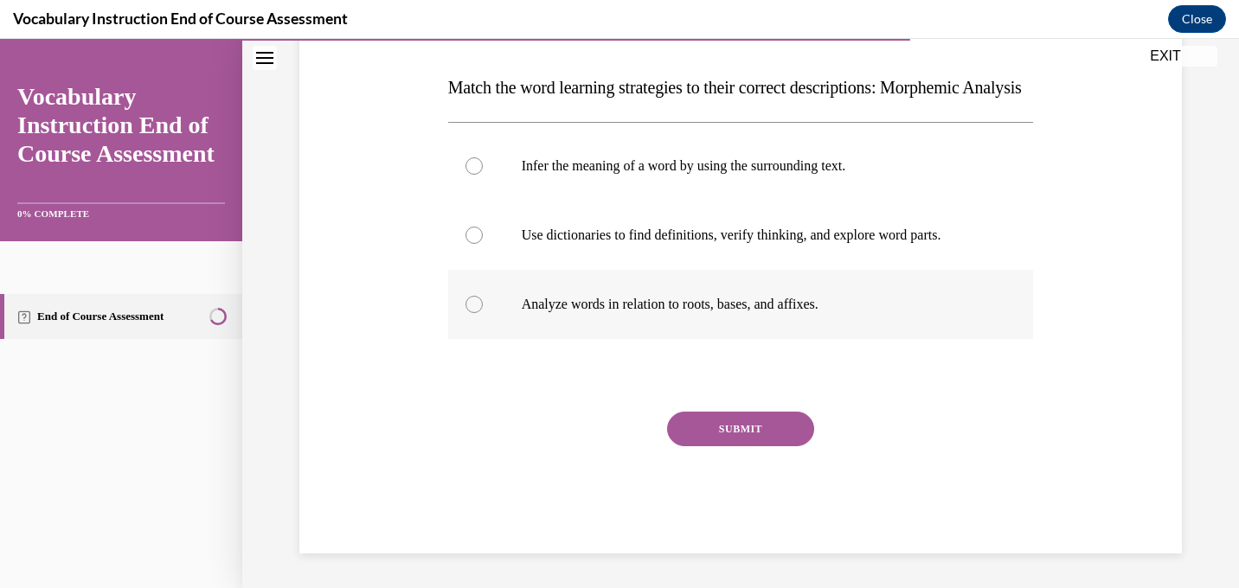
click at [751, 303] on p "Analyze words in relation to roots, bases, and affixes." at bounding box center [756, 304] width 469 height 17
click at [483, 303] on input "Analyze words in relation to roots, bases, and affixes." at bounding box center [474, 304] width 17 height 17
radio input "true"
click at [743, 424] on button "SUBMIT" at bounding box center [740, 429] width 147 height 35
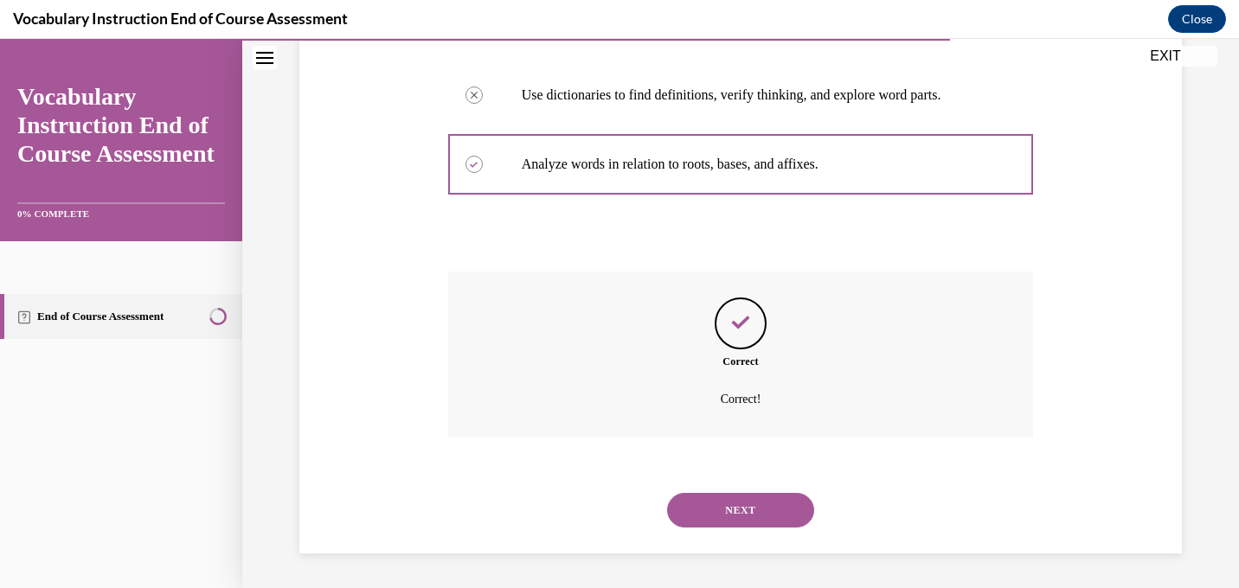
scroll to position [434, 0]
click at [735, 509] on button "NEXT" at bounding box center [740, 510] width 147 height 35
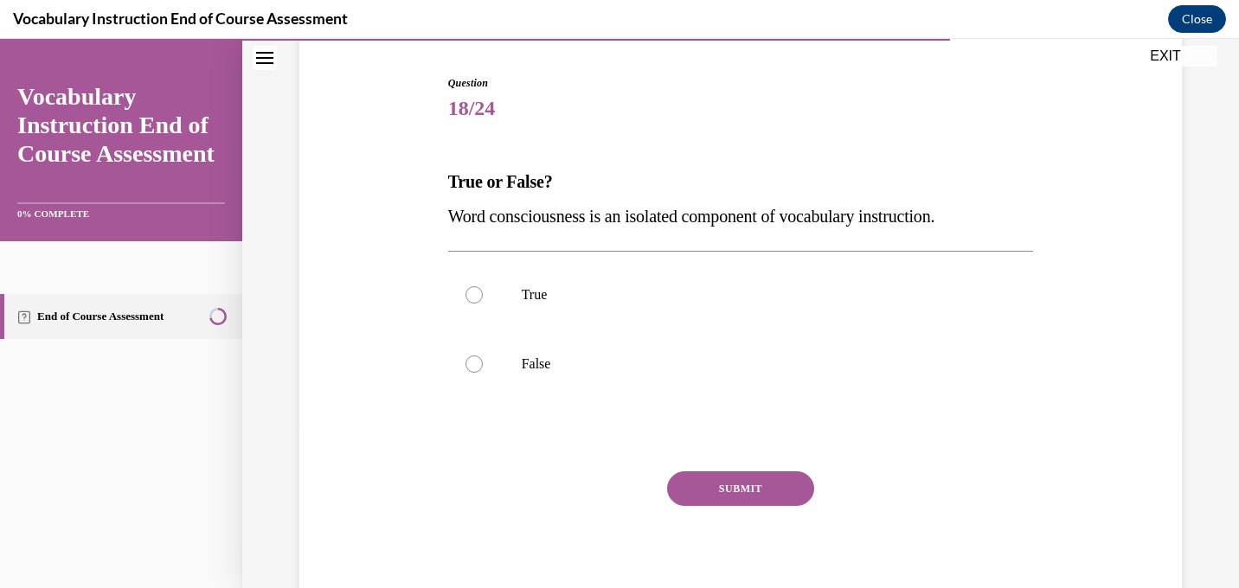
scroll to position [160, 0]
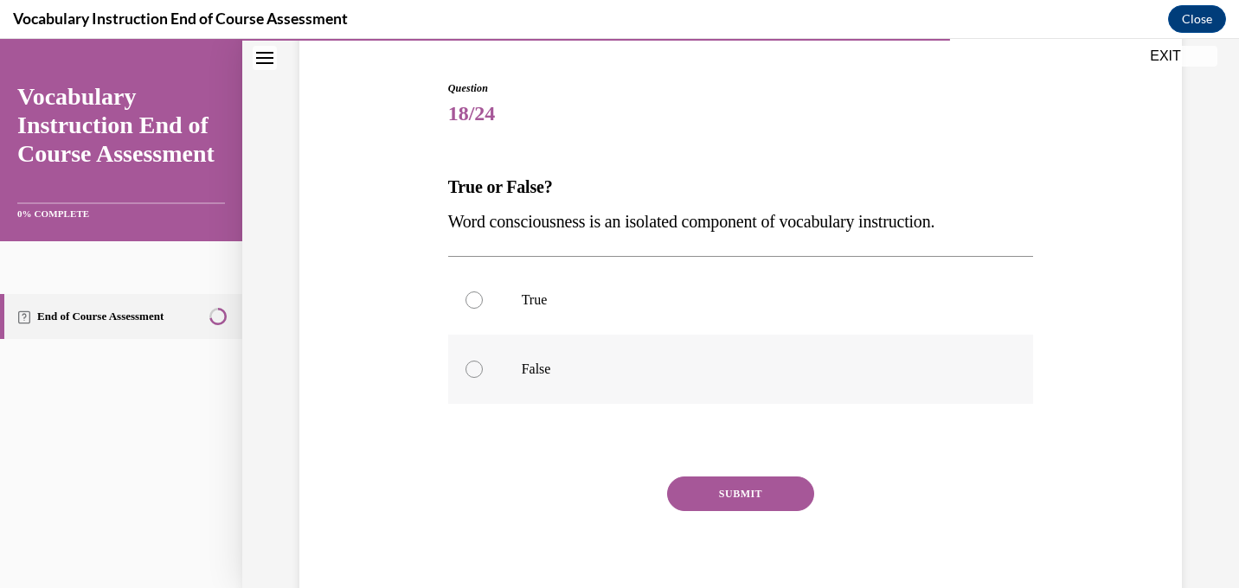
click at [477, 372] on div at bounding box center [474, 369] width 17 height 17
click at [477, 372] on input "False" at bounding box center [474, 369] width 17 height 17
radio input "true"
click at [748, 497] on button "SUBMIT" at bounding box center [740, 494] width 147 height 35
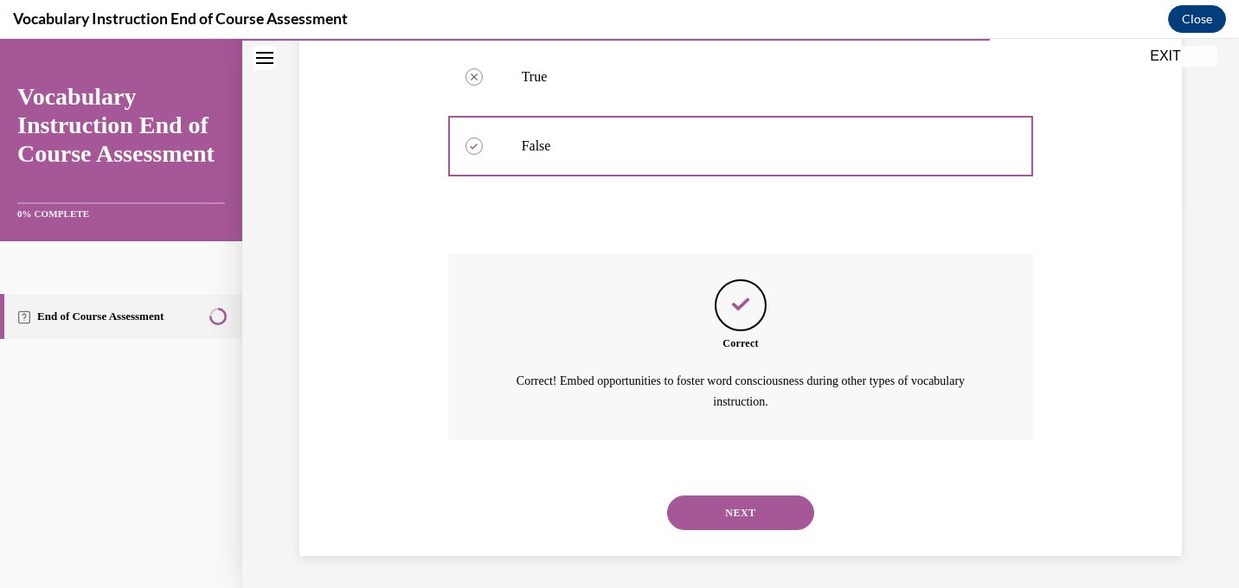
scroll to position [385, 0]
click at [748, 517] on button "NEXT" at bounding box center [740, 511] width 147 height 35
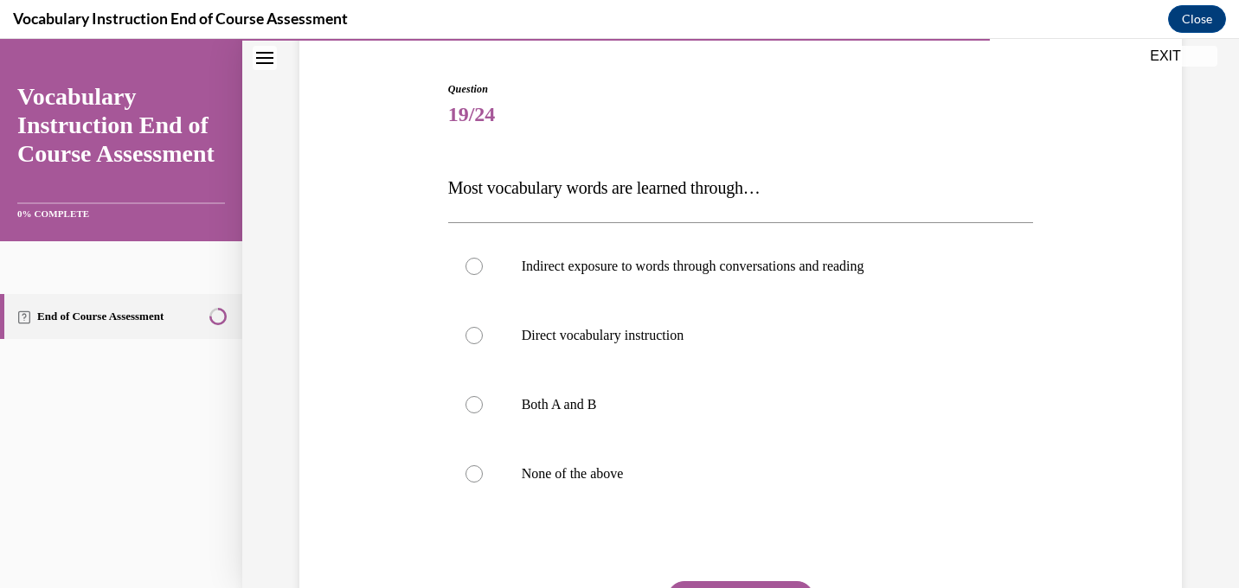
scroll to position [200, 0]
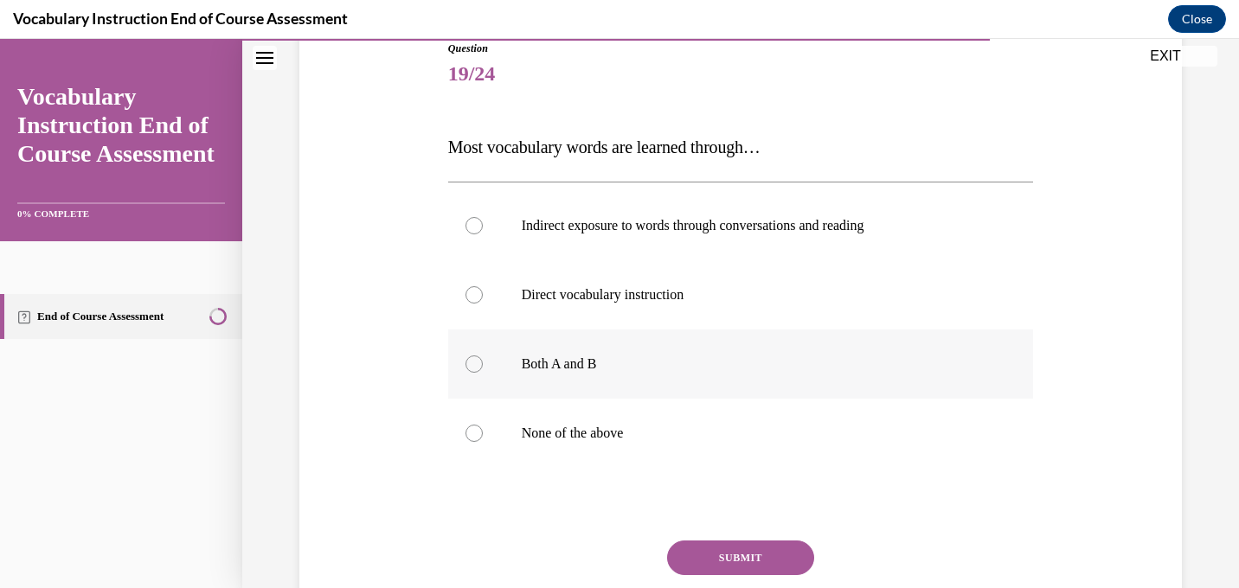
click at [477, 363] on div at bounding box center [474, 364] width 17 height 17
click at [477, 363] on input "Both A and B" at bounding box center [474, 364] width 17 height 17
radio input "true"
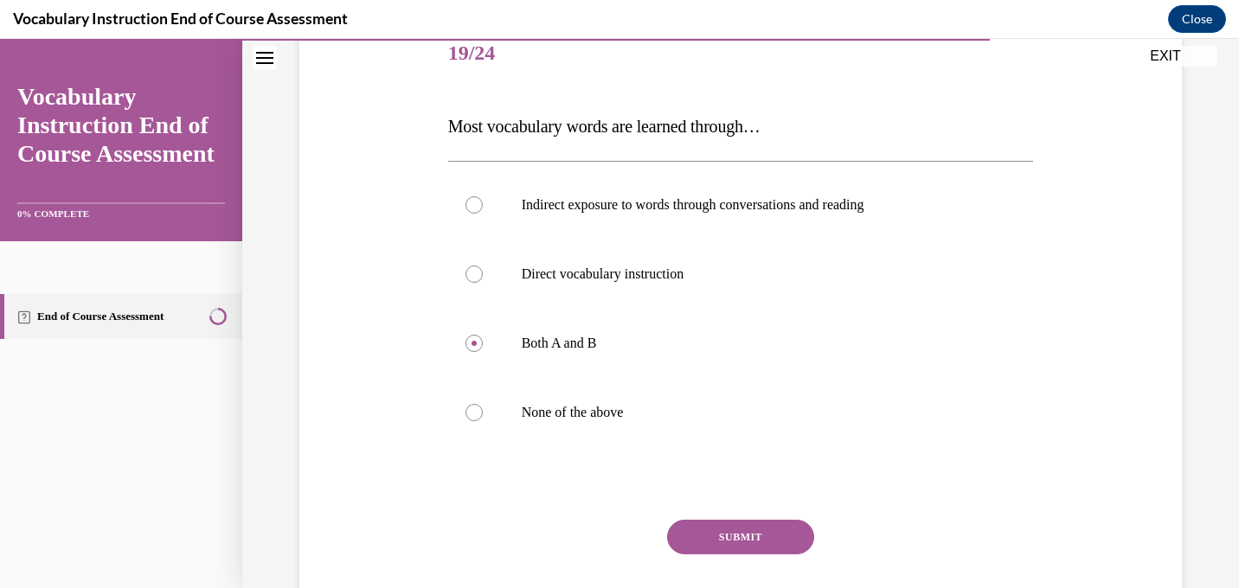
scroll to position [223, 0]
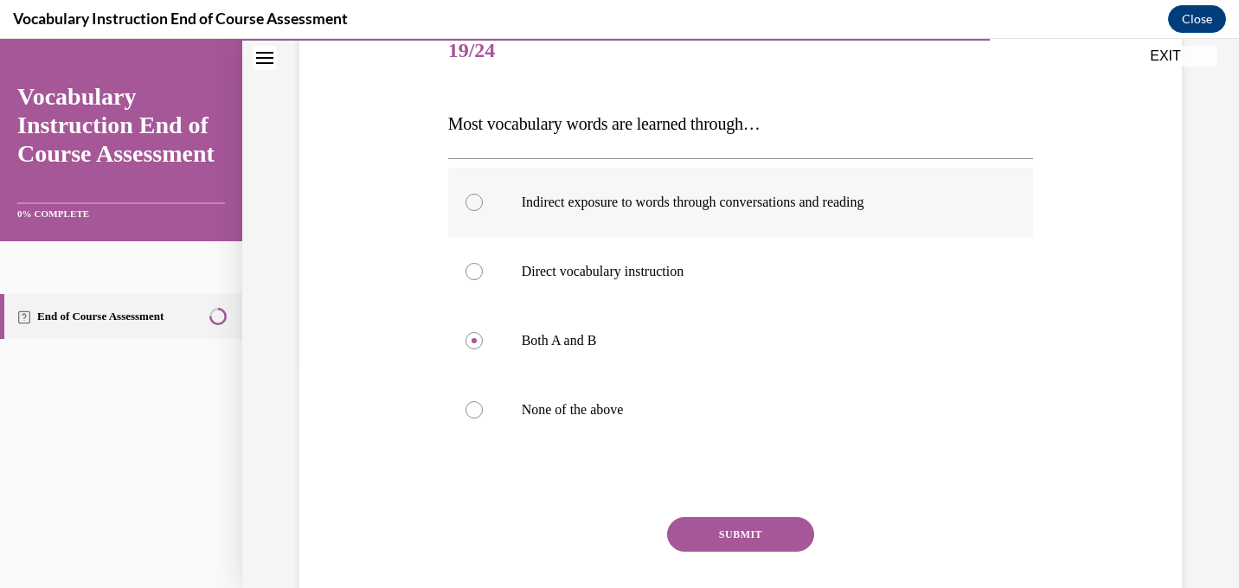
click at [819, 209] on p "Indirect exposure to words through conversations and reading" at bounding box center [756, 202] width 469 height 17
click at [483, 209] on input "Indirect exposure to words through conversations and reading" at bounding box center [474, 202] width 17 height 17
radio input "true"
click at [740, 547] on button "SUBMIT" at bounding box center [740, 534] width 147 height 35
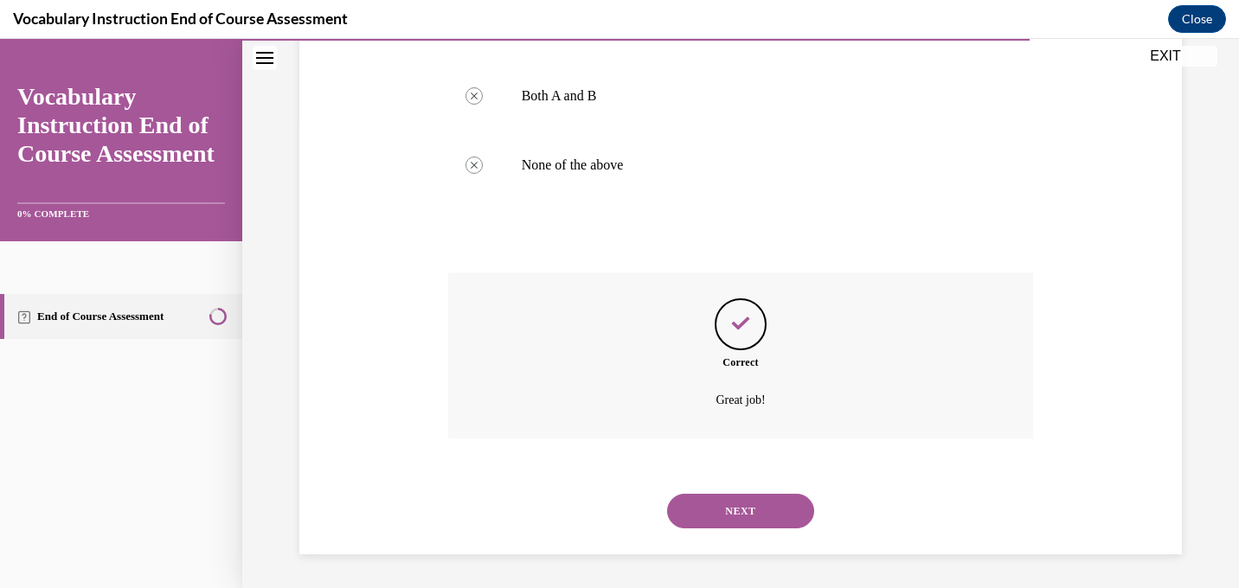
scroll to position [469, 0]
click at [742, 512] on button "NEXT" at bounding box center [740, 510] width 147 height 35
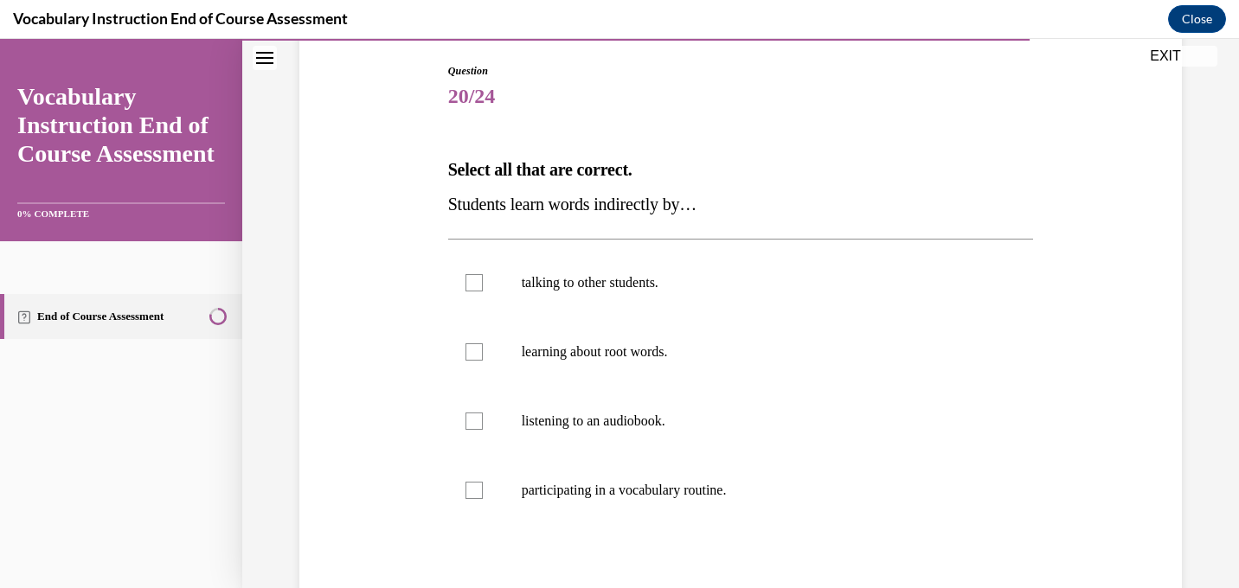
scroll to position [223, 0]
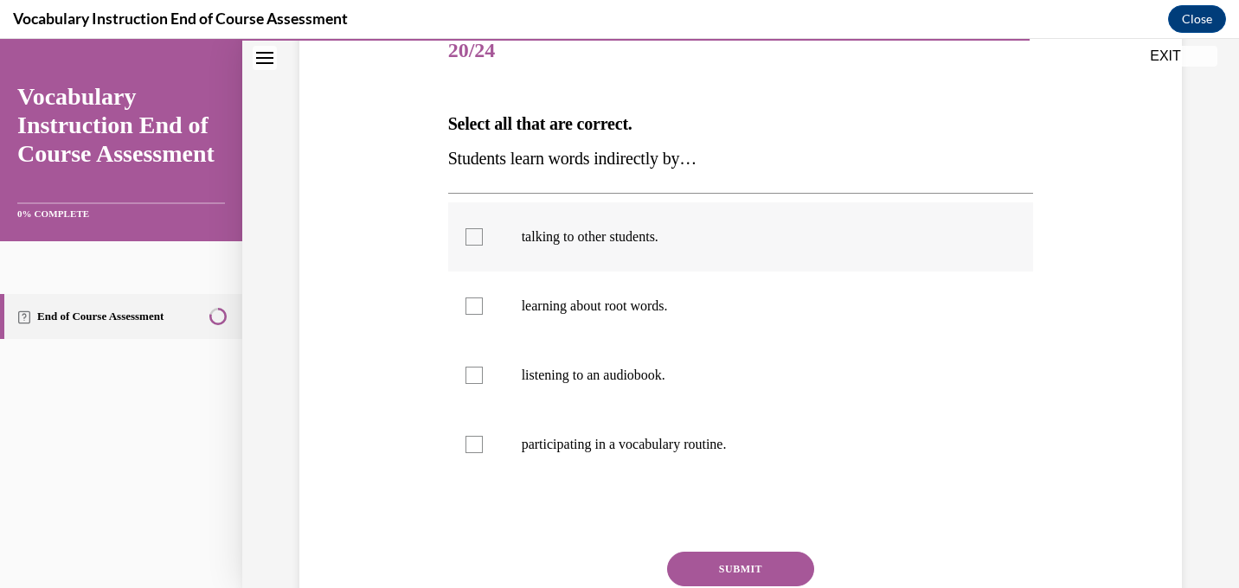
click at [624, 240] on p "talking to other students." at bounding box center [756, 236] width 469 height 17
click at [483, 240] on input "talking to other students." at bounding box center [474, 236] width 17 height 17
checkbox input "true"
click at [624, 370] on p "listening to an audiobook." at bounding box center [756, 375] width 469 height 17
click at [483, 370] on input "listening to an audiobook." at bounding box center [474, 375] width 17 height 17
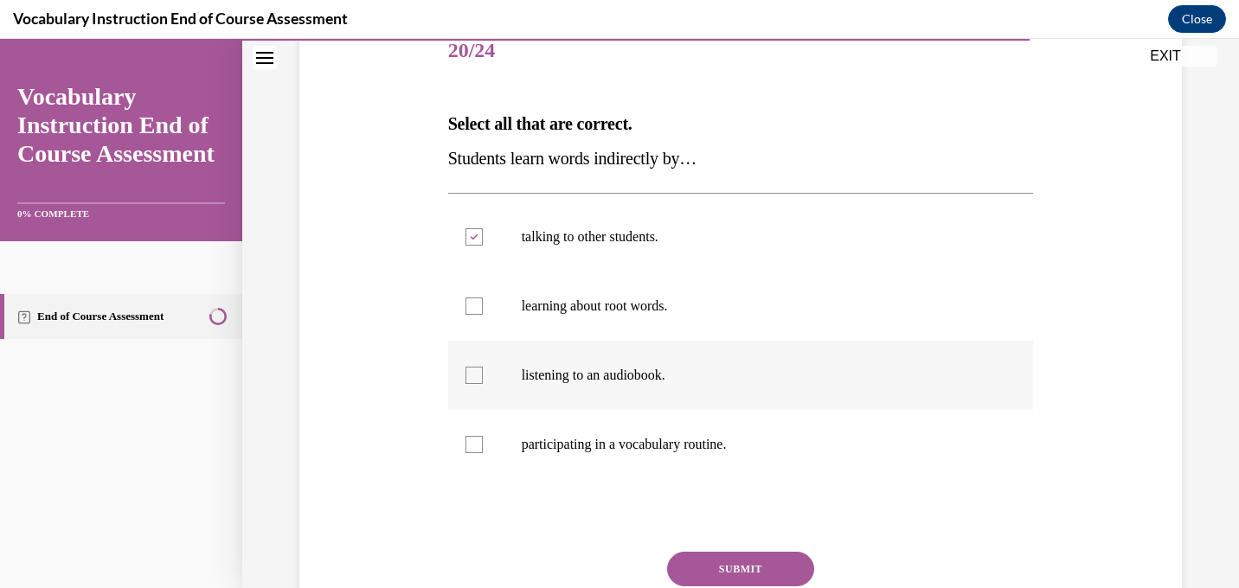
checkbox input "true"
click at [747, 565] on button "SUBMIT" at bounding box center [740, 569] width 147 height 35
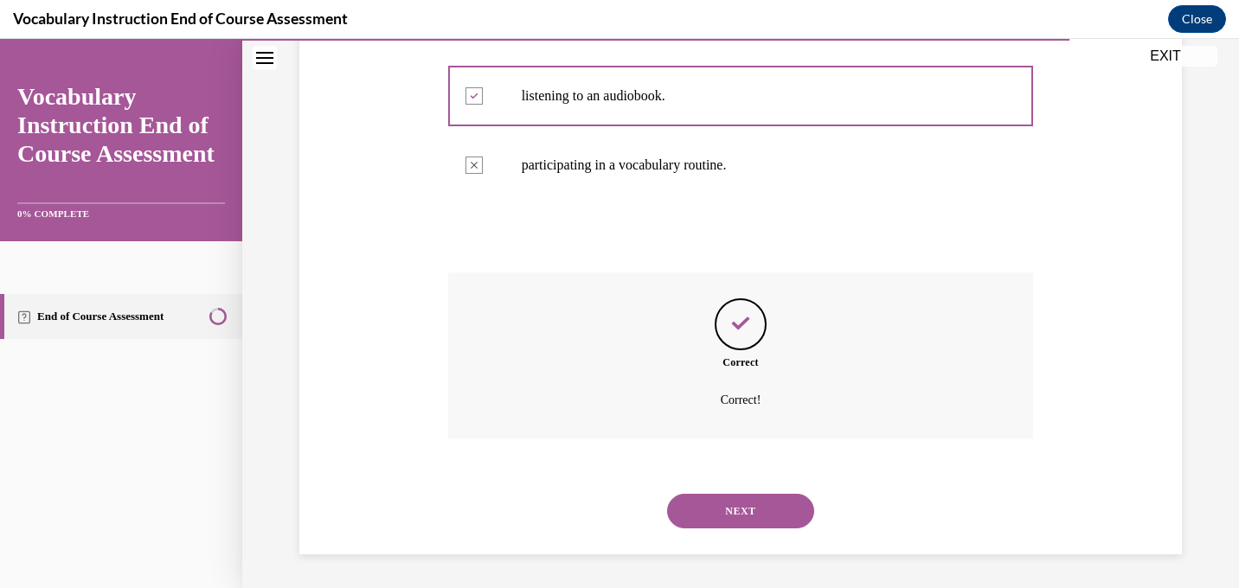
scroll to position [504, 0]
click at [759, 498] on button "NEXT" at bounding box center [740, 510] width 147 height 35
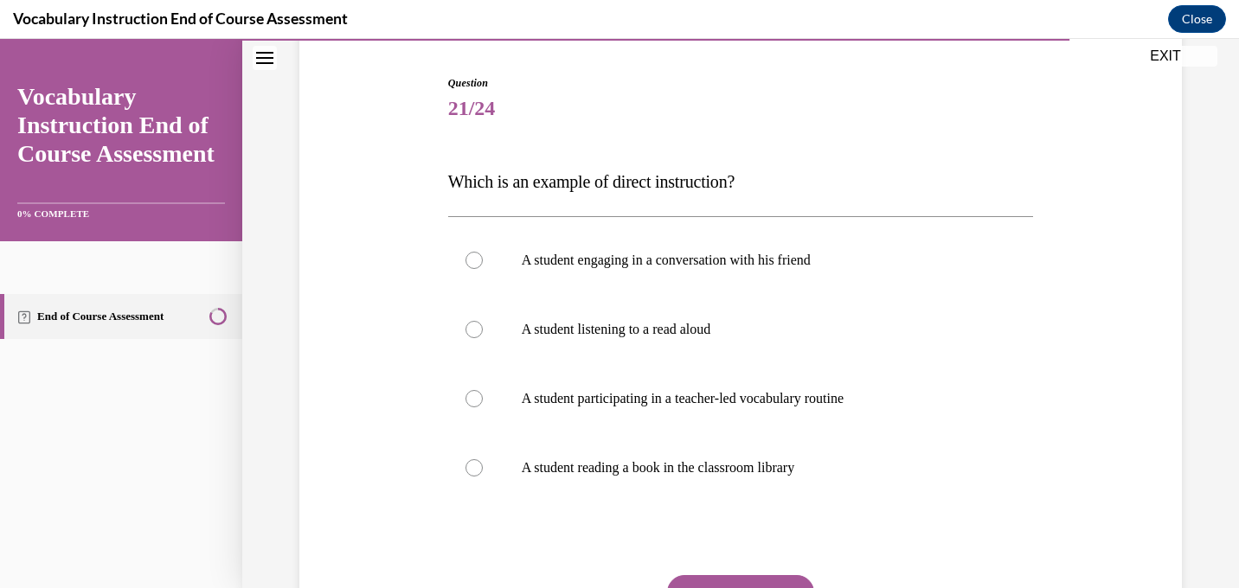
scroll to position [177, 0]
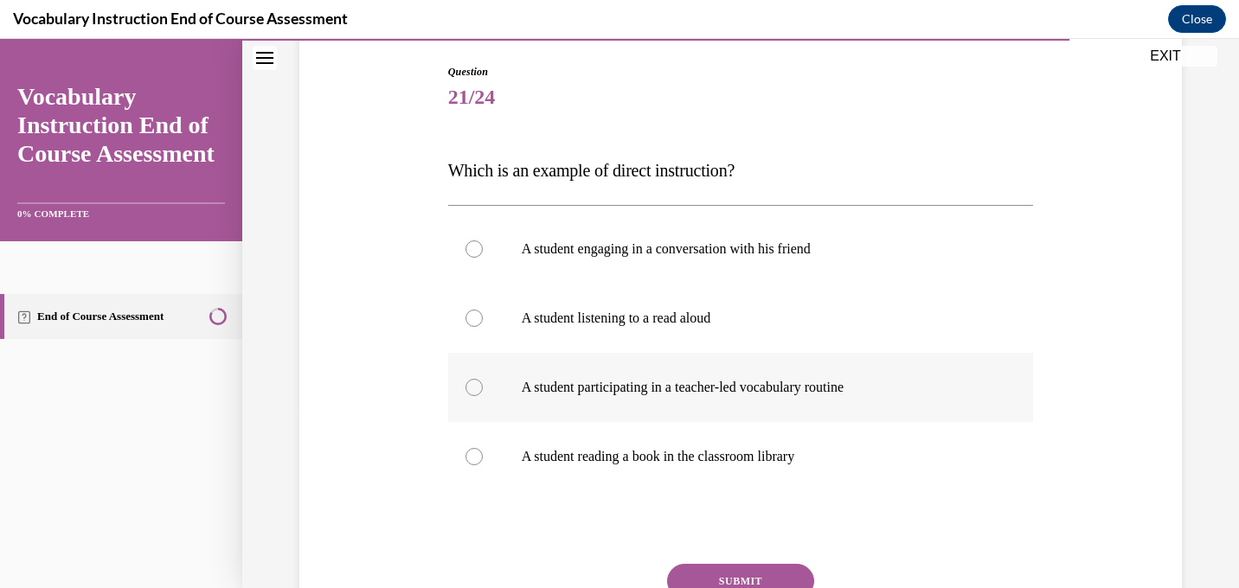
click at [792, 390] on p "A student participating in a teacher-led vocabulary routine" at bounding box center [756, 387] width 469 height 17
click at [483, 390] on input "A student participating in a teacher-led vocabulary routine" at bounding box center [474, 387] width 17 height 17
radio input "true"
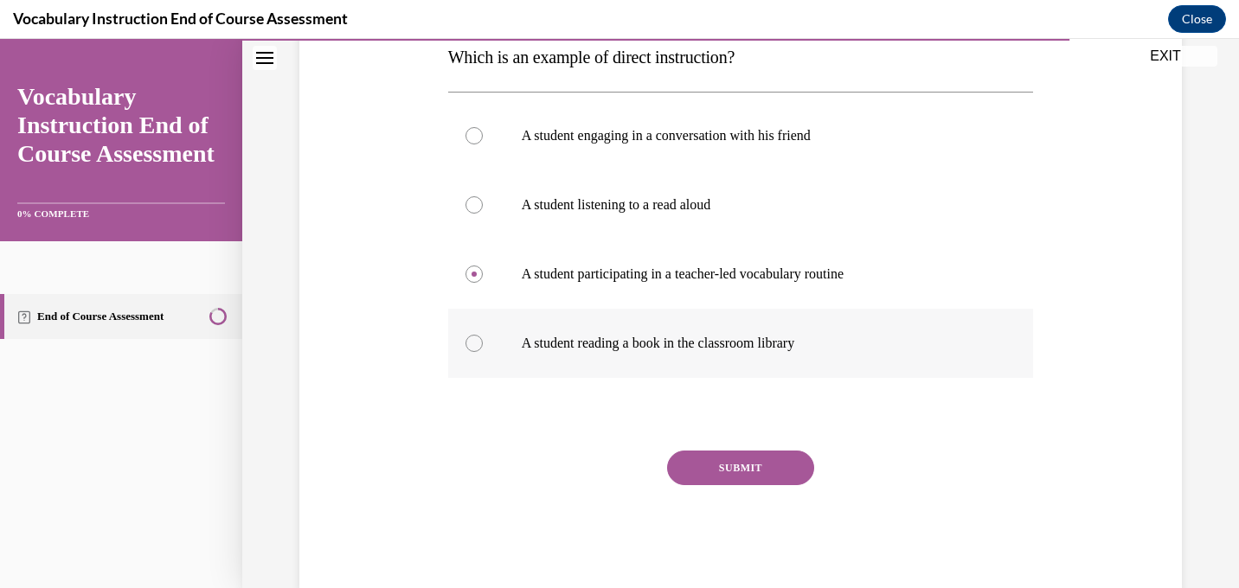
scroll to position [292, 0]
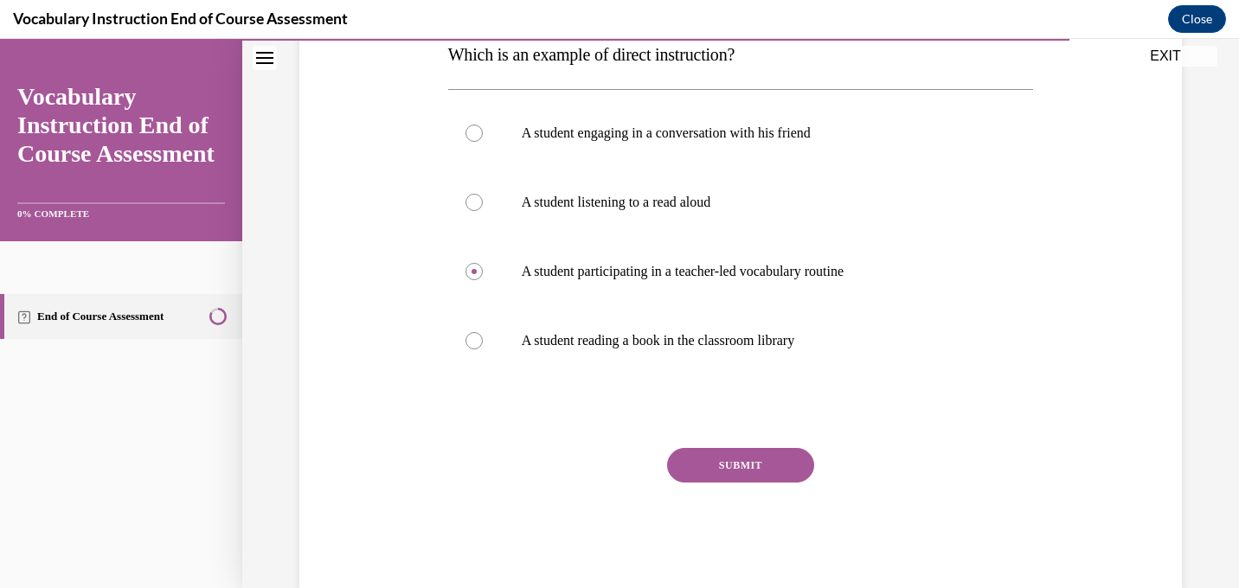
click at [738, 465] on button "SUBMIT" at bounding box center [740, 465] width 147 height 35
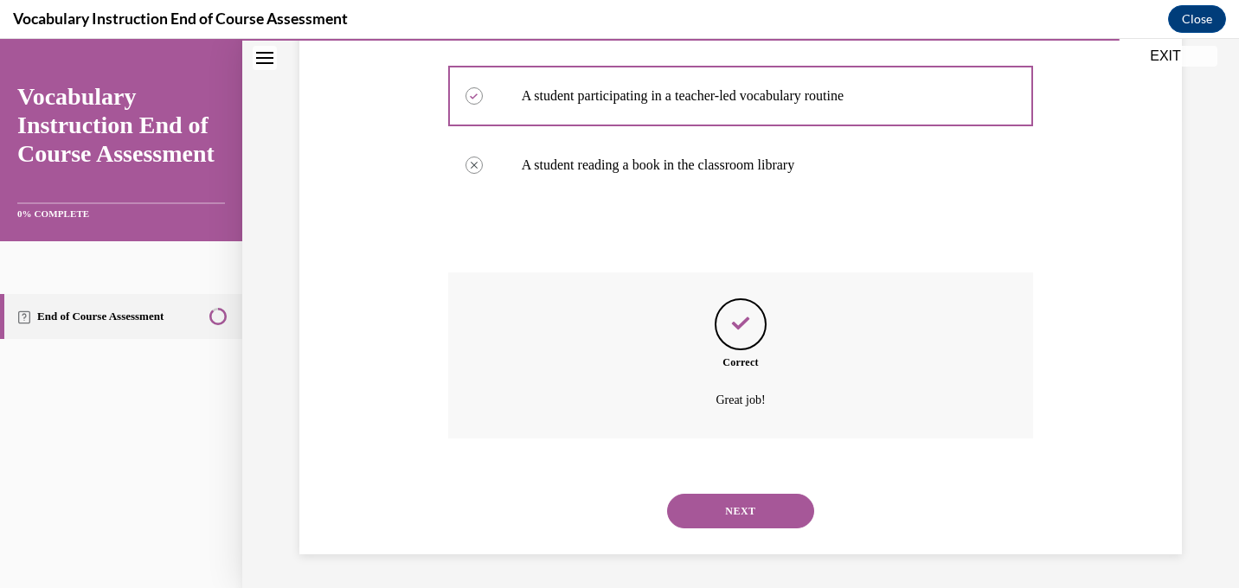
scroll to position [469, 0]
click at [724, 523] on button "NEXT" at bounding box center [740, 510] width 147 height 35
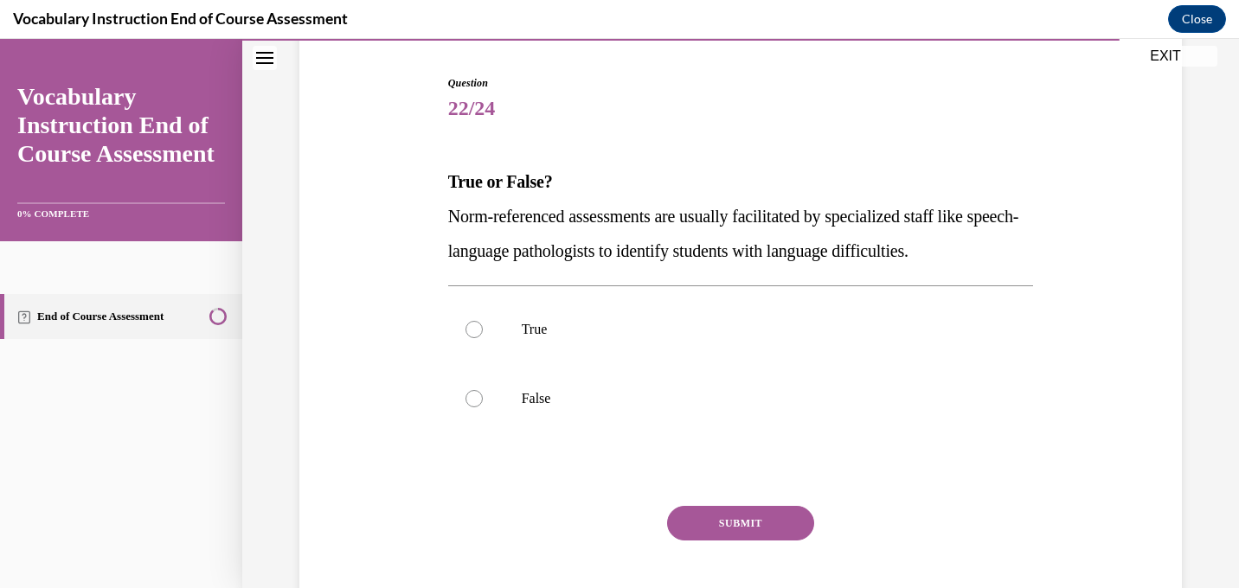
scroll to position [164, 0]
click at [467, 403] on div at bounding box center [474, 399] width 17 height 17
click at [467, 403] on input "False" at bounding box center [474, 399] width 17 height 17
radio input "true"
click at [727, 520] on button "SUBMIT" at bounding box center [740, 524] width 147 height 35
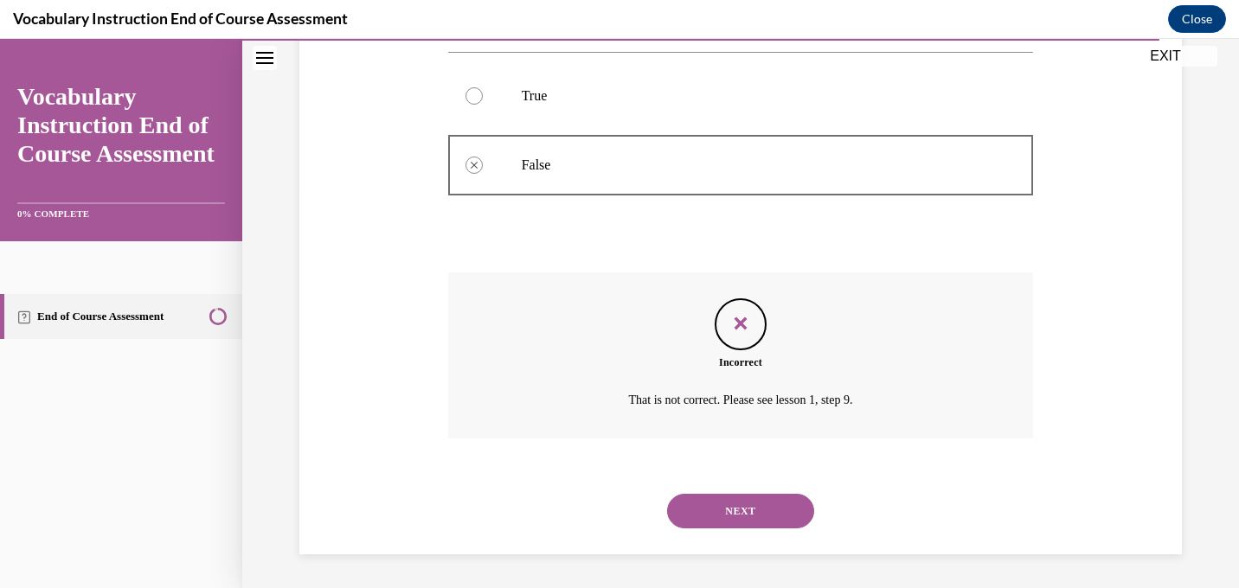
scroll to position [400, 0]
click at [760, 505] on button "NEXT" at bounding box center [740, 510] width 147 height 35
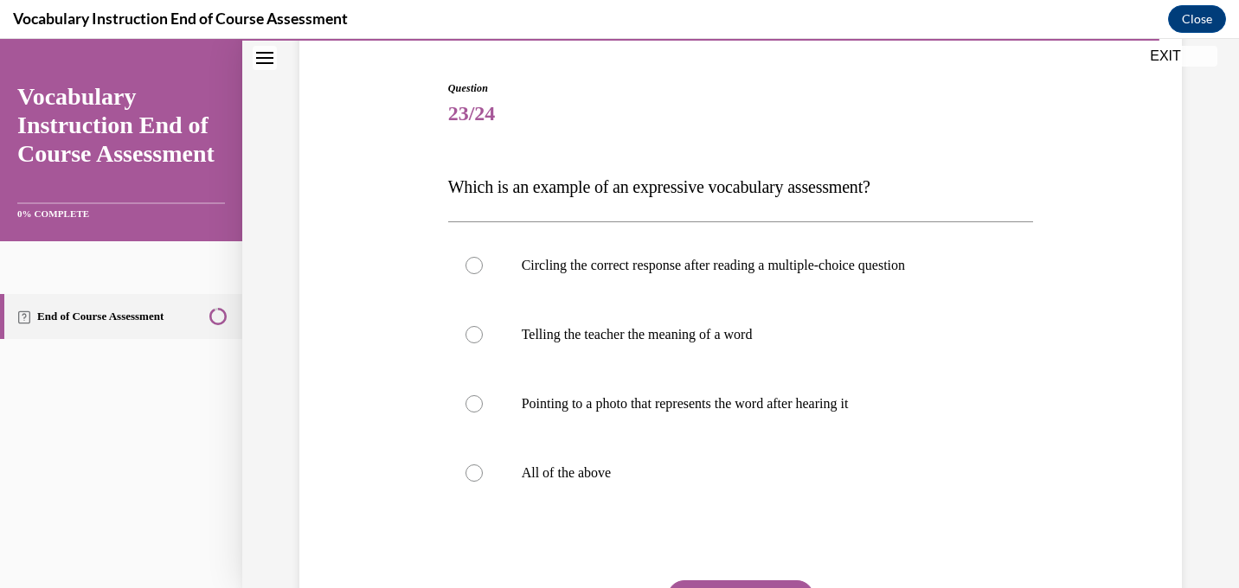
scroll to position [186, 0]
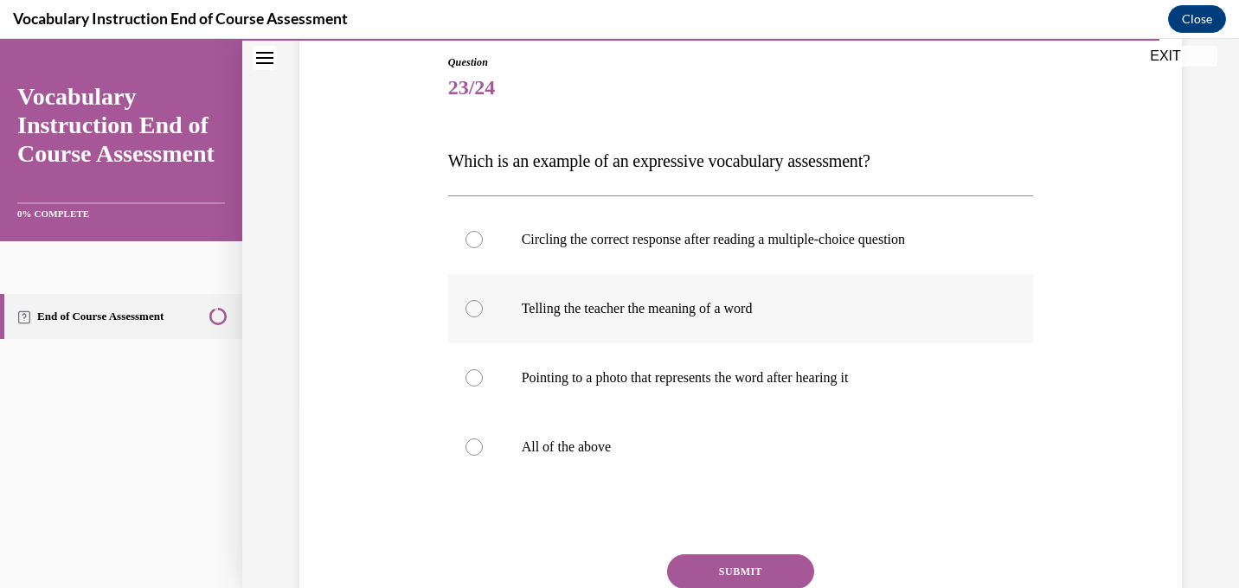
click at [675, 318] on label "Telling the teacher the meaning of a word" at bounding box center [741, 308] width 586 height 69
click at [483, 318] on input "Telling the teacher the meaning of a word" at bounding box center [474, 308] width 17 height 17
radio input "true"
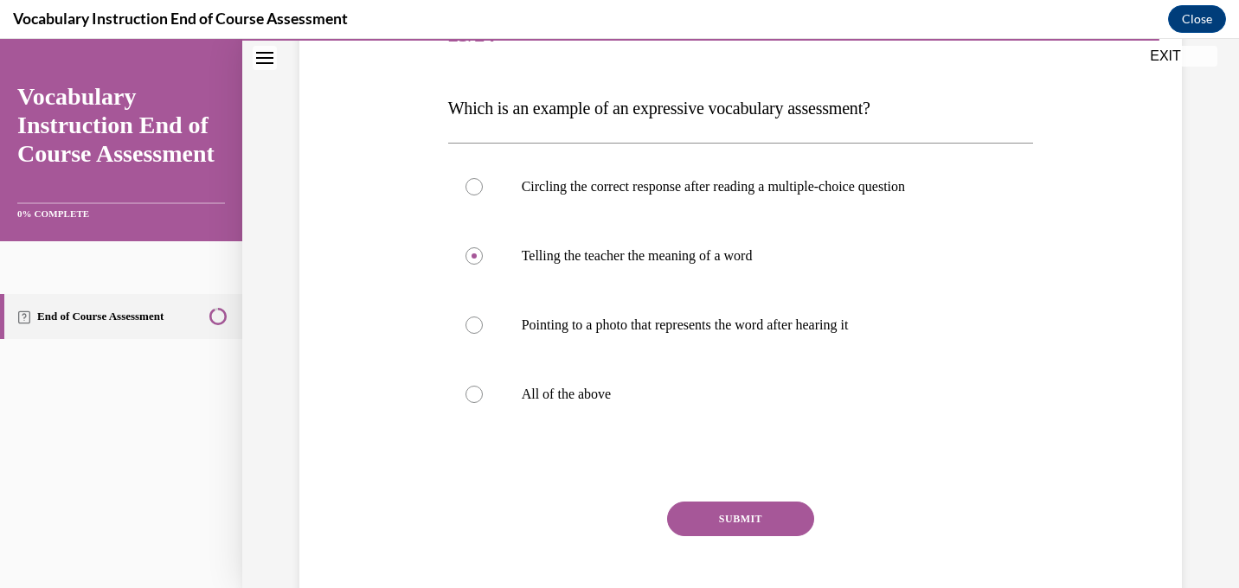
scroll to position [241, 0]
click at [747, 519] on button "SUBMIT" at bounding box center [740, 517] width 147 height 35
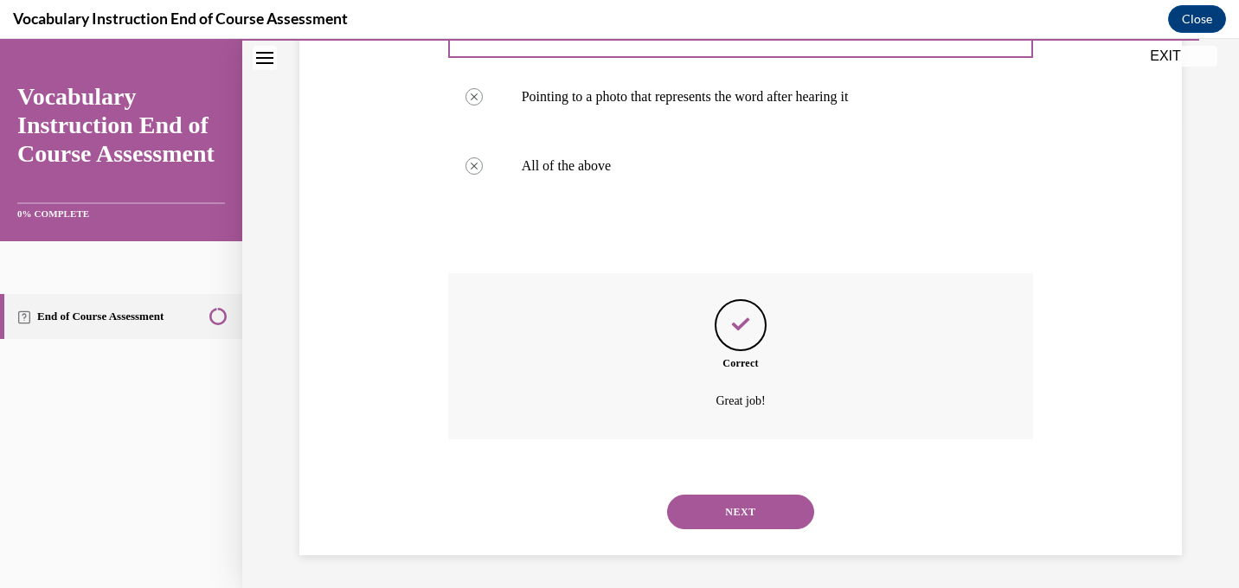
scroll to position [469, 0]
click at [745, 509] on button "NEXT" at bounding box center [740, 510] width 147 height 35
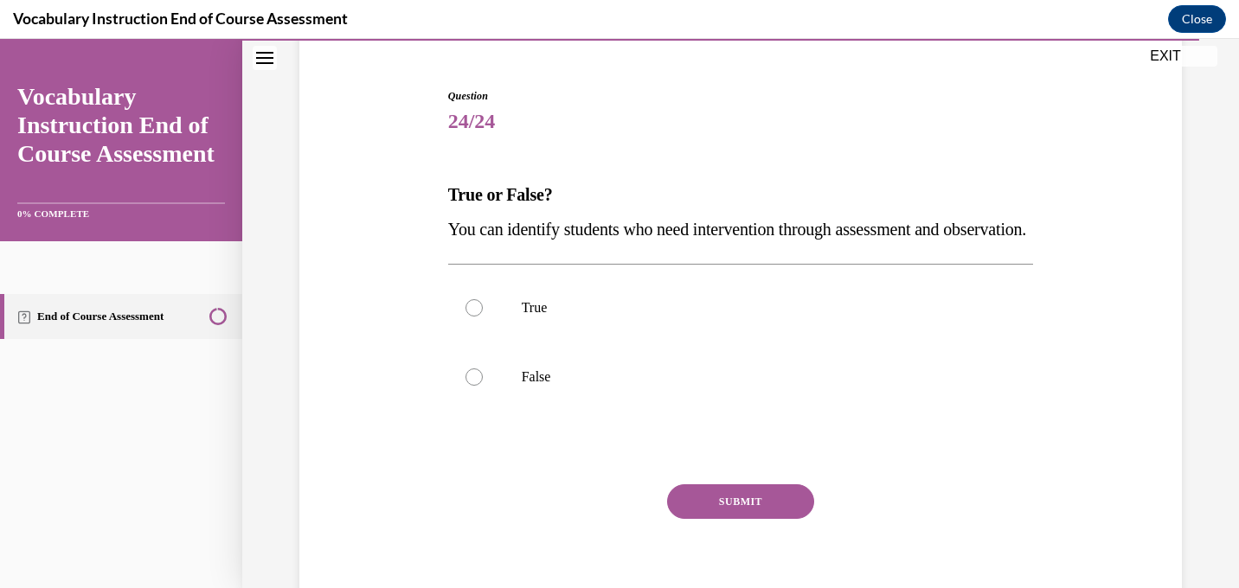
scroll to position [154, 0]
click at [473, 315] on div at bounding box center [474, 306] width 17 height 17
click at [473, 315] on input "True" at bounding box center [474, 306] width 17 height 17
radio input "true"
click at [738, 517] on button "SUBMIT" at bounding box center [740, 500] width 147 height 35
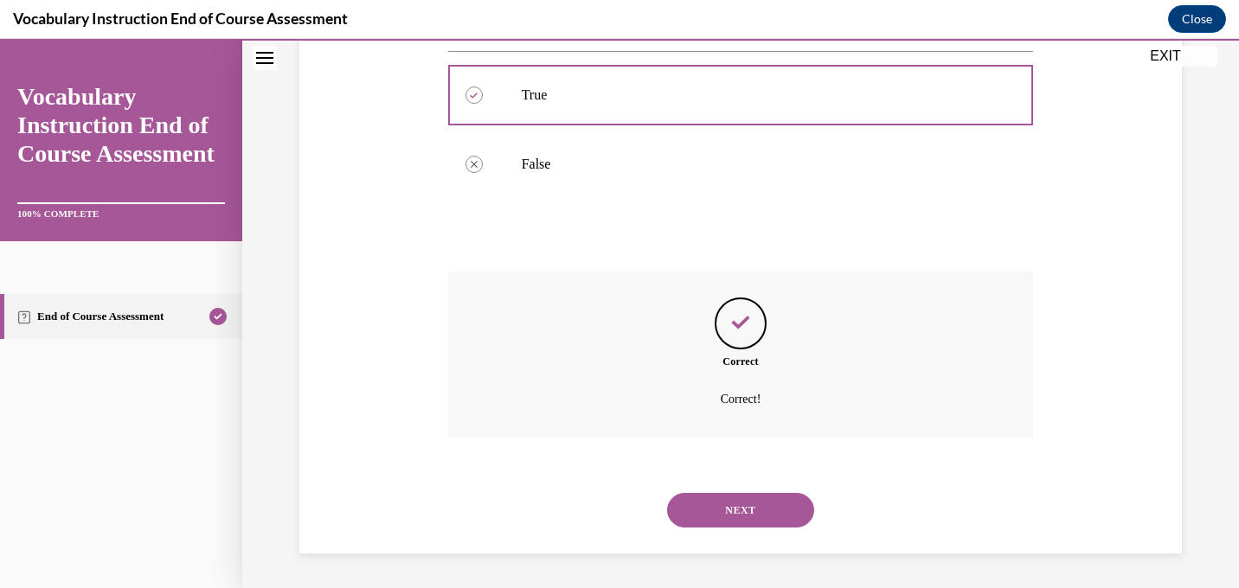
scroll to position [400, 0]
click at [751, 501] on button "NEXT" at bounding box center [740, 510] width 147 height 35
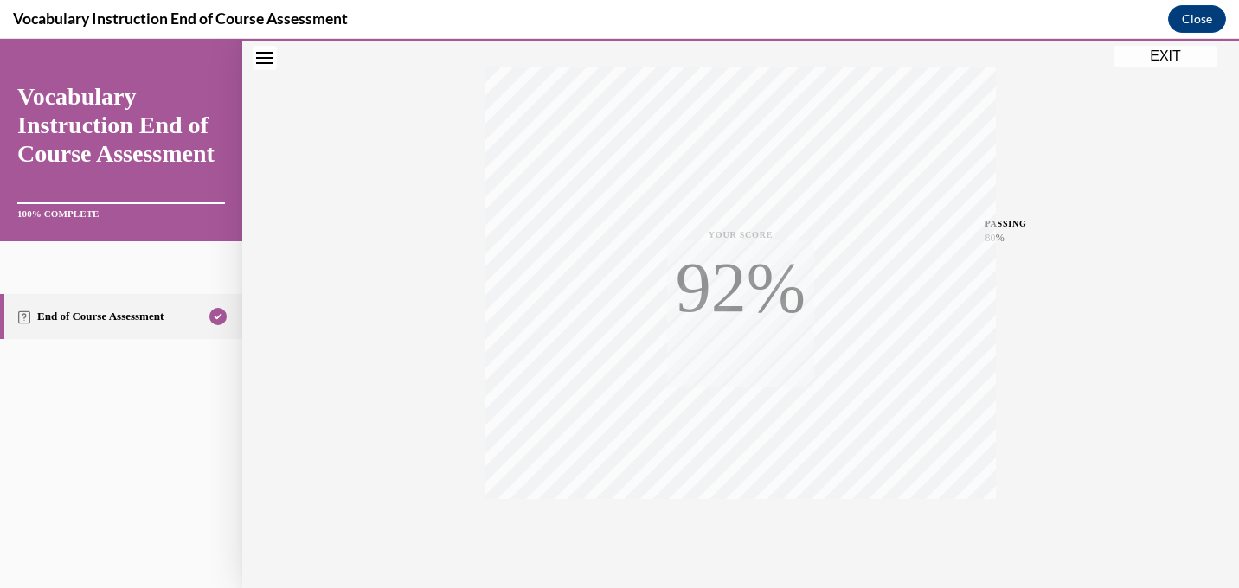
scroll to position [337, 0]
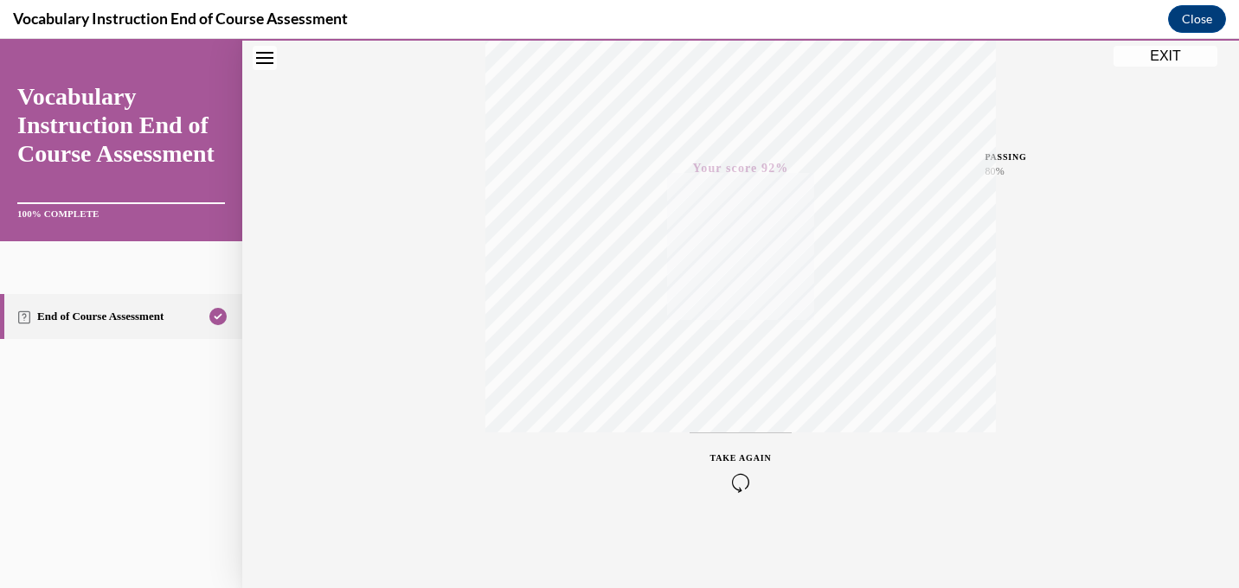
click at [1175, 51] on button "EXIT" at bounding box center [1166, 56] width 104 height 21
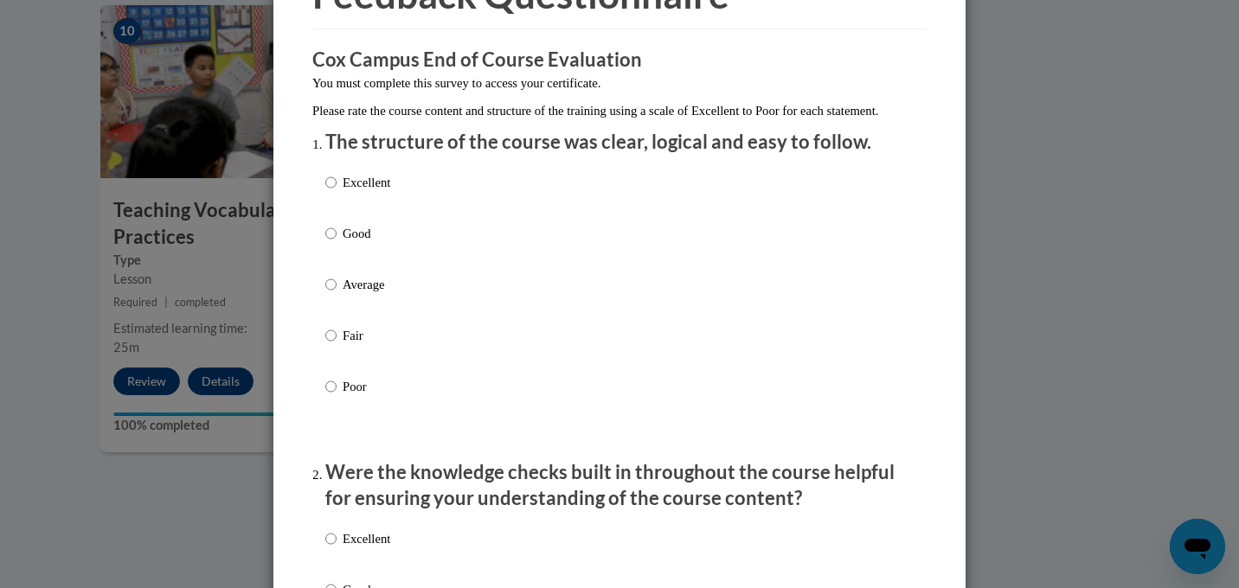
scroll to position [114, 0]
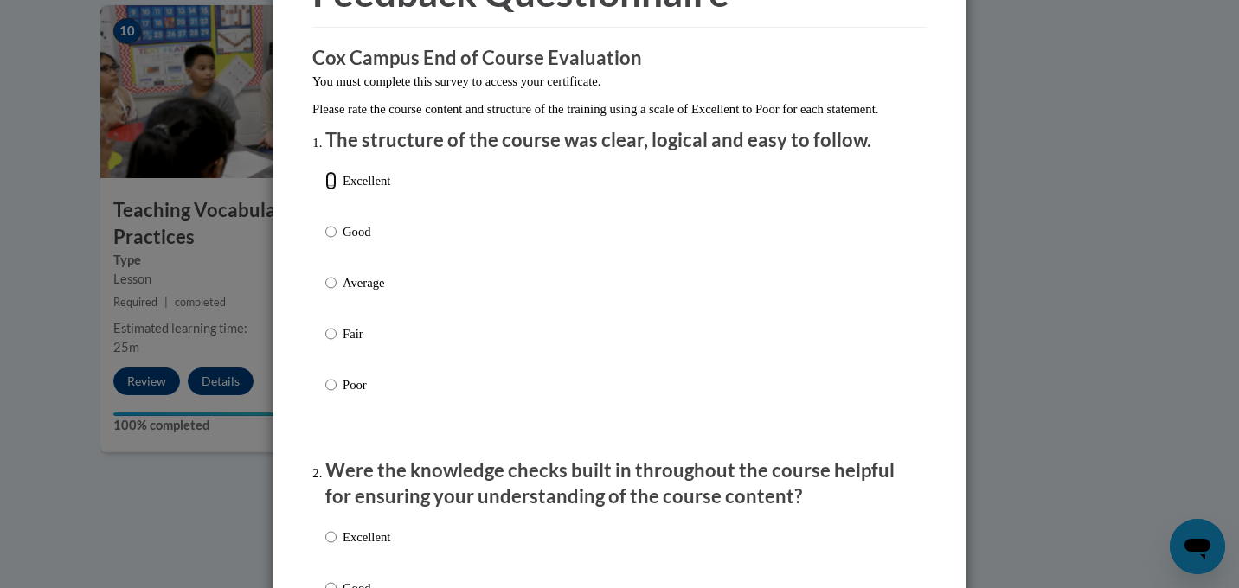
click at [333, 190] on input "Excellent" at bounding box center [330, 180] width 11 height 19
radio input "true"
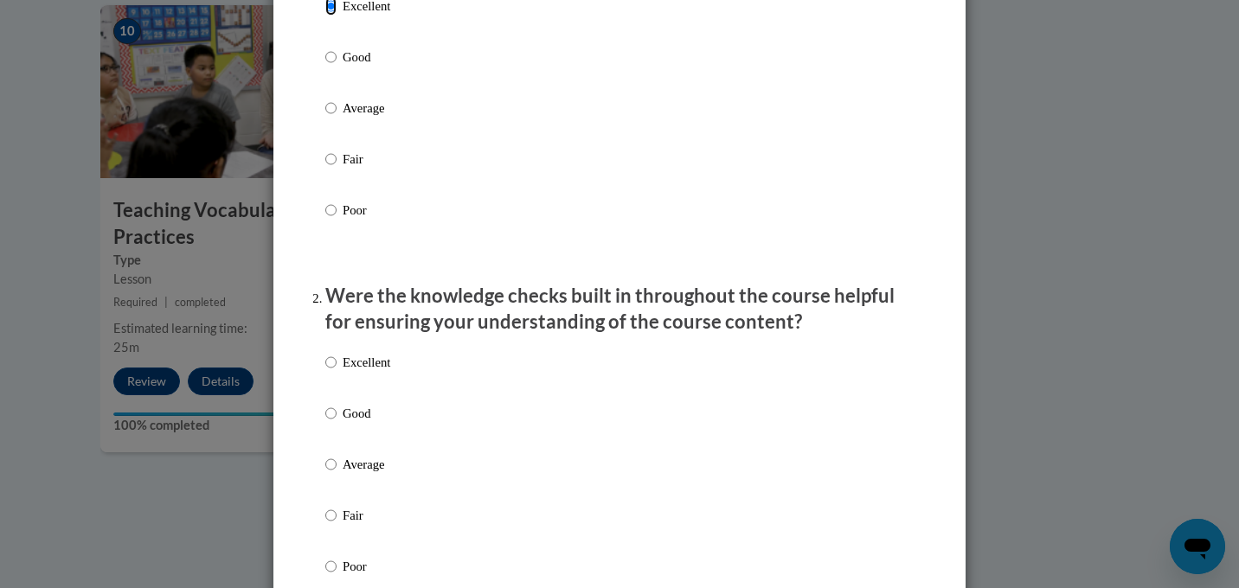
scroll to position [295, 0]
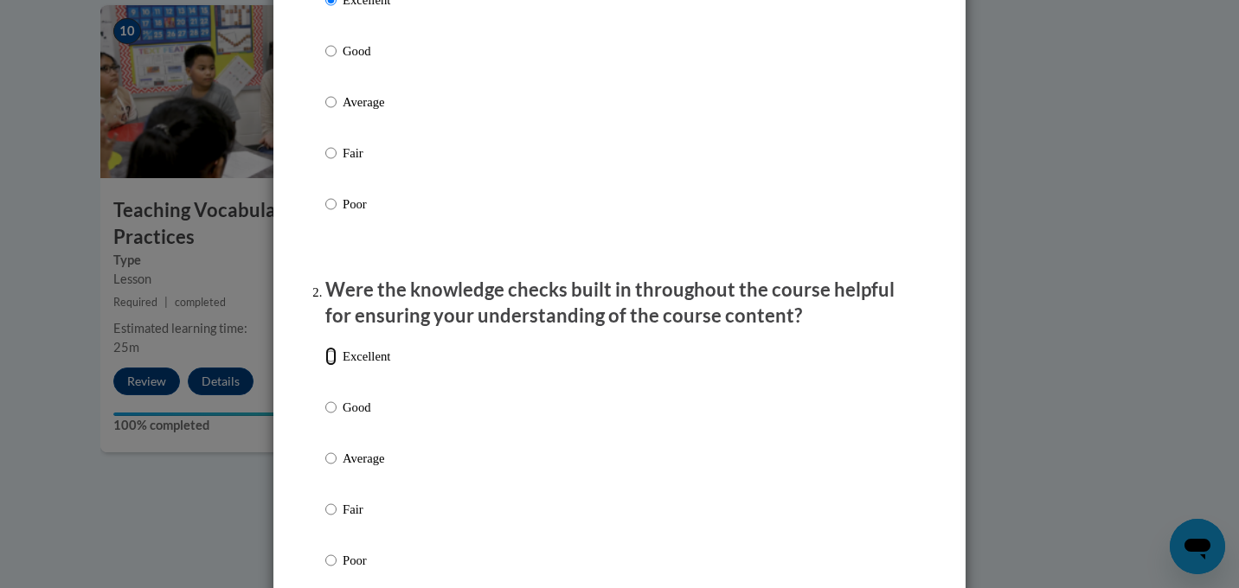
click at [331, 366] on input "Excellent" at bounding box center [330, 356] width 11 height 19
radio input "true"
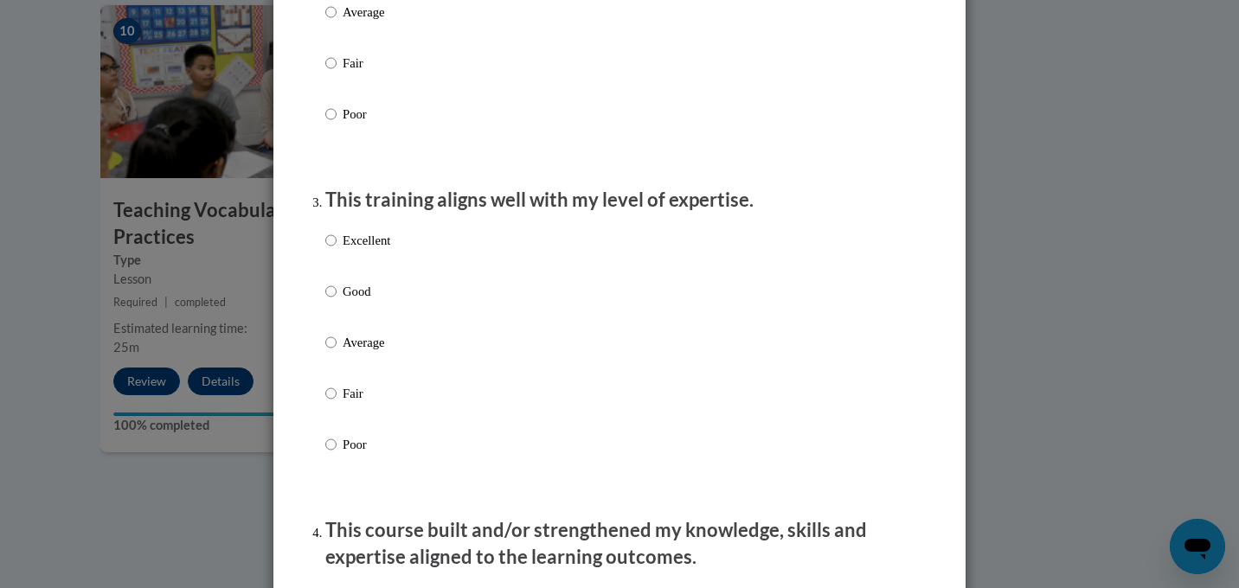
scroll to position [825, 0]
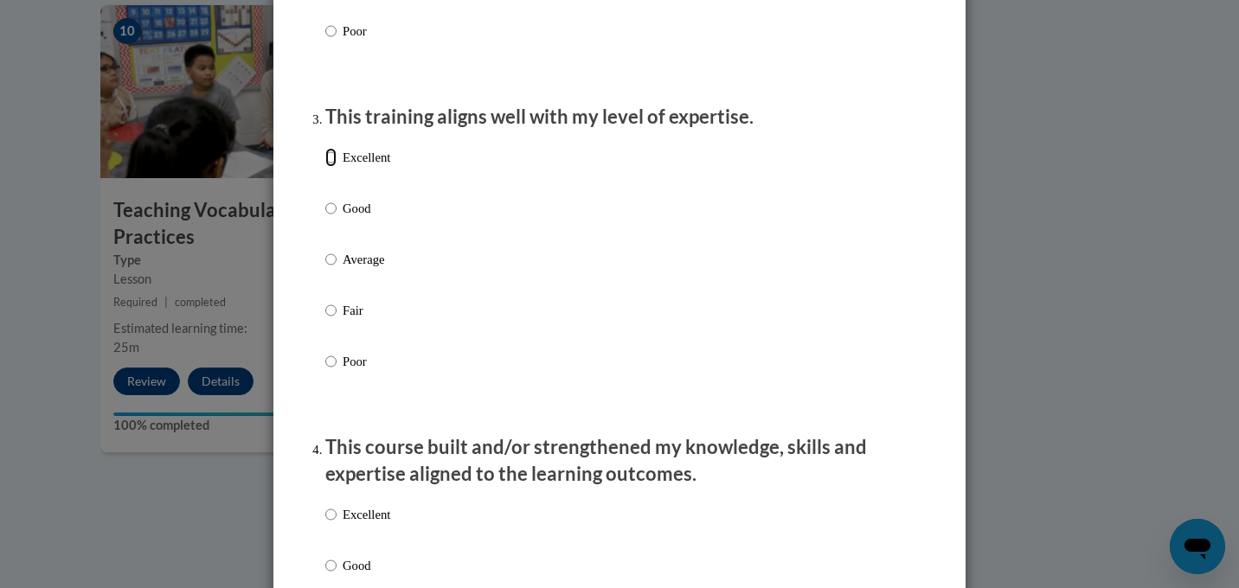
click at [331, 167] on input "Excellent" at bounding box center [330, 157] width 11 height 19
radio input "true"
click at [331, 524] on input "Excellent" at bounding box center [330, 514] width 11 height 19
radio input "true"
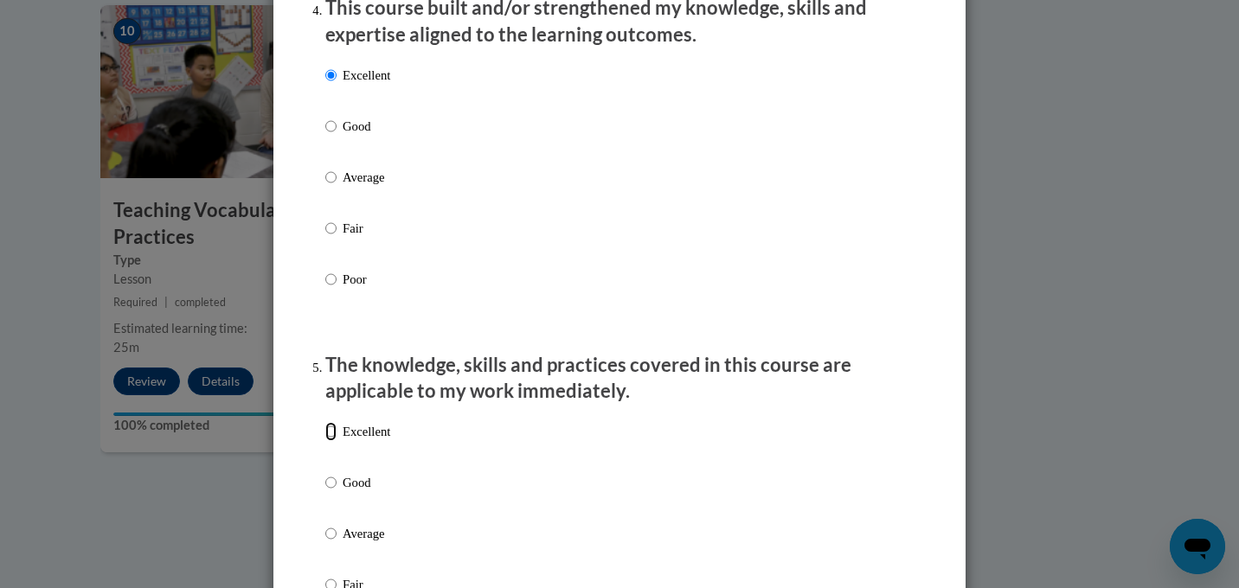
click at [330, 441] on input "Excellent" at bounding box center [330, 431] width 11 height 19
radio input "true"
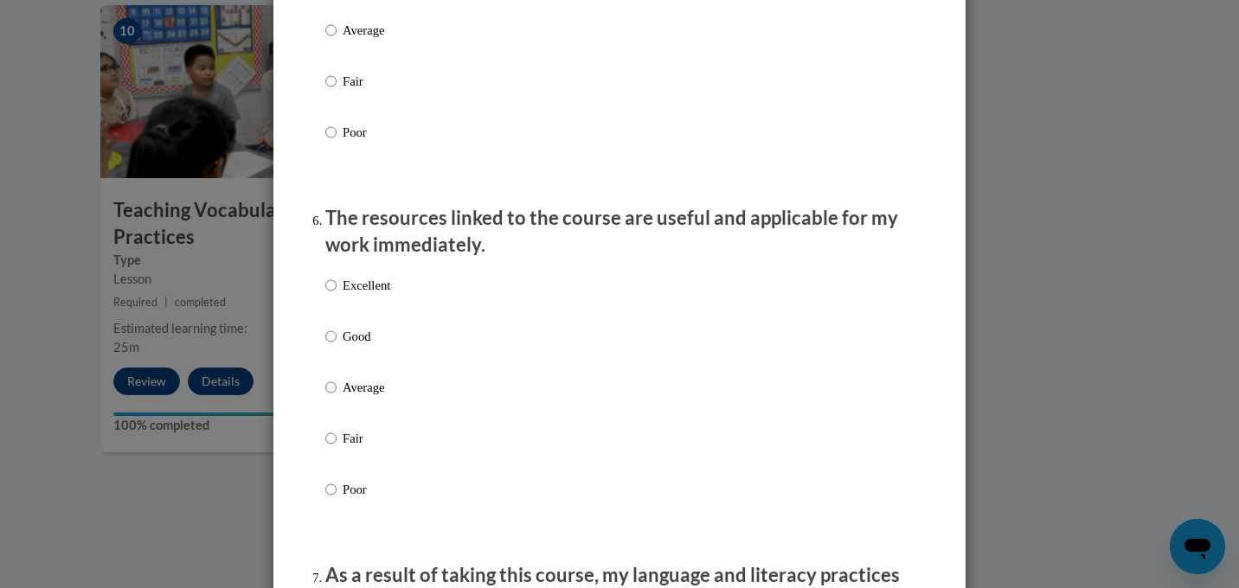
scroll to position [1782, 0]
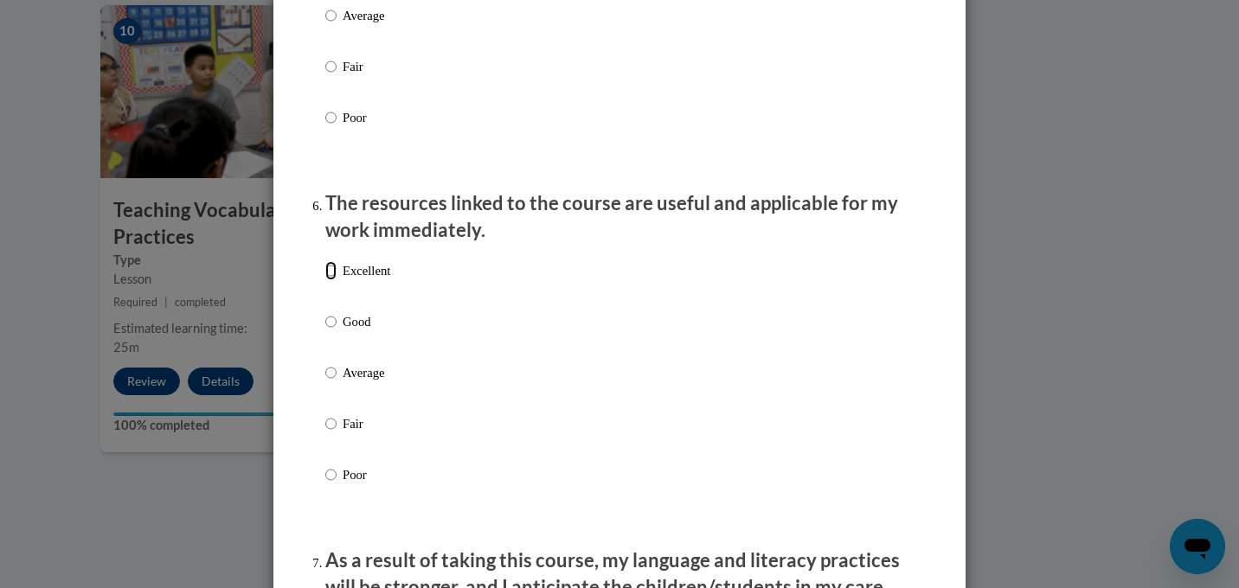
click at [332, 280] on input "Excellent" at bounding box center [330, 270] width 11 height 19
radio input "true"
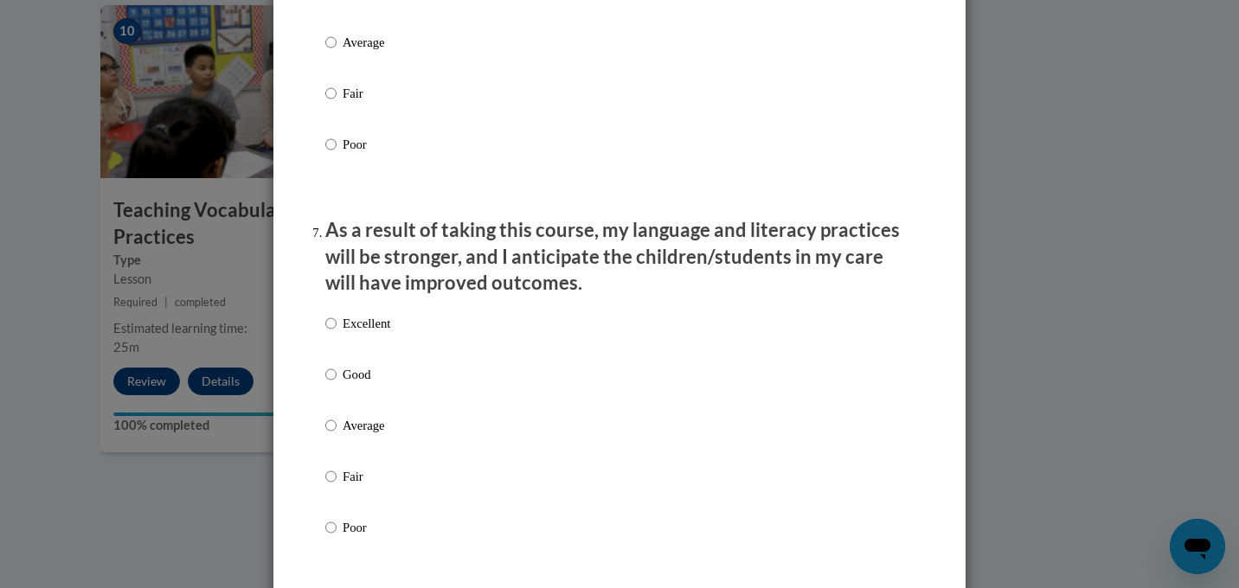
scroll to position [2129, 0]
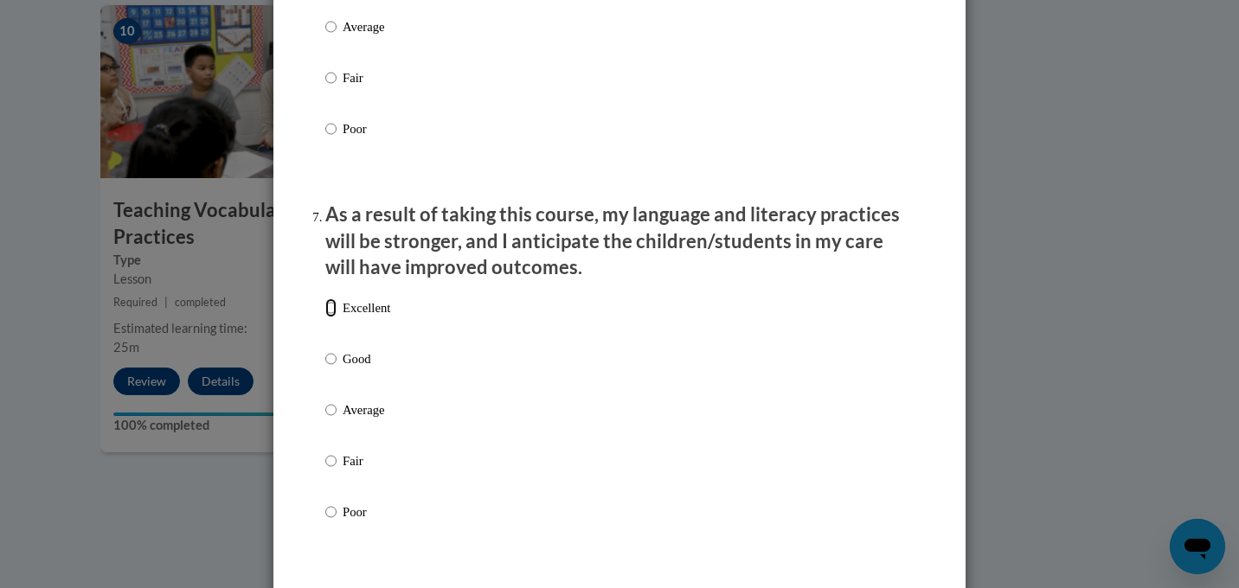
click at [332, 318] on input "Excellent" at bounding box center [330, 308] width 11 height 19
radio input "true"
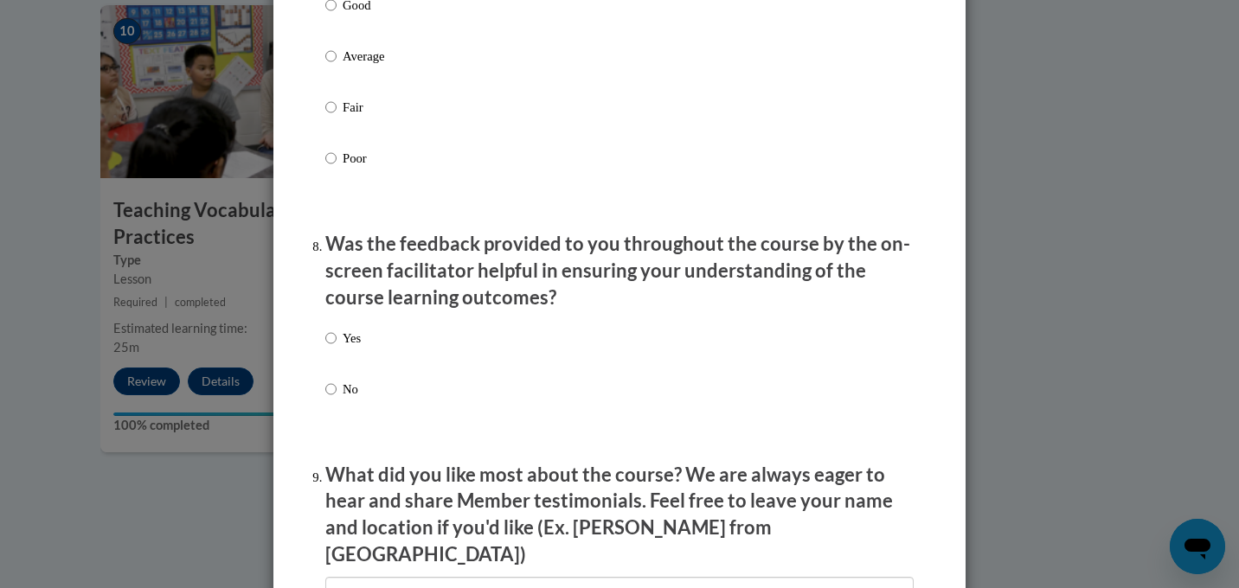
scroll to position [2498, 0]
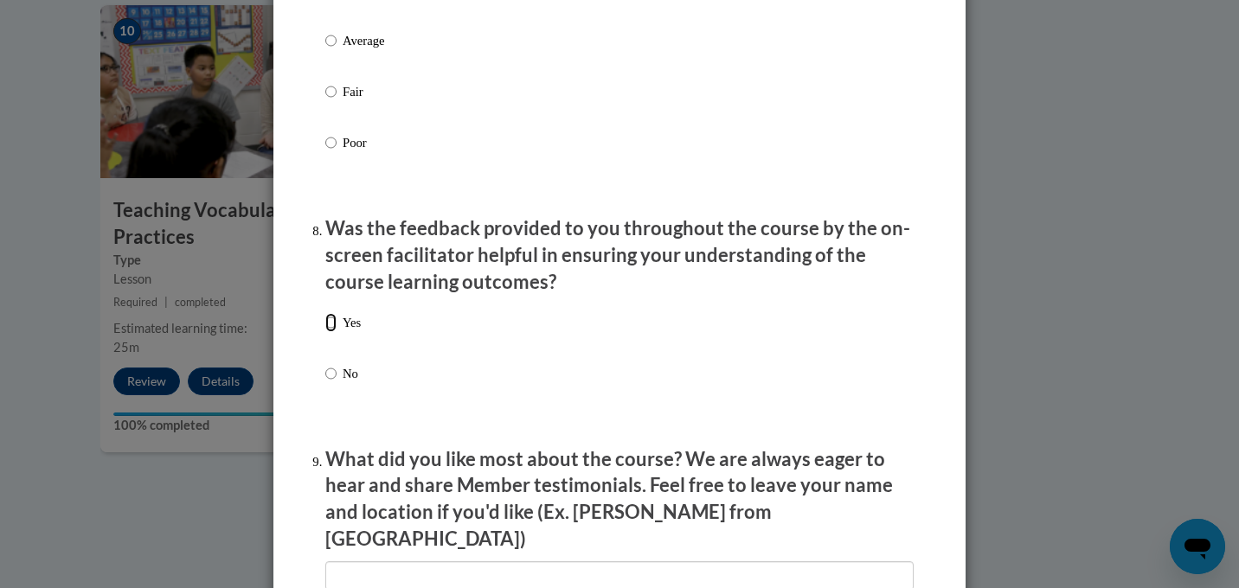
click at [331, 332] on input "Yes" at bounding box center [330, 322] width 11 height 19
radio input "true"
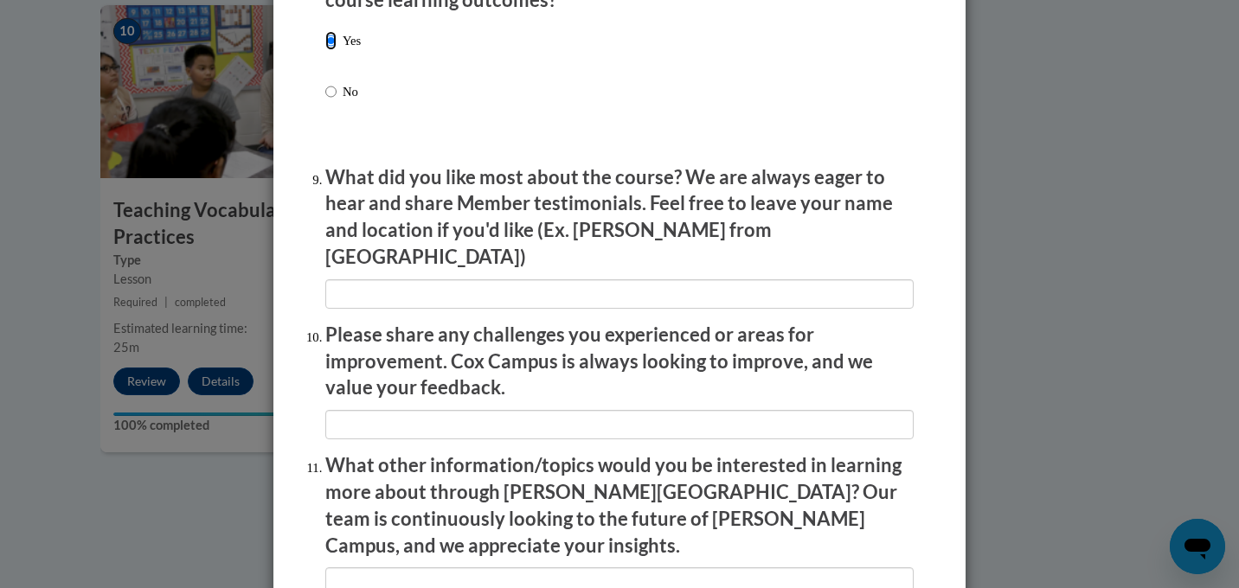
scroll to position [3011, 0]
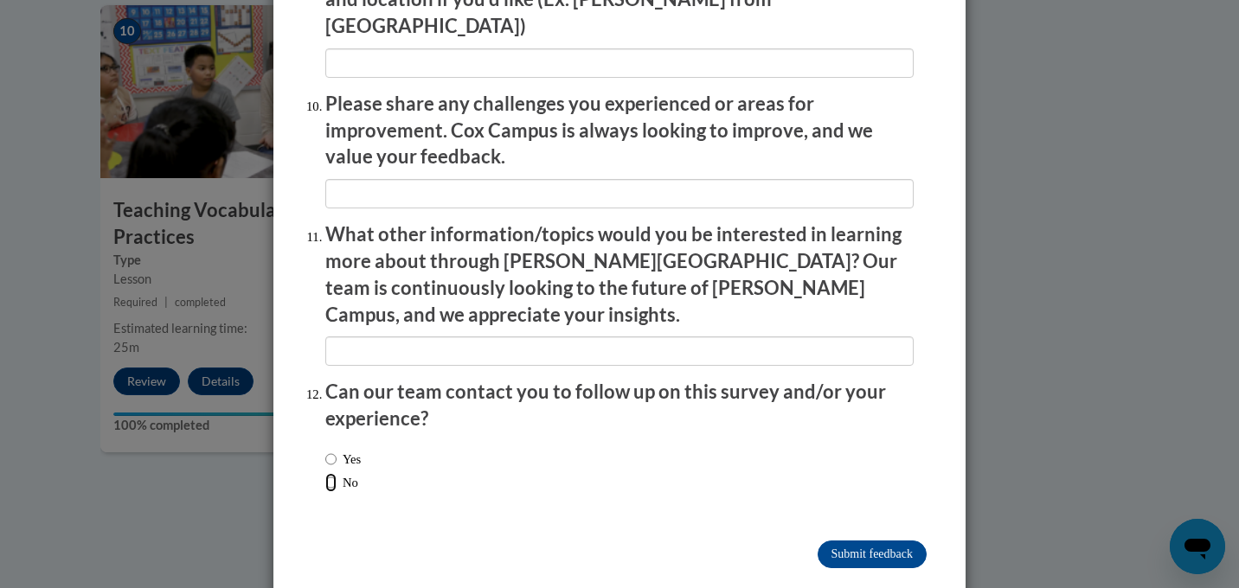
click at [327, 473] on input "No" at bounding box center [330, 482] width 11 height 19
radio input "true"
click at [889, 541] on input "Submit feedback" at bounding box center [872, 555] width 109 height 28
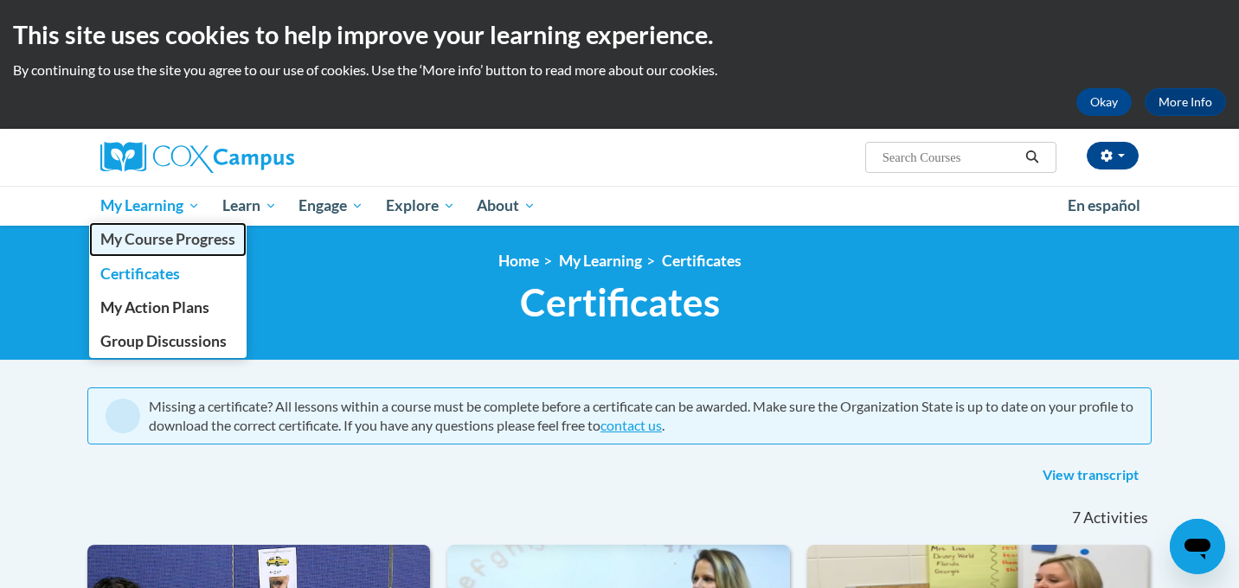
click at [177, 231] on span "My Course Progress" at bounding box center [167, 239] width 135 height 18
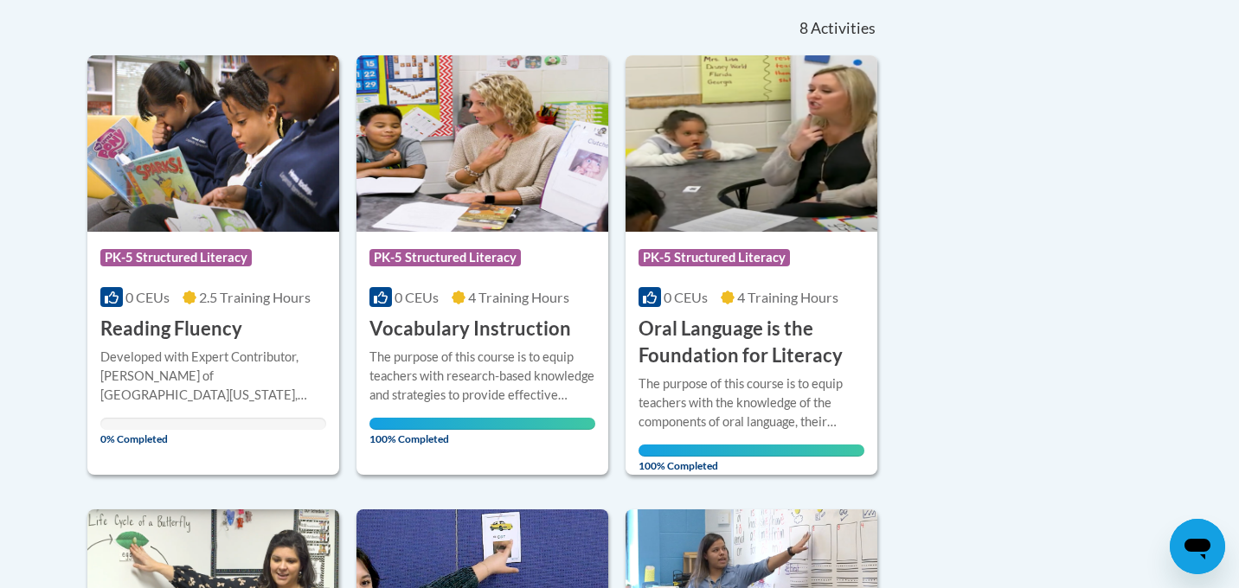
scroll to position [393, 0]
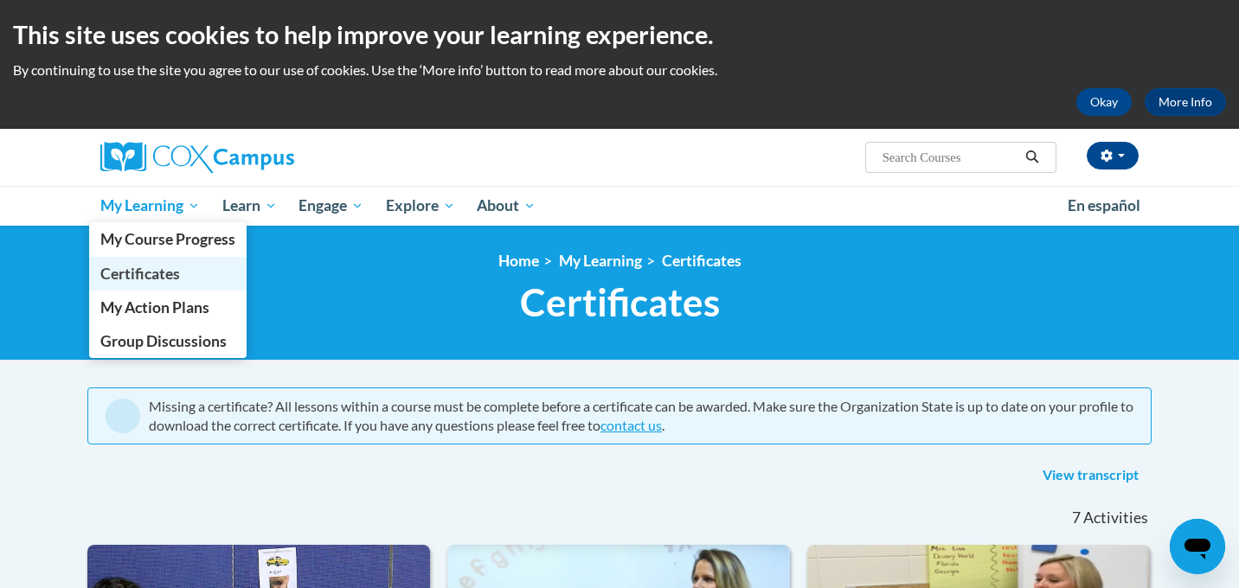
click at [143, 273] on span "Certificates" at bounding box center [140, 274] width 80 height 18
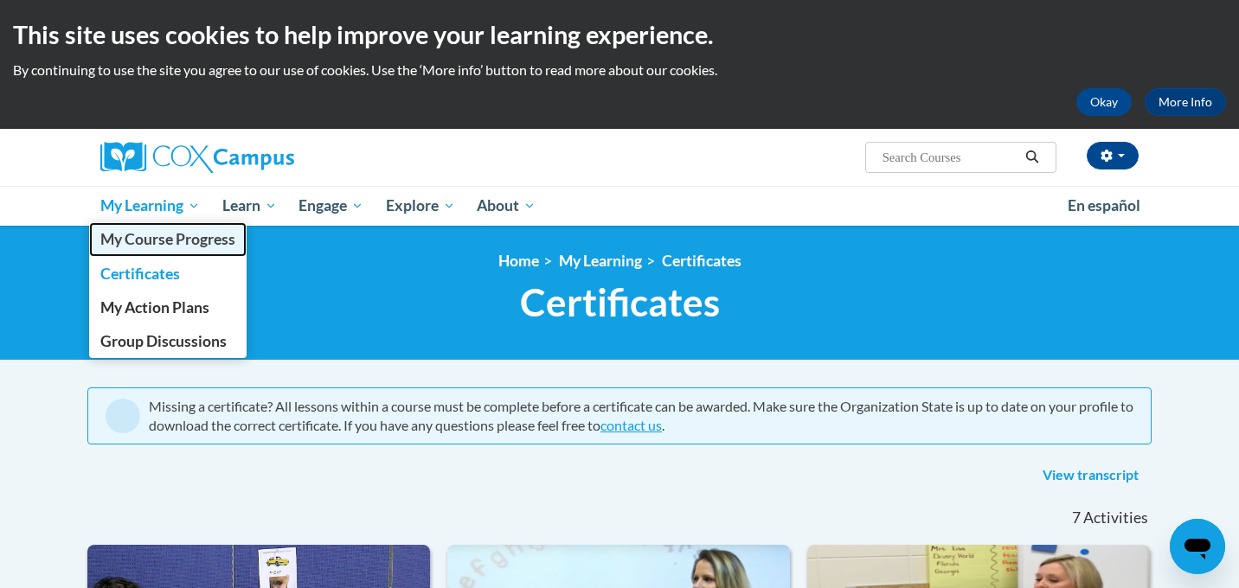
click at [168, 246] on span "My Course Progress" at bounding box center [167, 239] width 135 height 18
